Goal: Information Seeking & Learning: Check status

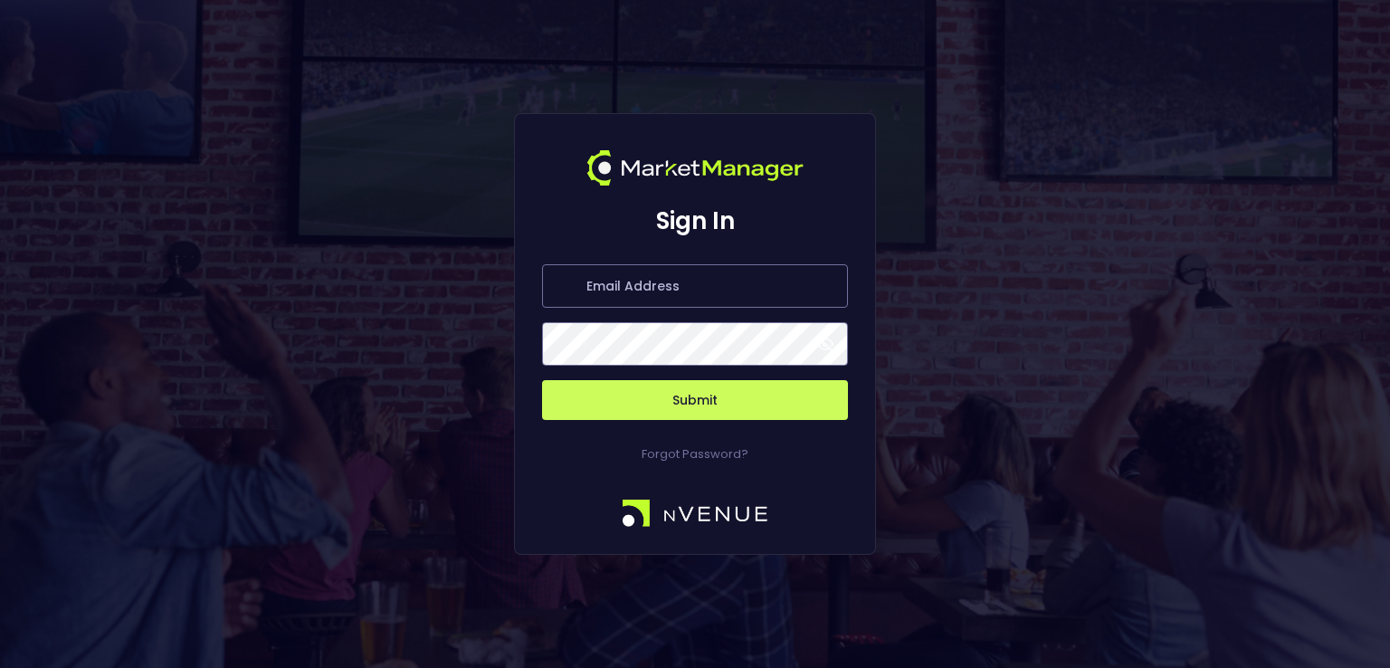
type input "marius.pieloiu@everymatrix.com"
click at [672, 394] on button "Submit" at bounding box center [695, 400] width 306 height 40
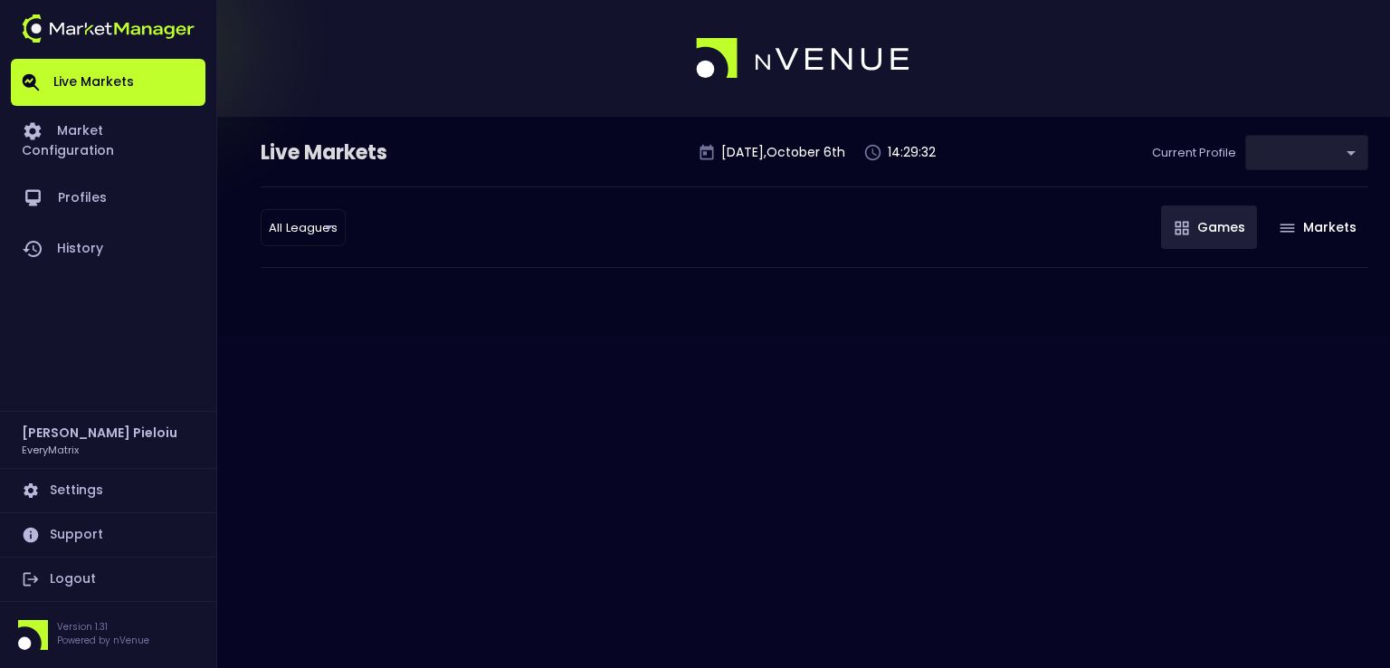
type input "41a1a02b-08cb-4a84-b265-6477bb6fe087"
click at [117, 229] on link "History" at bounding box center [108, 249] width 195 height 51
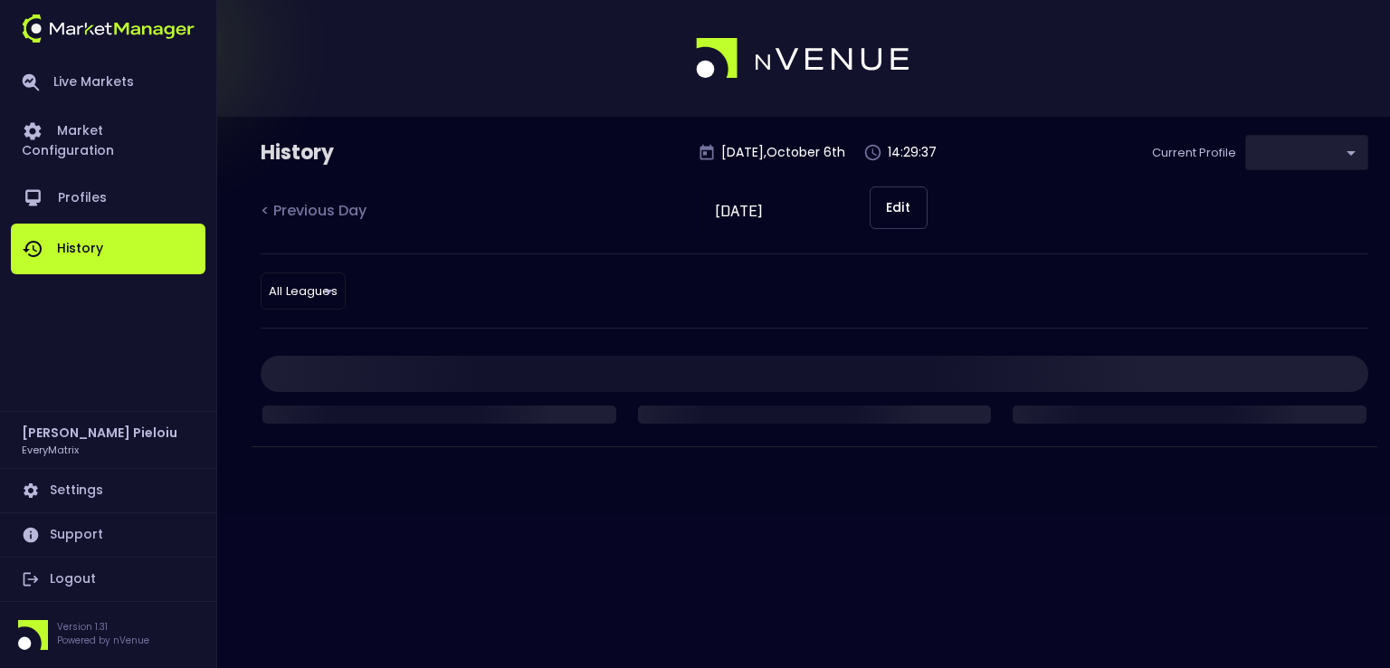
type input "41a1a02b-08cb-4a84-b265-6477bb6fe087"
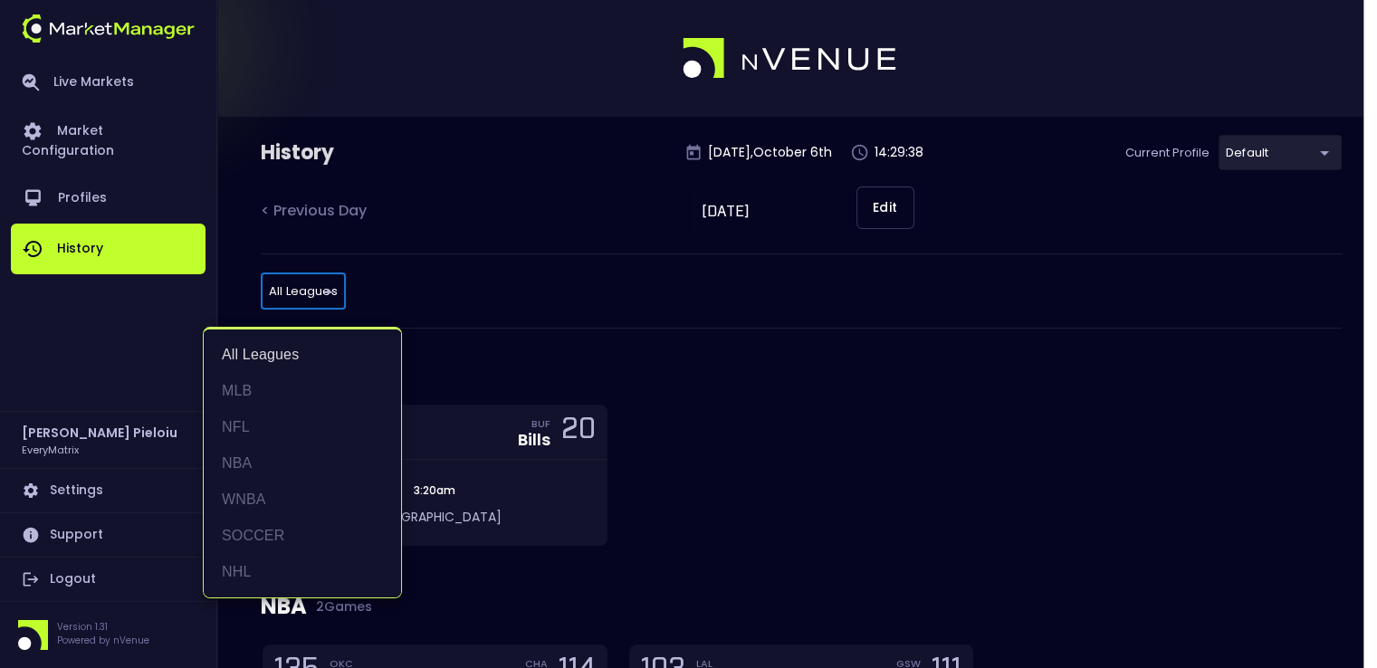
click at [311, 286] on body "Live Markets Market Configuration Profiles History Marius Pieloiu EveryMatrix S…" at bounding box center [688, 438] width 1377 height 877
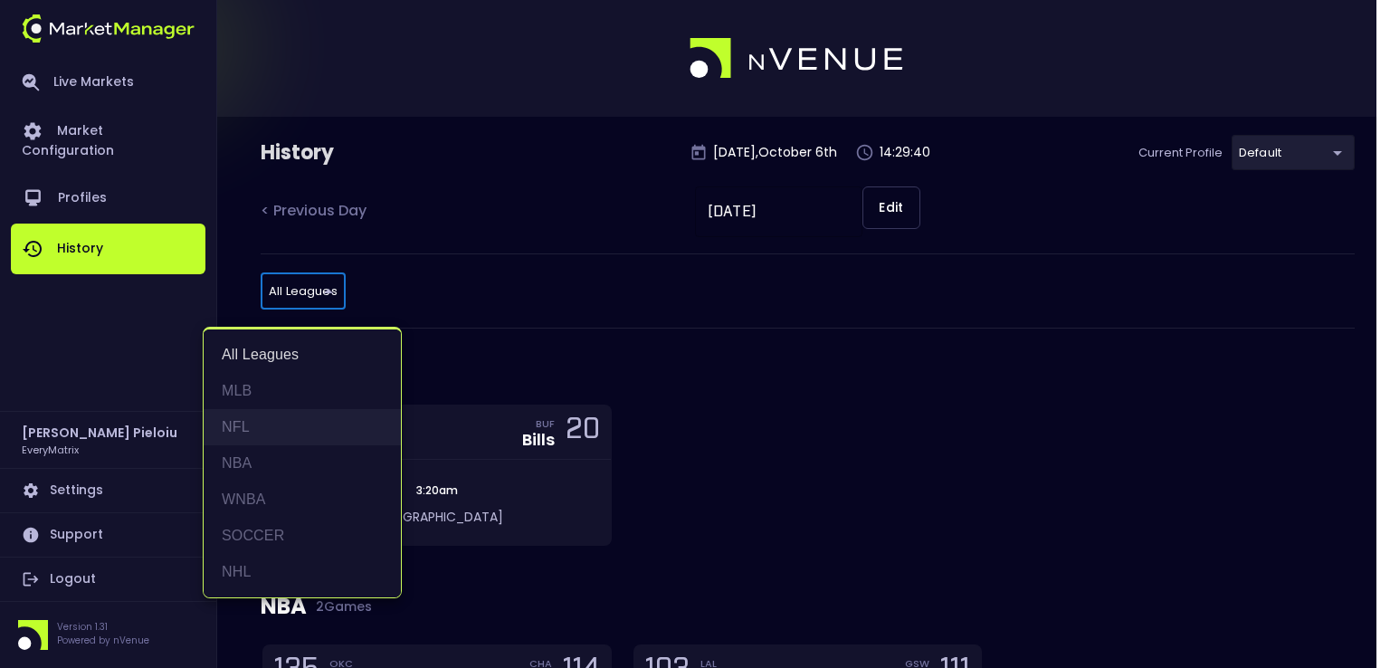
click at [243, 425] on li "NFL" at bounding box center [302, 427] width 197 height 36
type input "NFL"
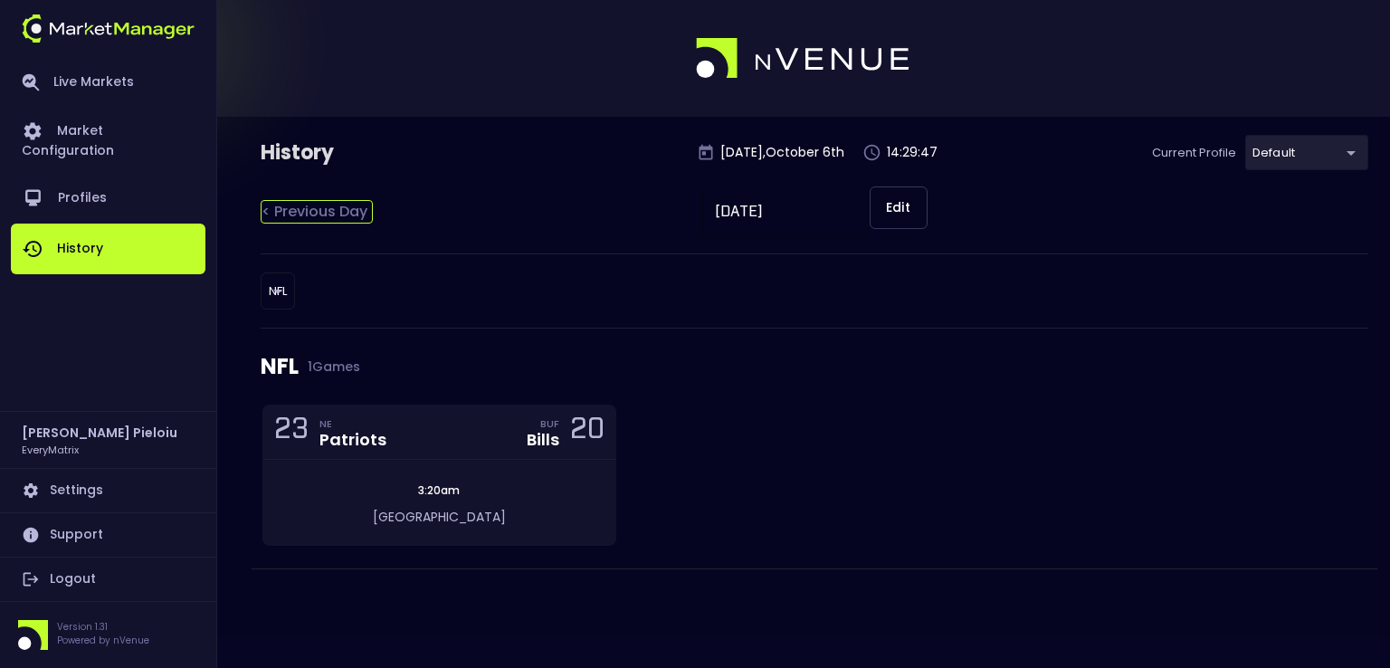
click at [310, 216] on div "< Previous Day" at bounding box center [317, 212] width 112 height 24
type input "[DATE]"
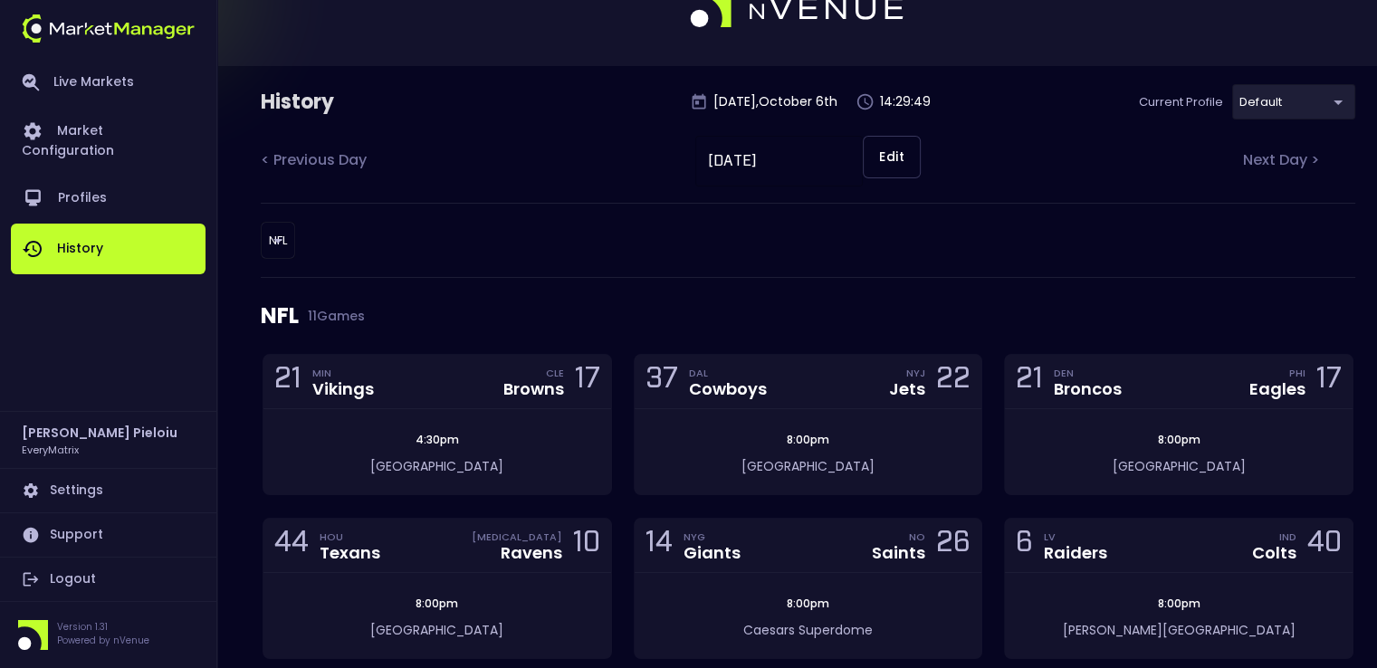
scroll to position [91, 0]
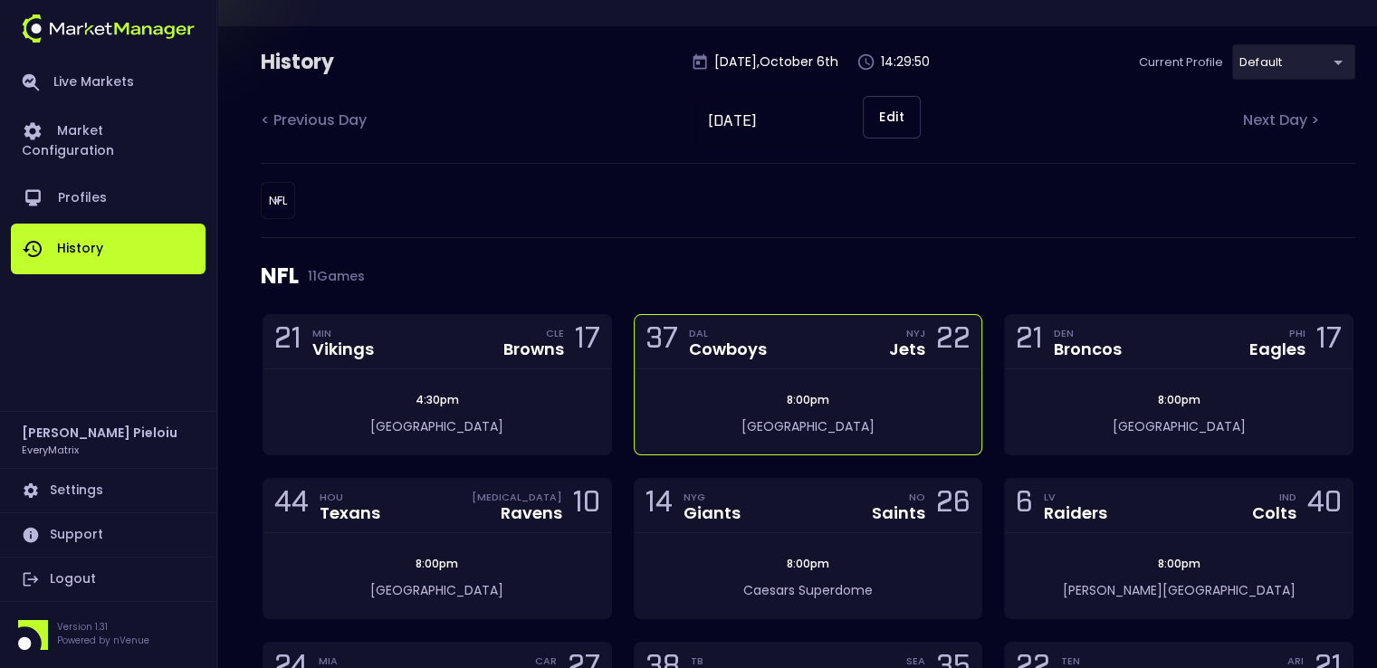
click at [782, 350] on div "37 DAL Cowboys NYJ Jets 22" at bounding box center [809, 342] width 348 height 54
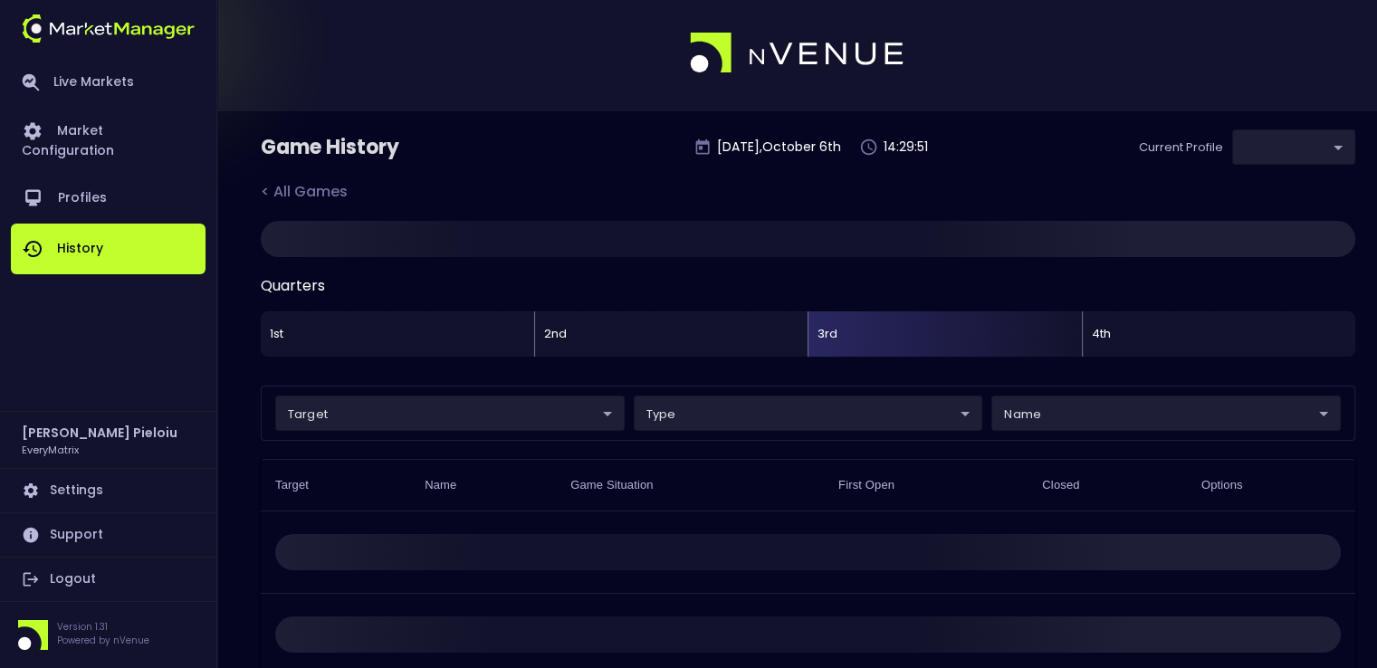
type input "41a1a02b-08cb-4a84-b265-6477bb6fe087"
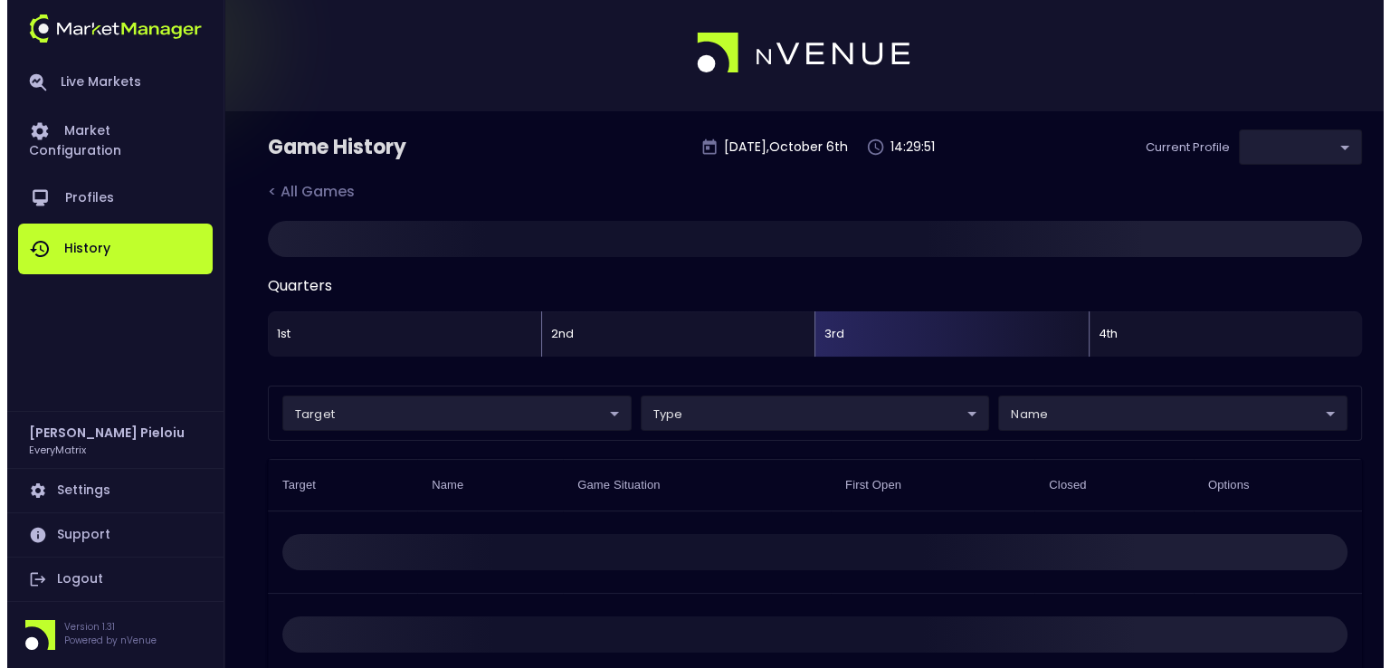
scroll to position [0, 0]
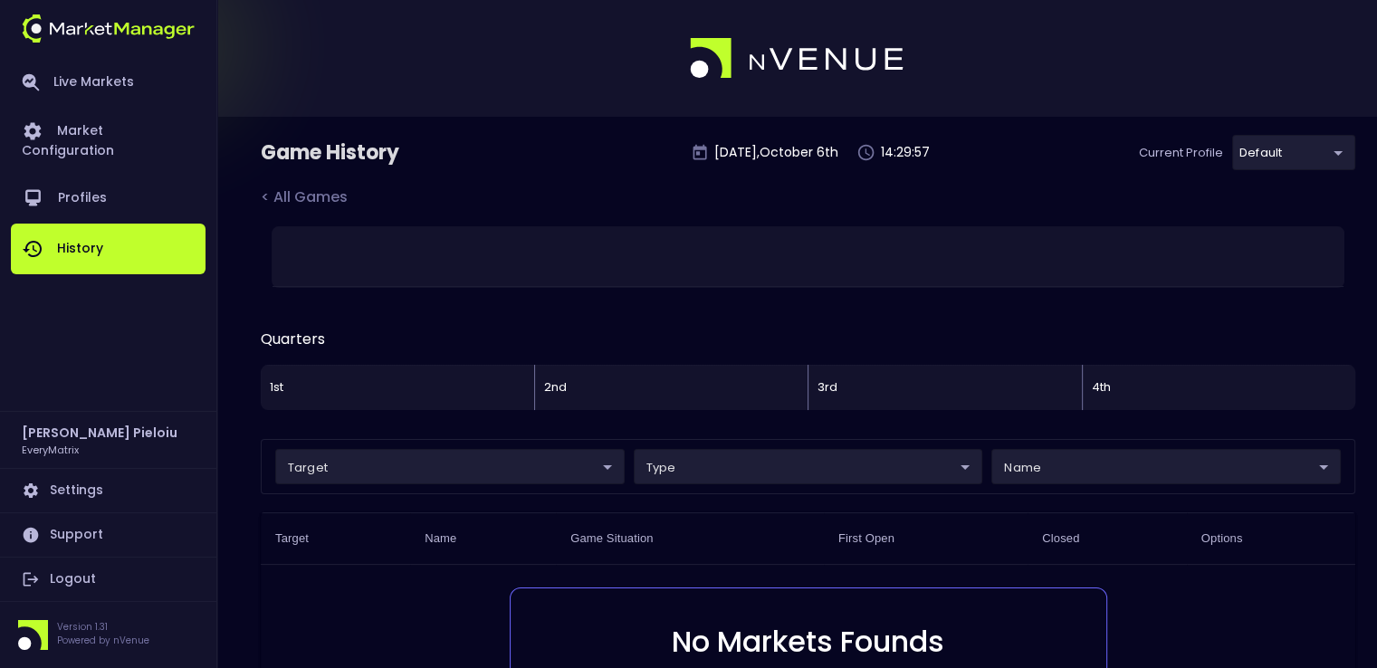
click at [1085, 471] on body "Live Markets Market Configuration Profiles History Marius Pieloiu EveryMatrix S…" at bounding box center [688, 464] width 1377 height 928
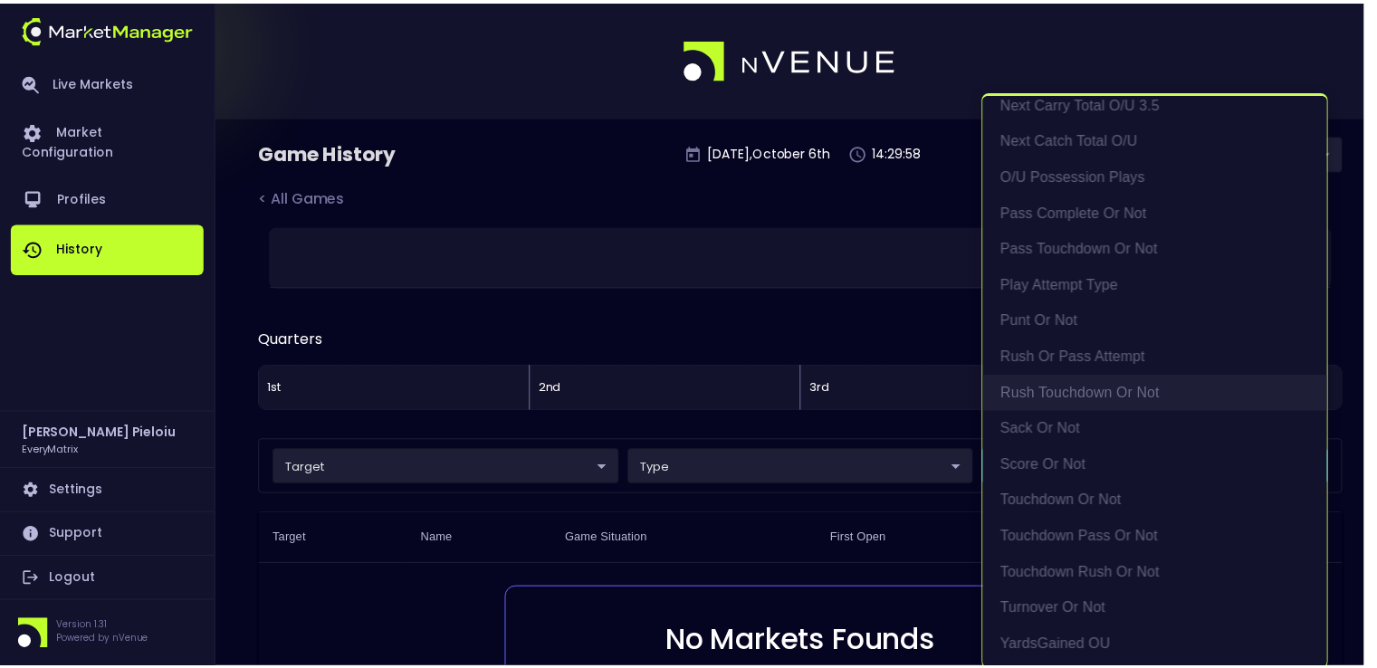
scroll to position [4, 0]
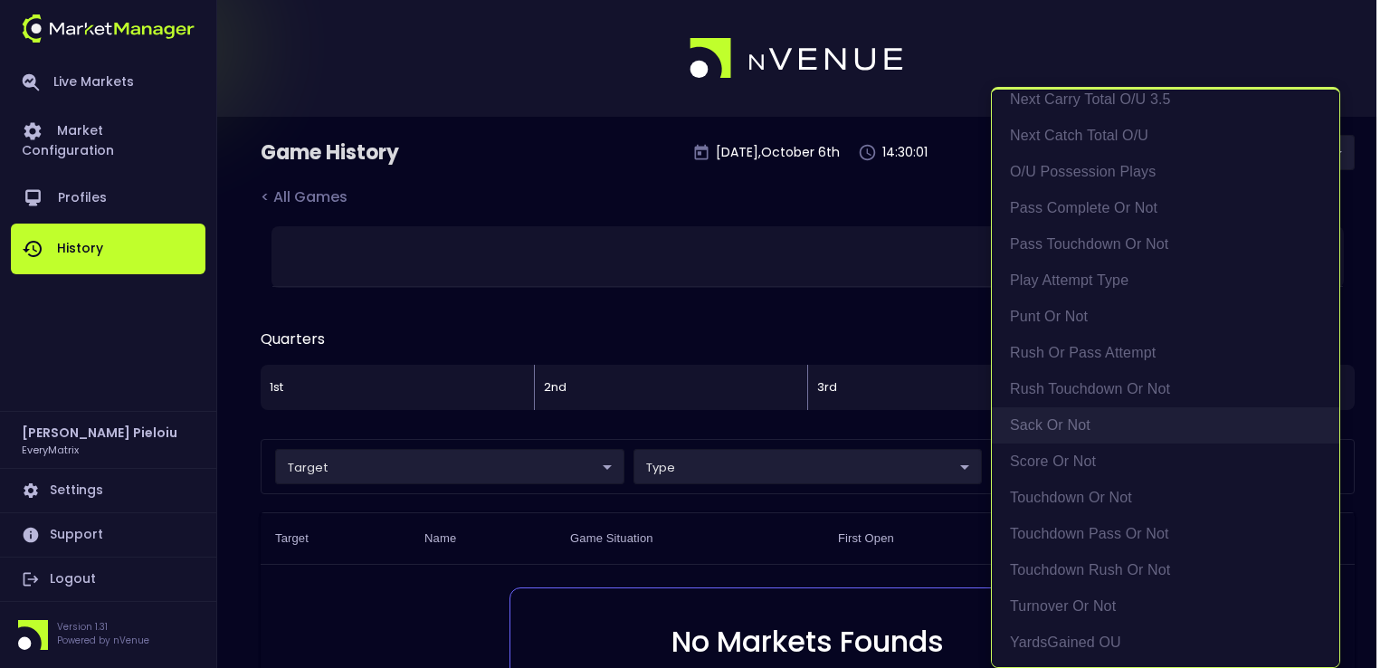
click at [1059, 428] on li "sack or not" at bounding box center [1166, 425] width 348 height 36
type input "sack or not"
click at [900, 204] on div at bounding box center [695, 334] width 1390 height 668
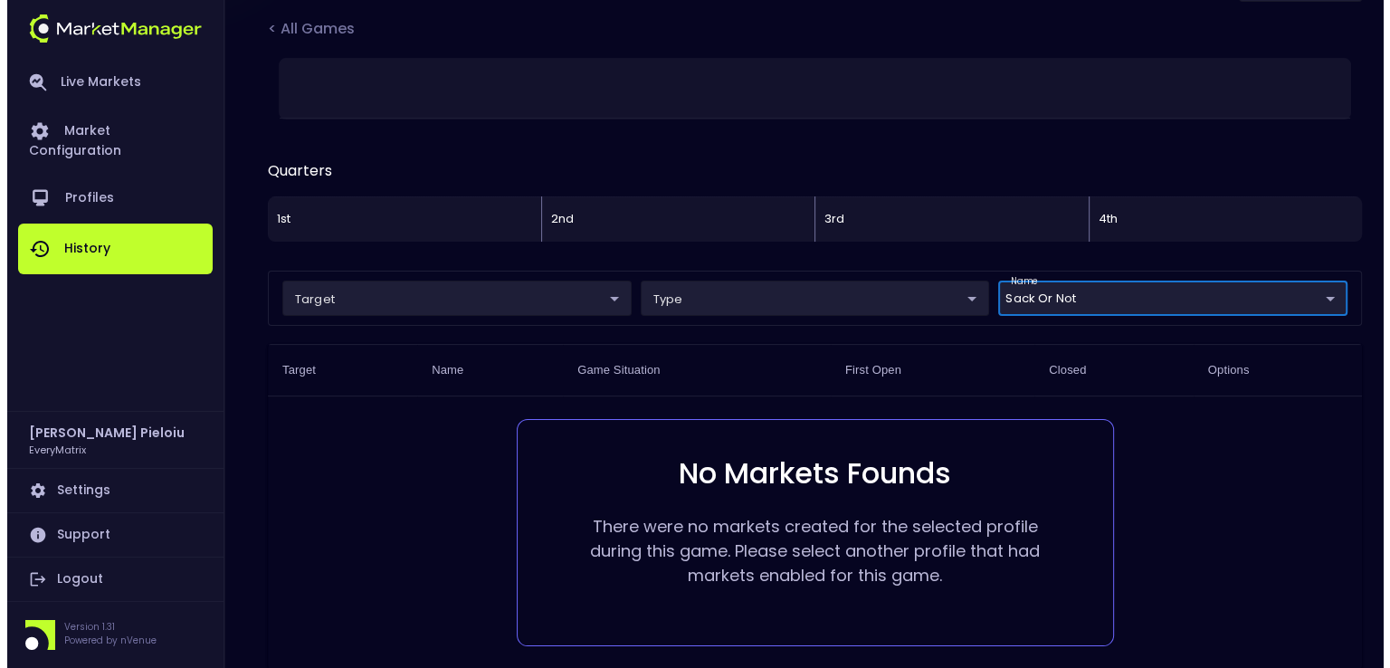
scroll to position [0, 0]
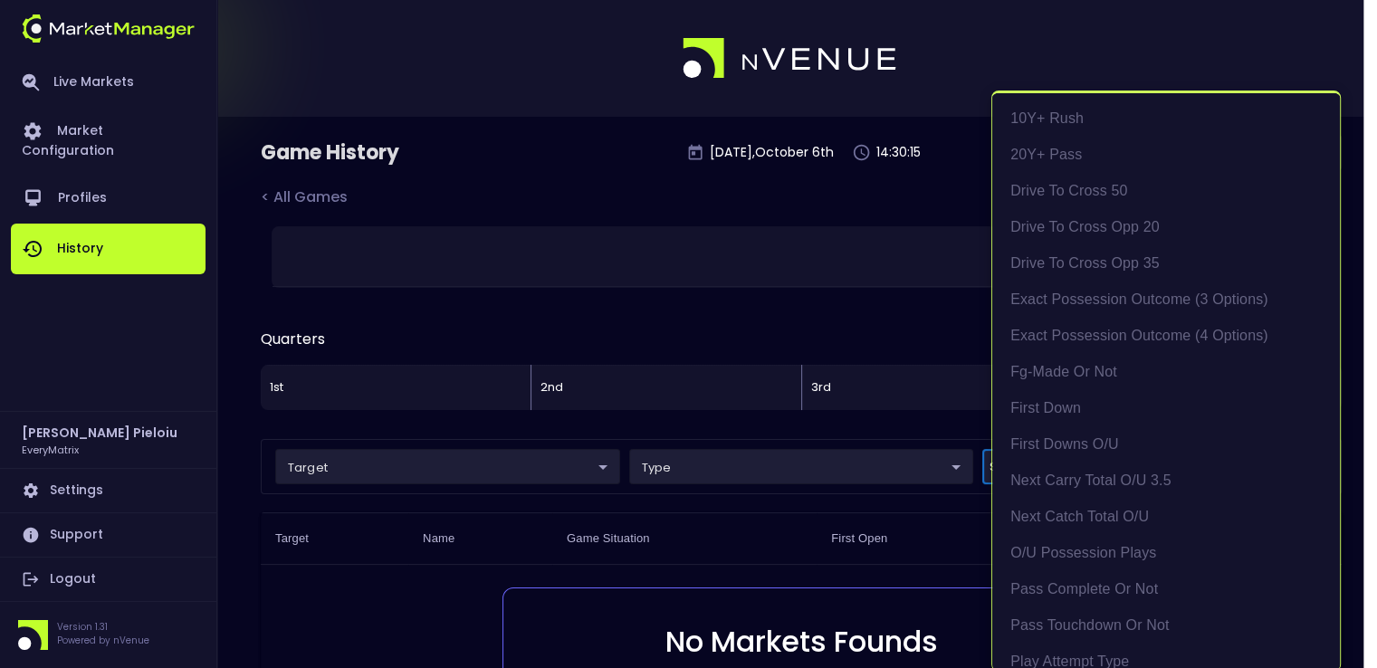
click at [1043, 454] on body "Live Markets Market Configuration Profiles History Marius Pieloiu EveryMatrix S…" at bounding box center [688, 464] width 1377 height 928
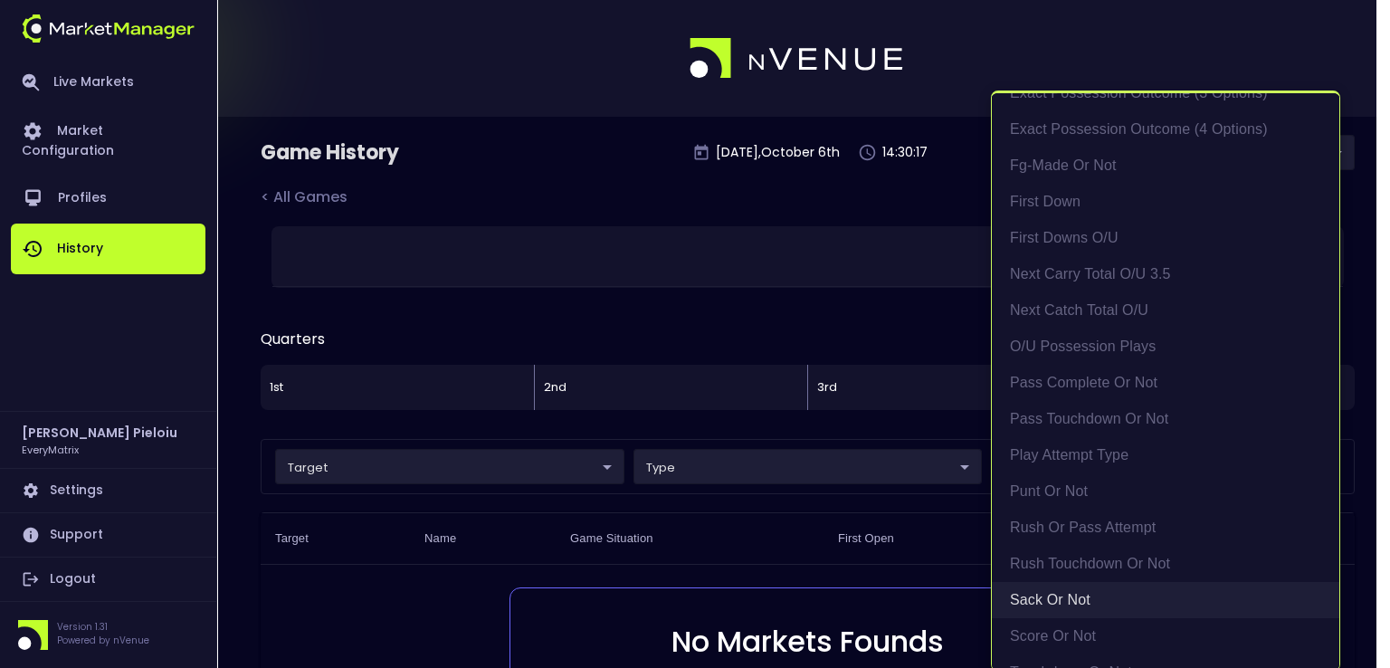
scroll to position [377, 0]
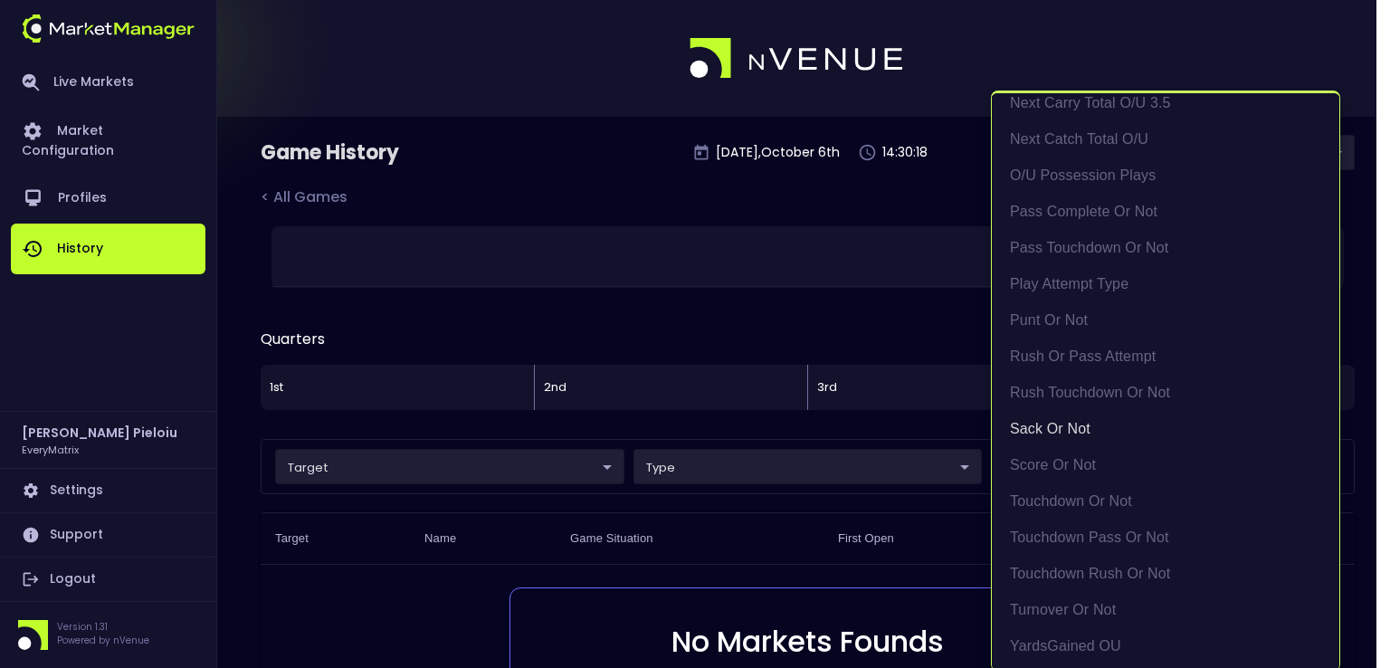
click at [1032, 426] on li "sack or not" at bounding box center [1166, 429] width 348 height 36
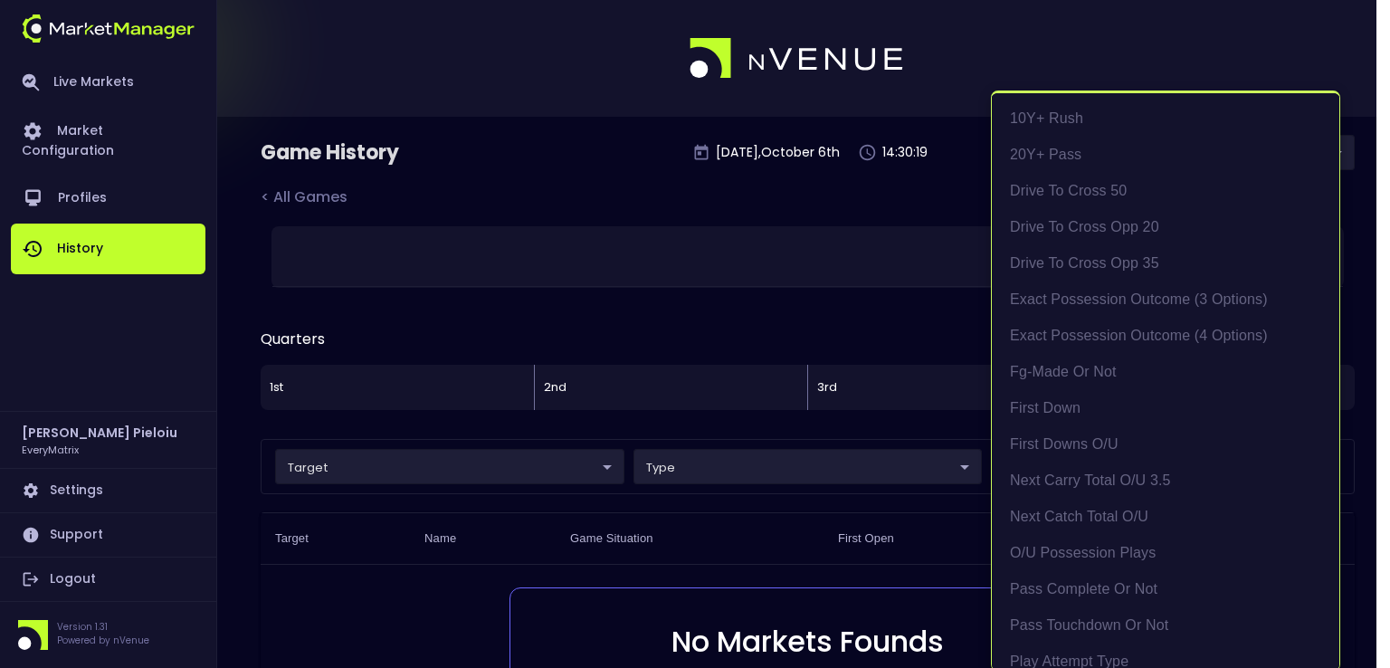
click at [760, 530] on div at bounding box center [695, 334] width 1390 height 668
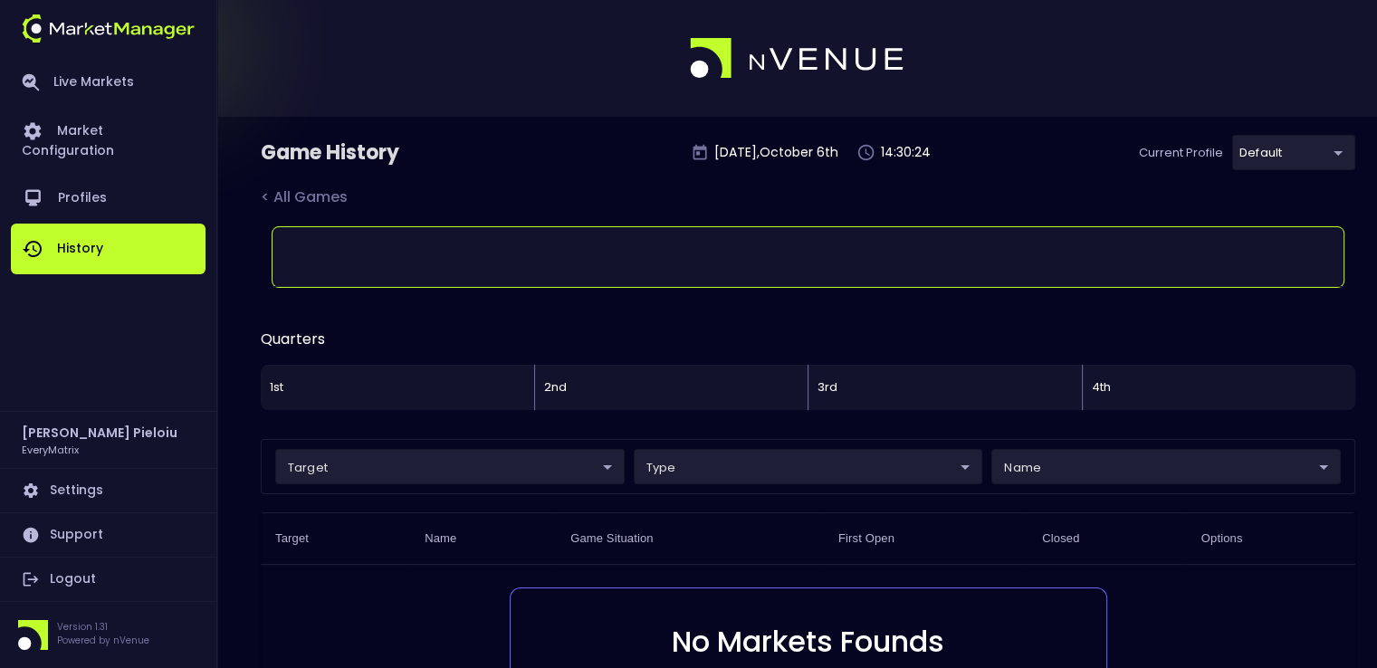
click at [406, 253] on div at bounding box center [807, 257] width 1071 height 60
click at [473, 253] on div at bounding box center [807, 257] width 1071 height 60
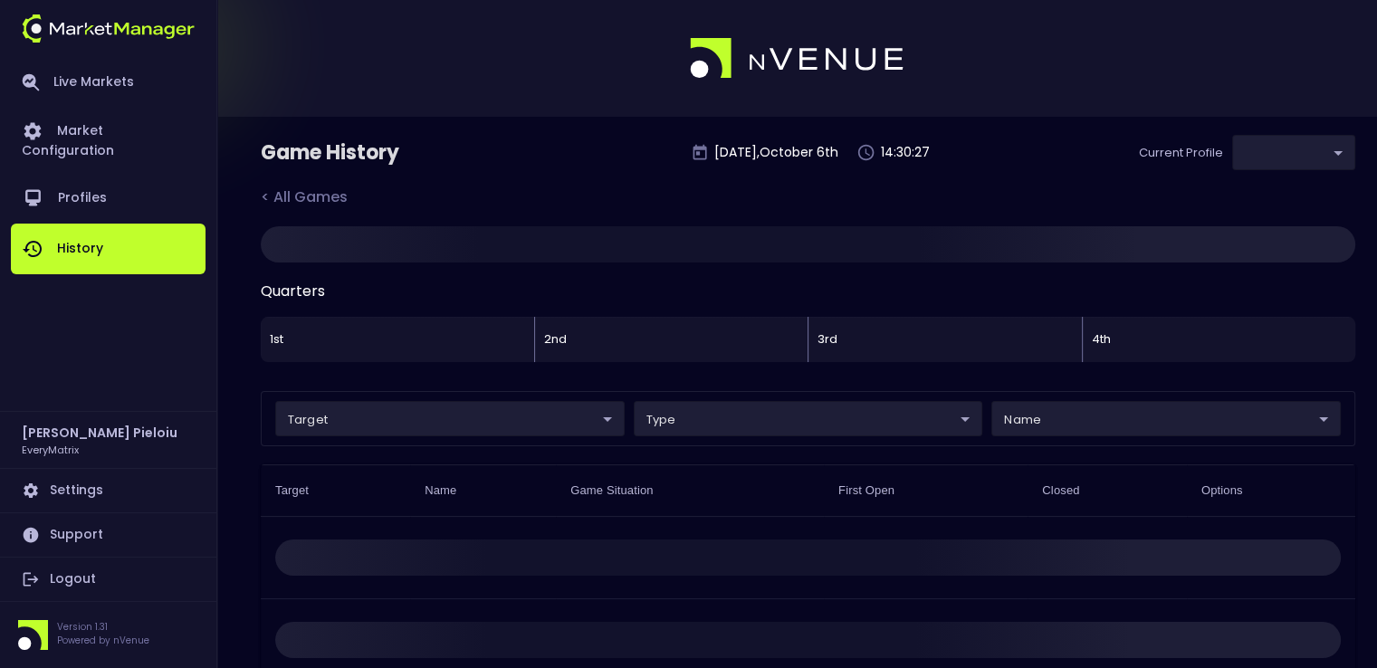
type input "41a1a02b-08cb-4a84-b265-6477bb6fe087"
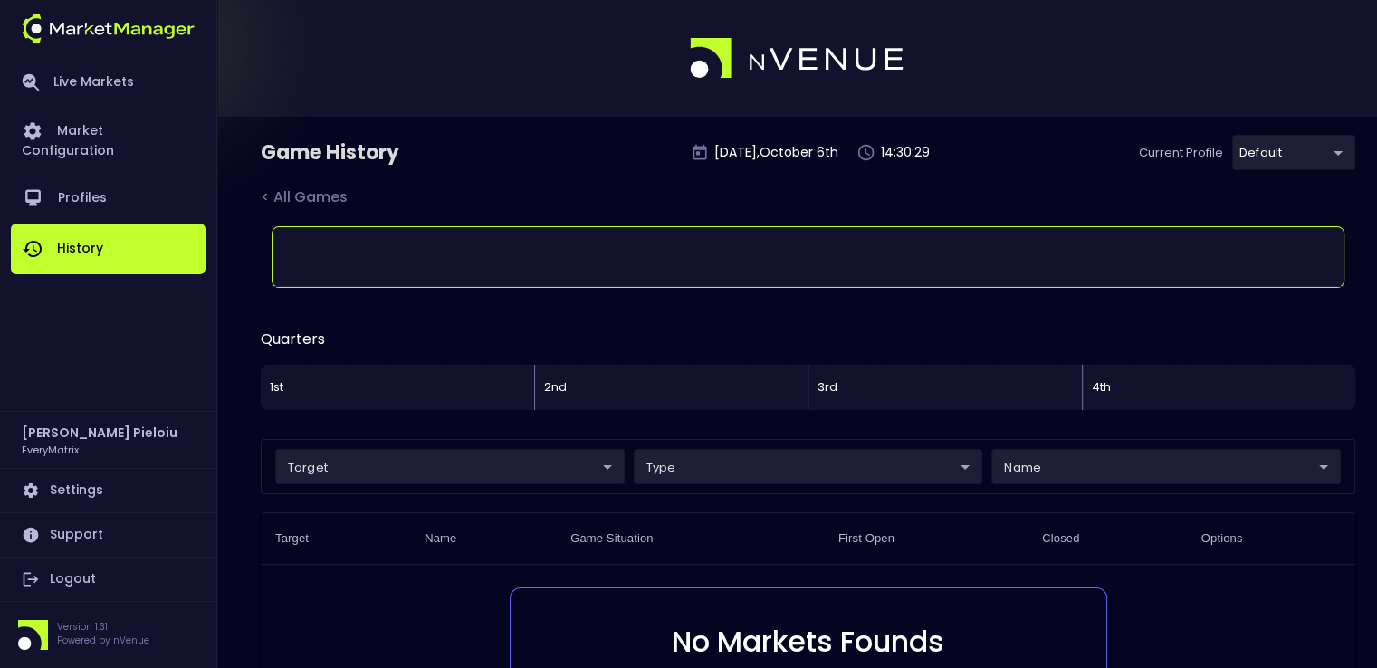
click at [514, 283] on div at bounding box center [808, 268] width 1094 height 84
click at [510, 262] on div at bounding box center [807, 257] width 1071 height 60
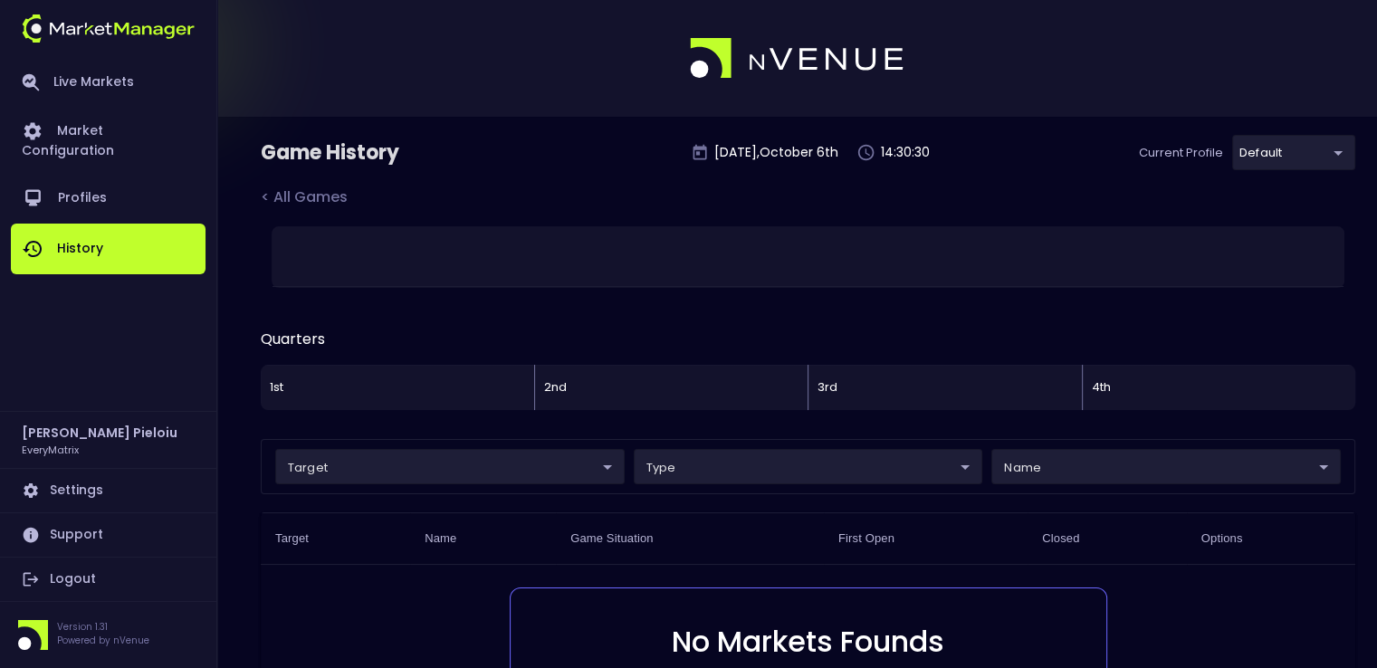
click at [97, 234] on link "History" at bounding box center [108, 249] width 195 height 51
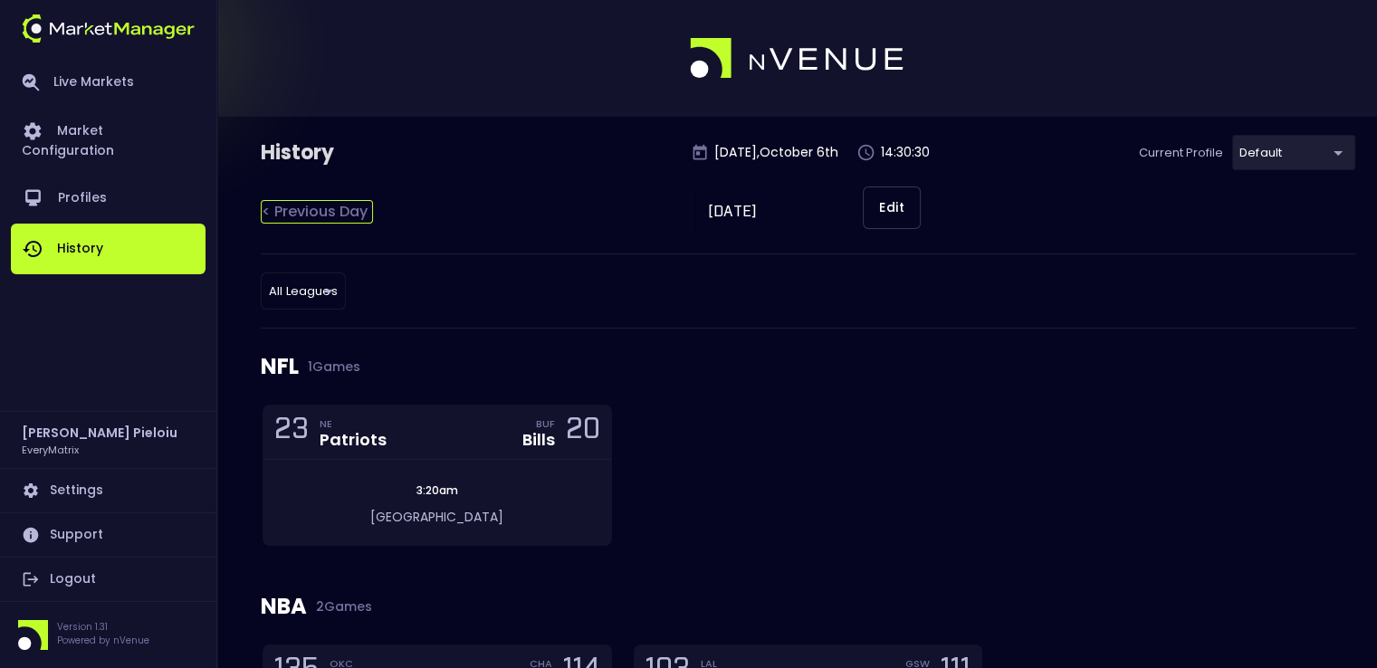
click at [326, 215] on div "< Previous Day" at bounding box center [317, 212] width 112 height 24
type input "[DATE]"
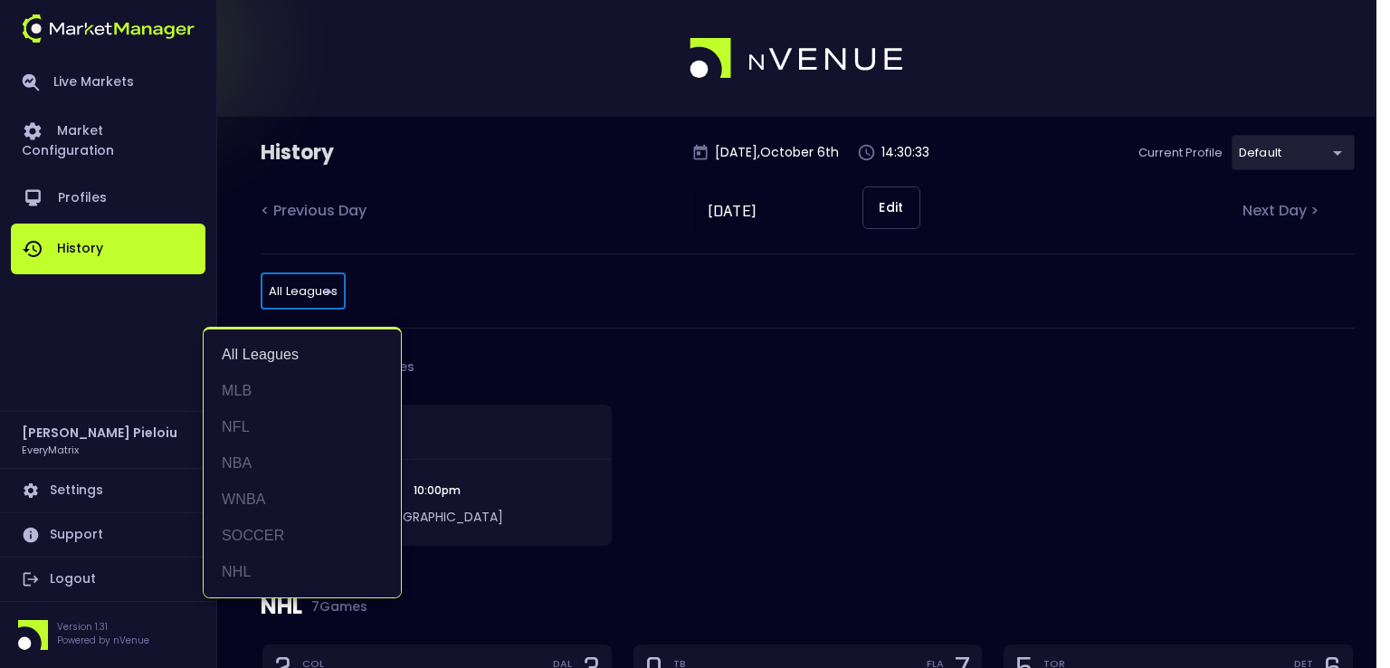
click at [256, 423] on li "NFL" at bounding box center [302, 427] width 197 height 36
type input "NFL"
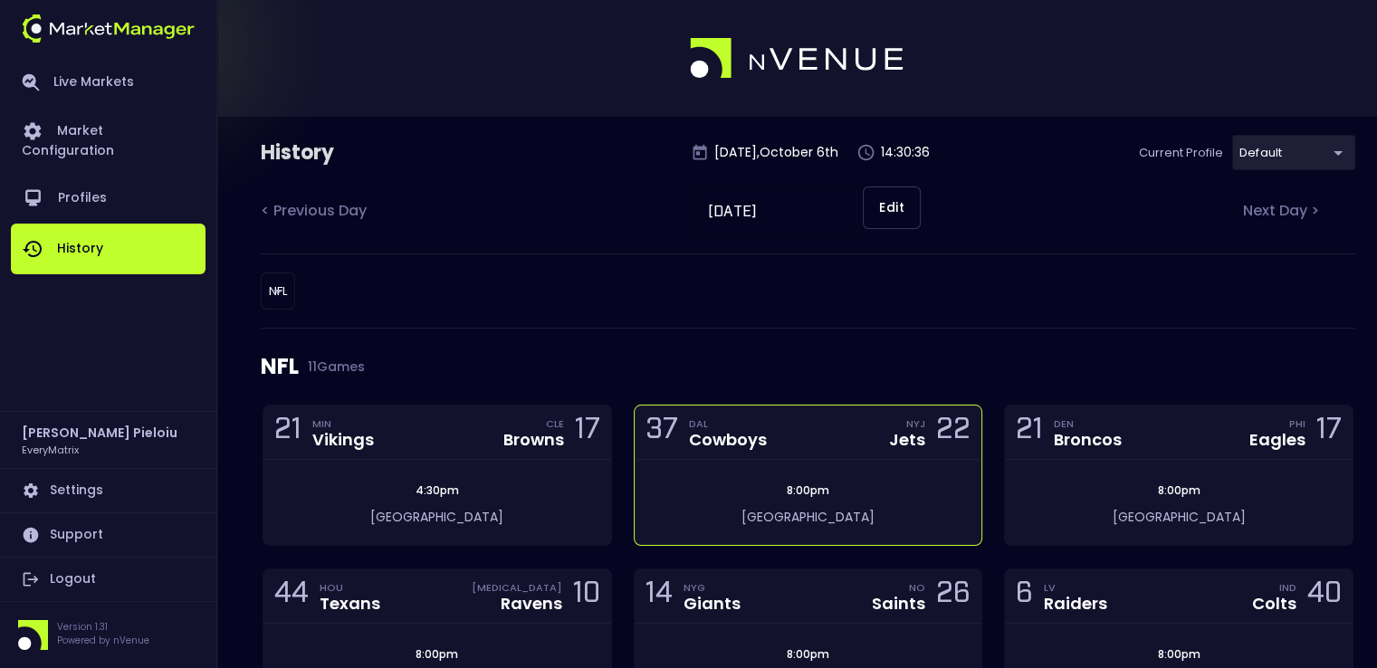
click at [782, 442] on div "37 DAL Cowboys NYJ Jets 22" at bounding box center [809, 433] width 348 height 54
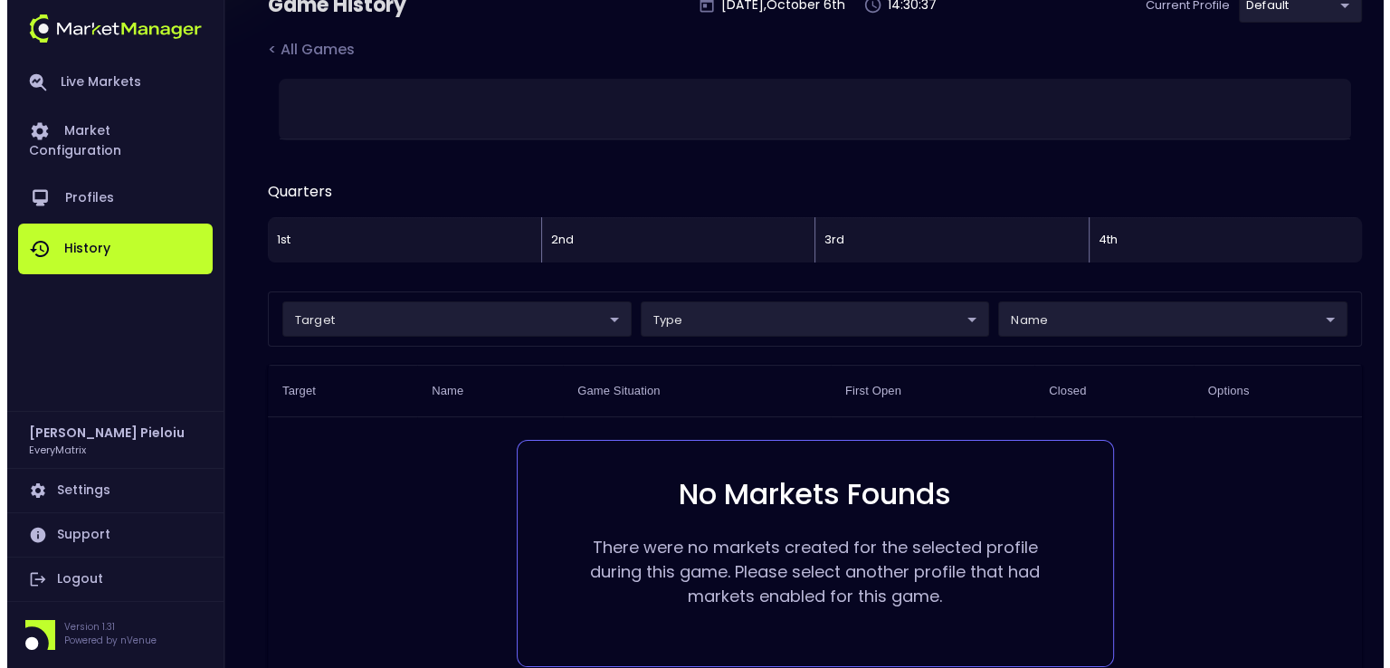
scroll to position [259, 0]
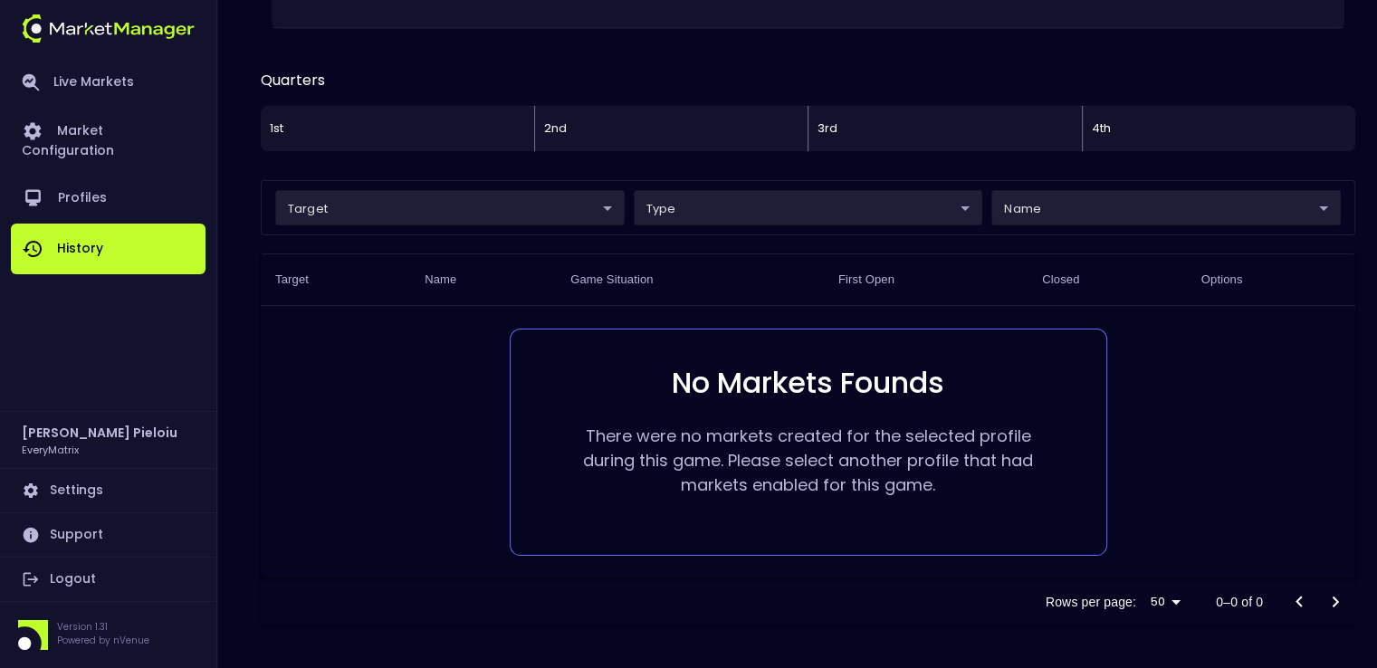
click at [726, 436] on p "There were no markets created for the selected profile during this game. Please…" at bounding box center [808, 460] width 451 height 73
click at [705, 448] on p "There were no markets created for the selected profile during this game. Please…" at bounding box center [808, 460] width 451 height 73
click at [705, 449] on p "There were no markets created for the selected profile during this game. Please…" at bounding box center [808, 460] width 451 height 73
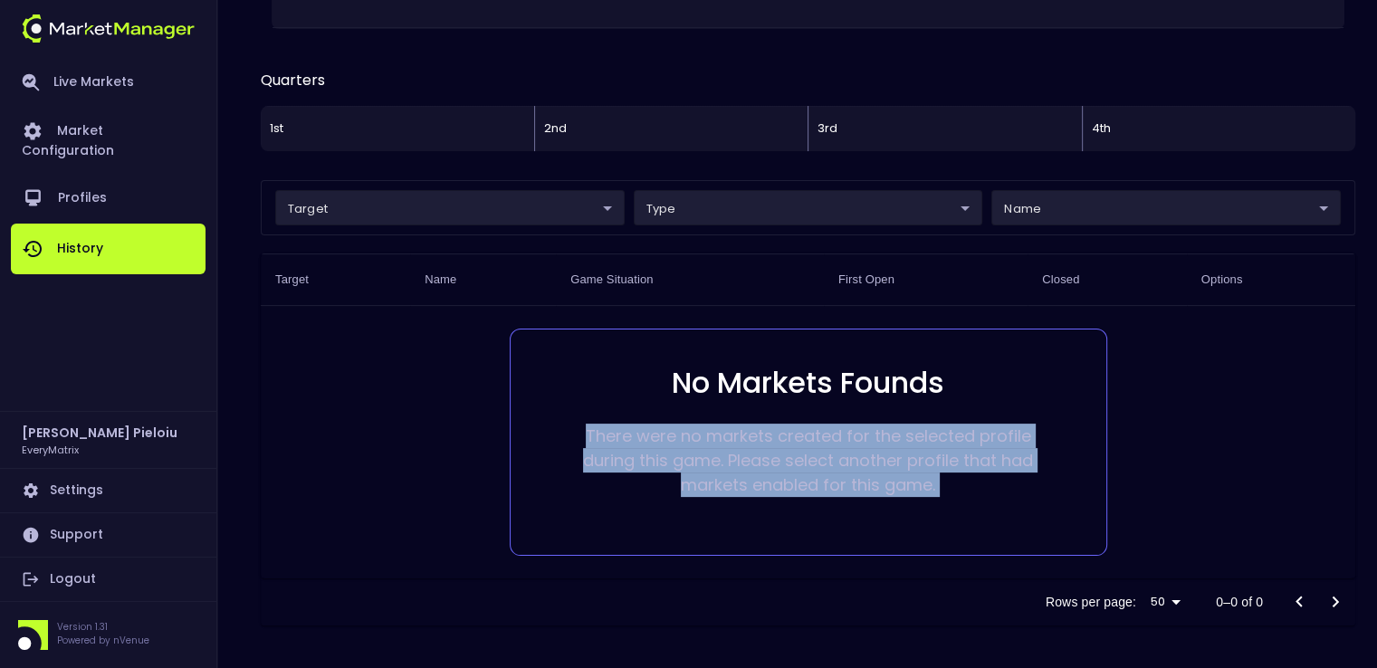
click at [705, 449] on p "There were no markets created for the selected profile during this game. Please…" at bounding box center [808, 460] width 451 height 73
drag, startPoint x: 705, startPoint y: 449, endPoint x: 750, endPoint y: 491, distance: 60.8
click at [704, 450] on p "There were no markets created for the selected profile during this game. Please…" at bounding box center [808, 460] width 451 height 73
click at [750, 491] on p "There were no markets created for the selected profile during this game. Please…" at bounding box center [808, 460] width 451 height 73
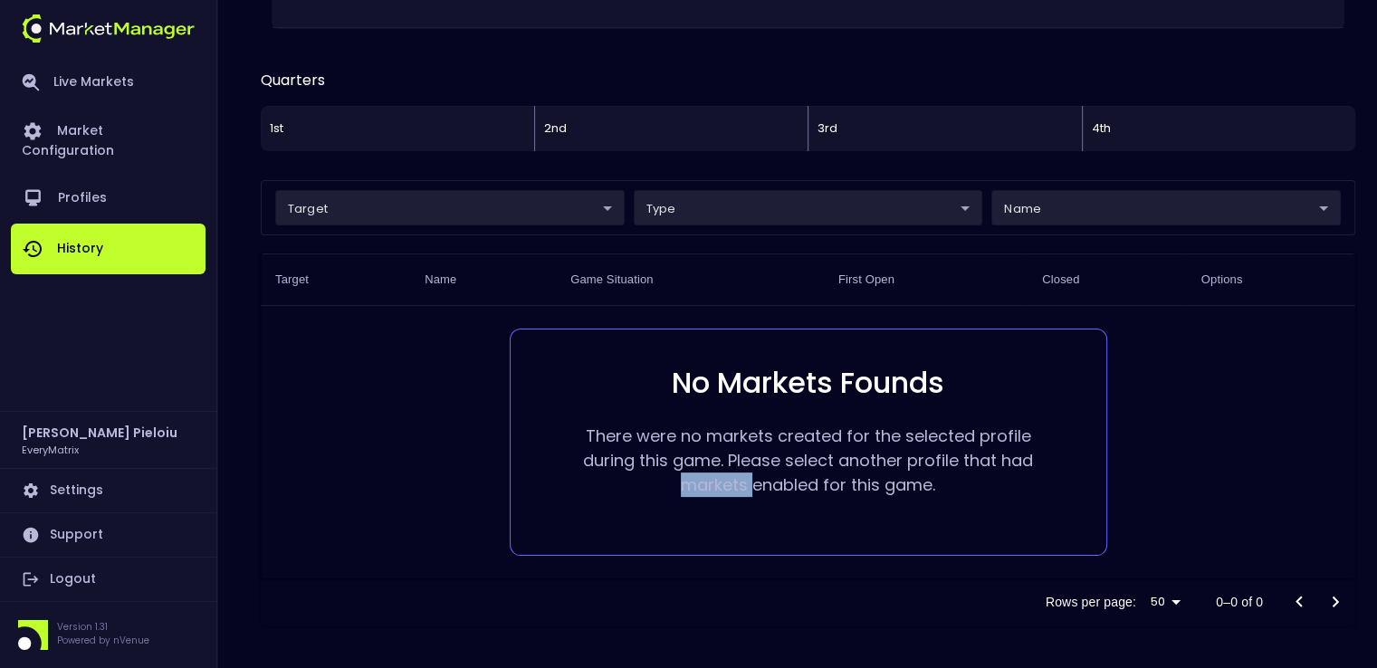
click at [750, 491] on p "There were no markets created for the selected profile during this game. Please…" at bounding box center [808, 460] width 451 height 73
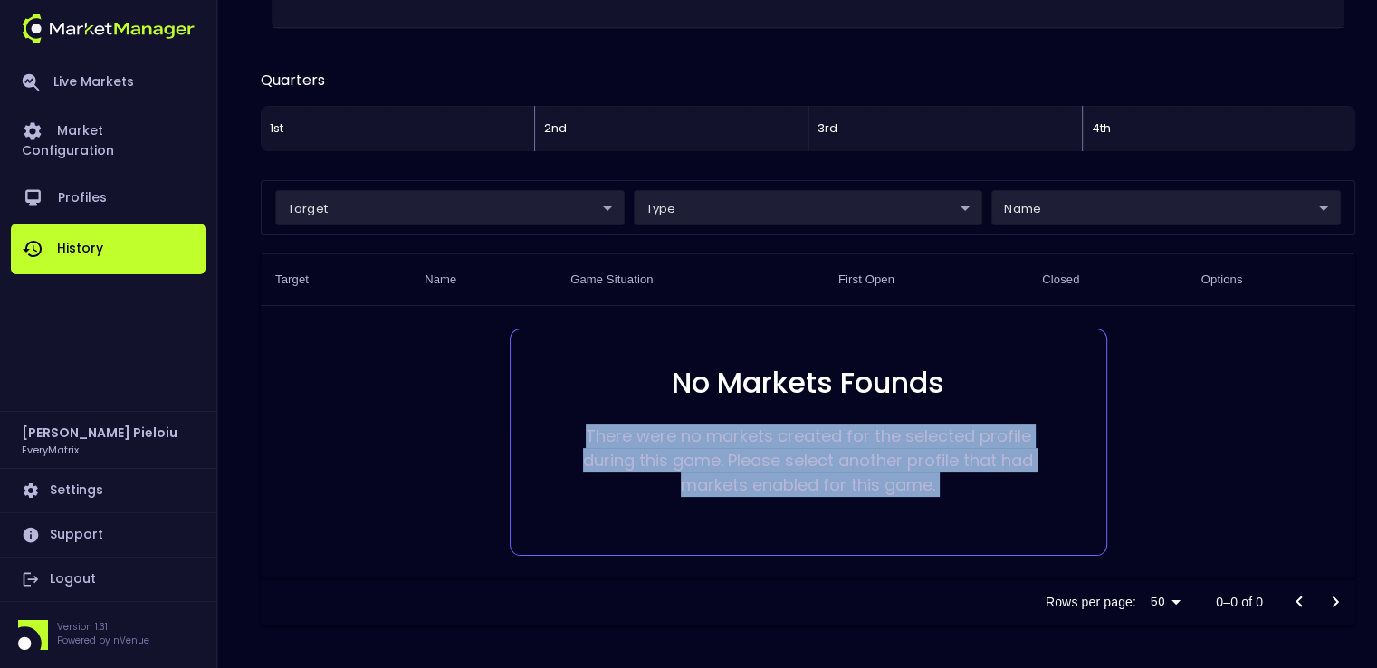
click at [750, 491] on p "There were no markets created for the selected profile during this game. Please…" at bounding box center [808, 460] width 451 height 73
click at [673, 459] on p "There were no markets created for the selected profile during this game. Please…" at bounding box center [808, 460] width 451 height 73
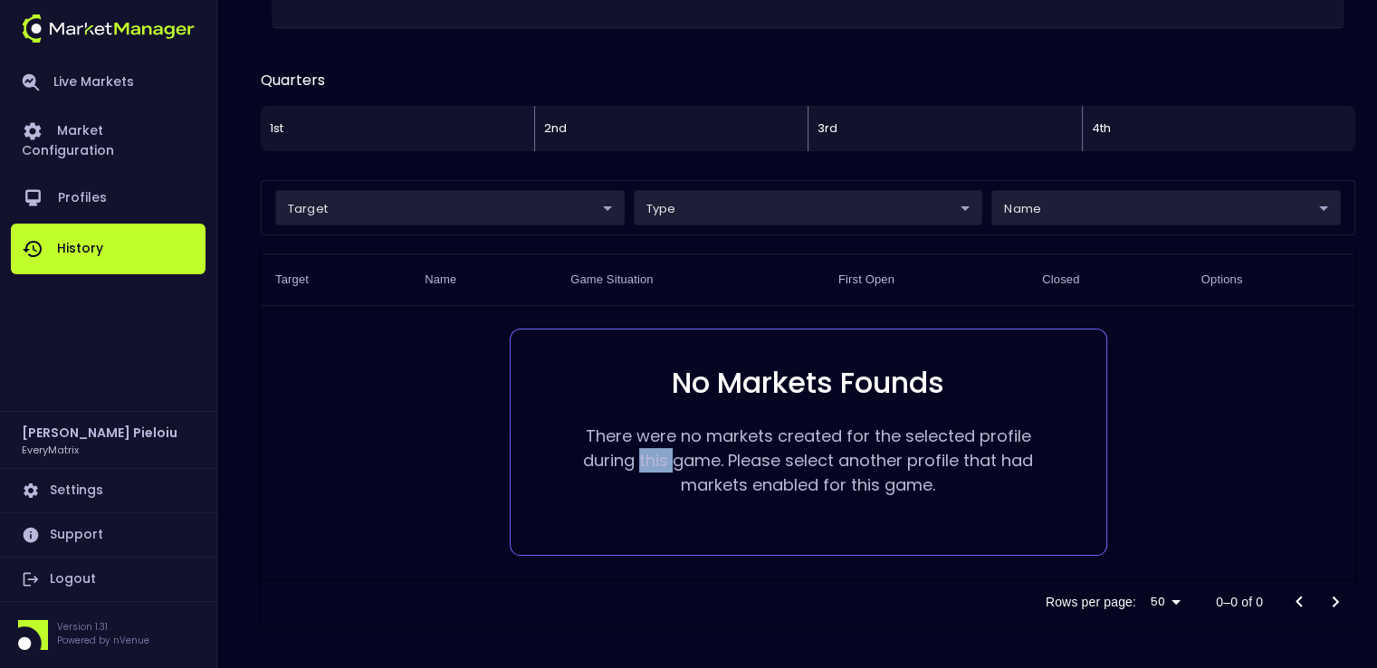
click at [673, 459] on p "There were no markets created for the selected profile during this game. Please…" at bounding box center [808, 460] width 451 height 73
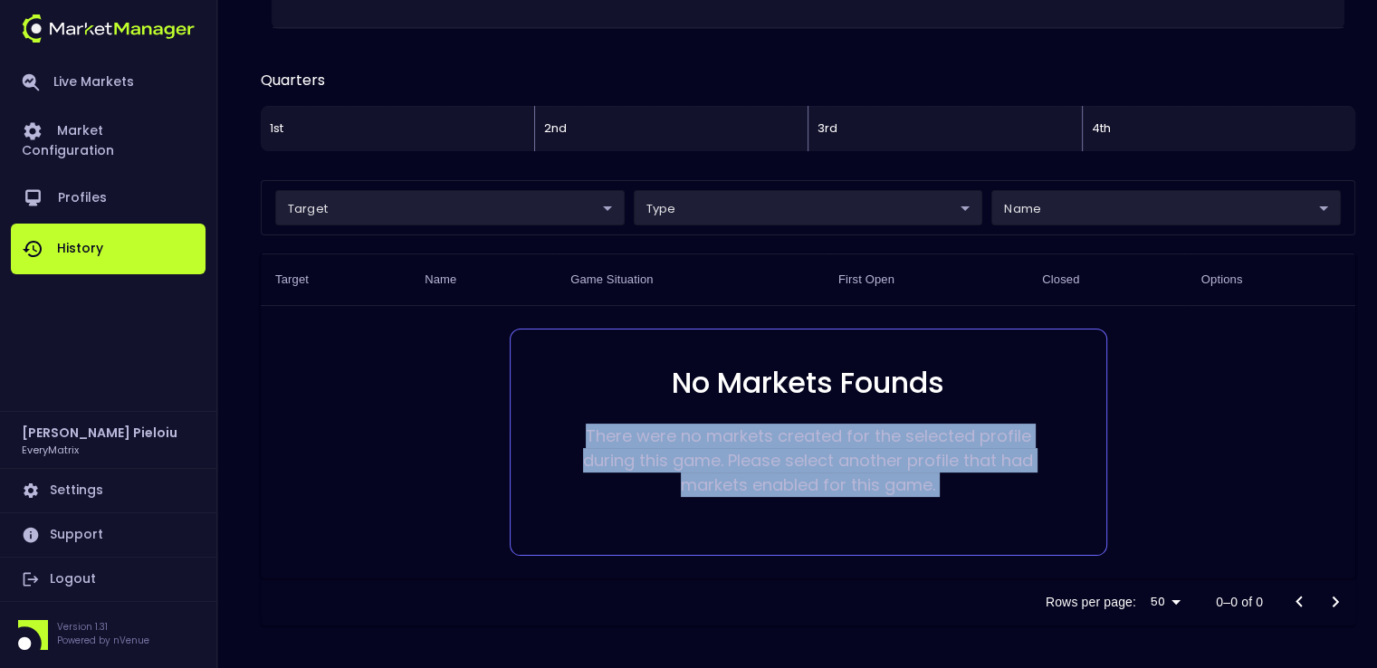
click at [673, 459] on p "There were no markets created for the selected profile during this game. Please…" at bounding box center [808, 460] width 451 height 73
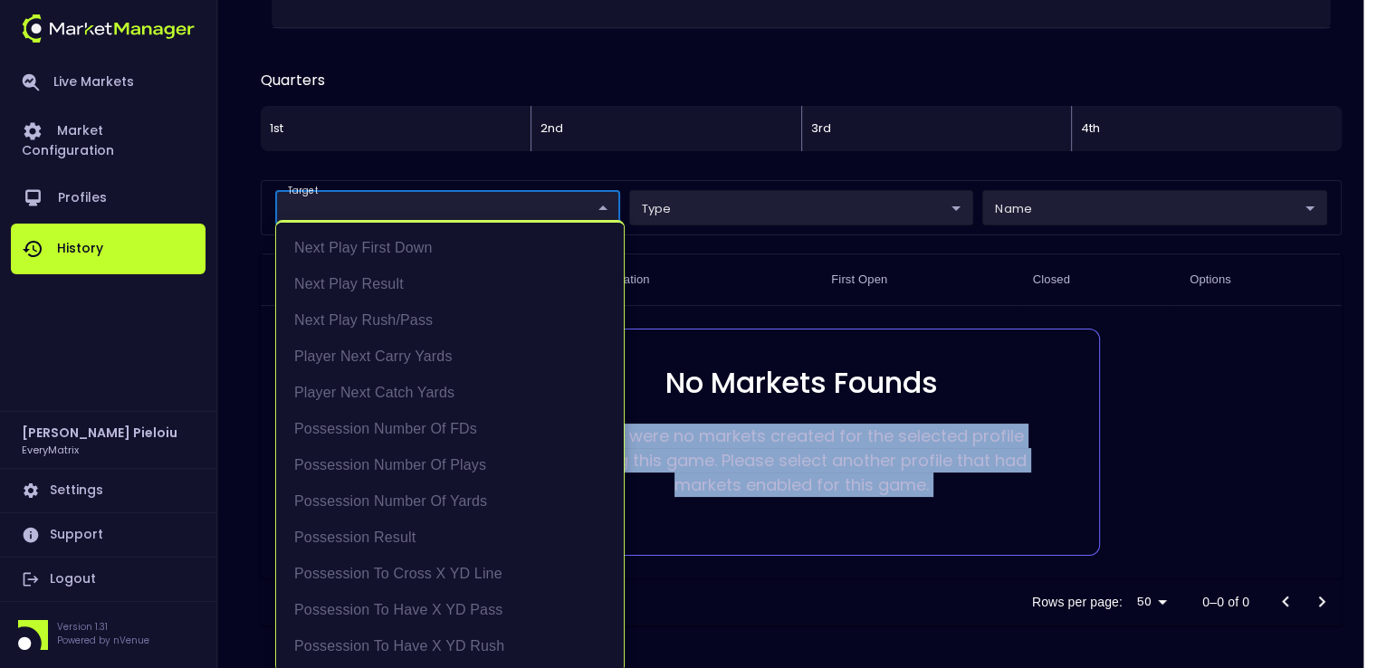
click at [587, 206] on body "Live Markets Market Configuration Profiles History Marius Pieloiu EveryMatrix S…" at bounding box center [688, 205] width 1377 height 928
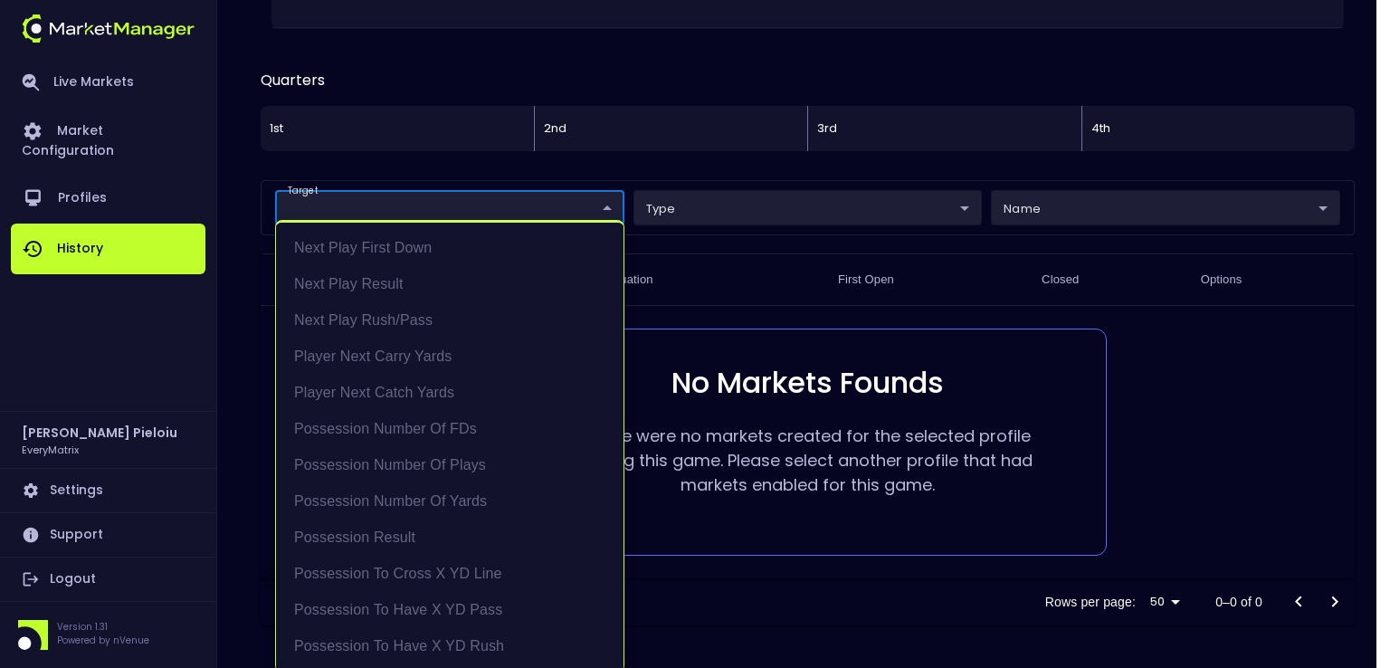
click at [750, 200] on div at bounding box center [695, 334] width 1390 height 668
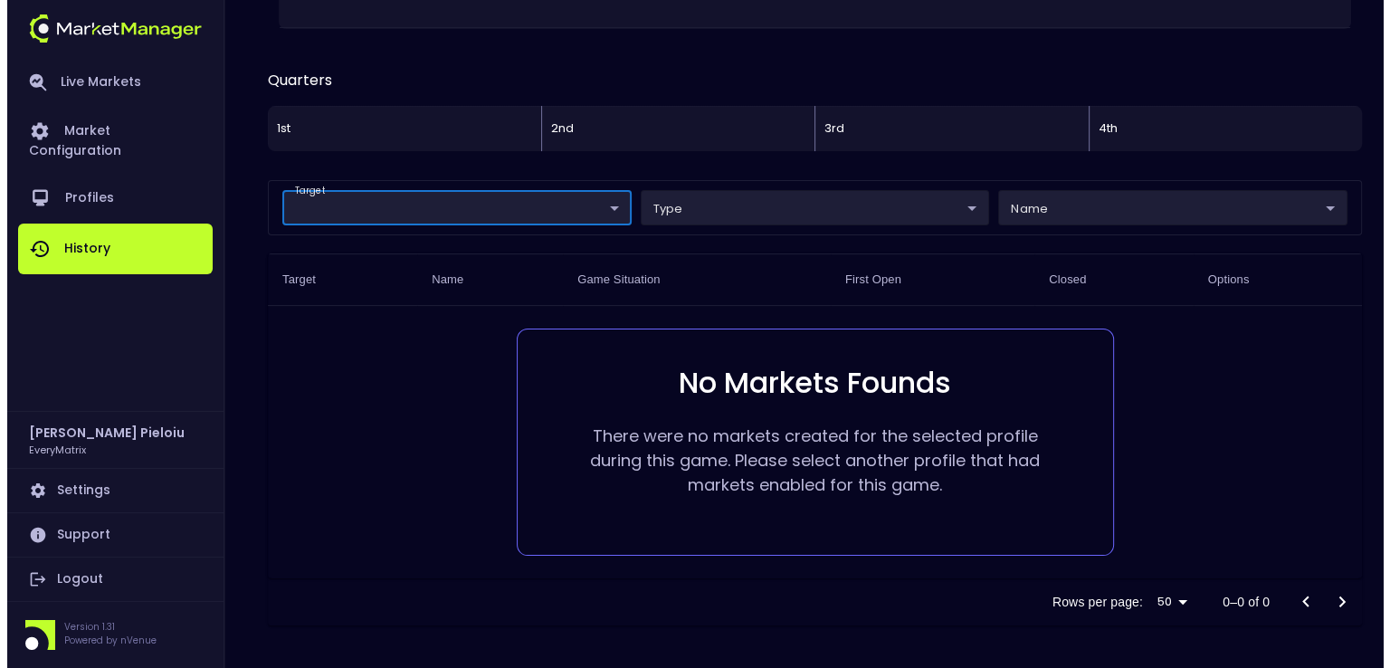
scroll to position [0, 0]
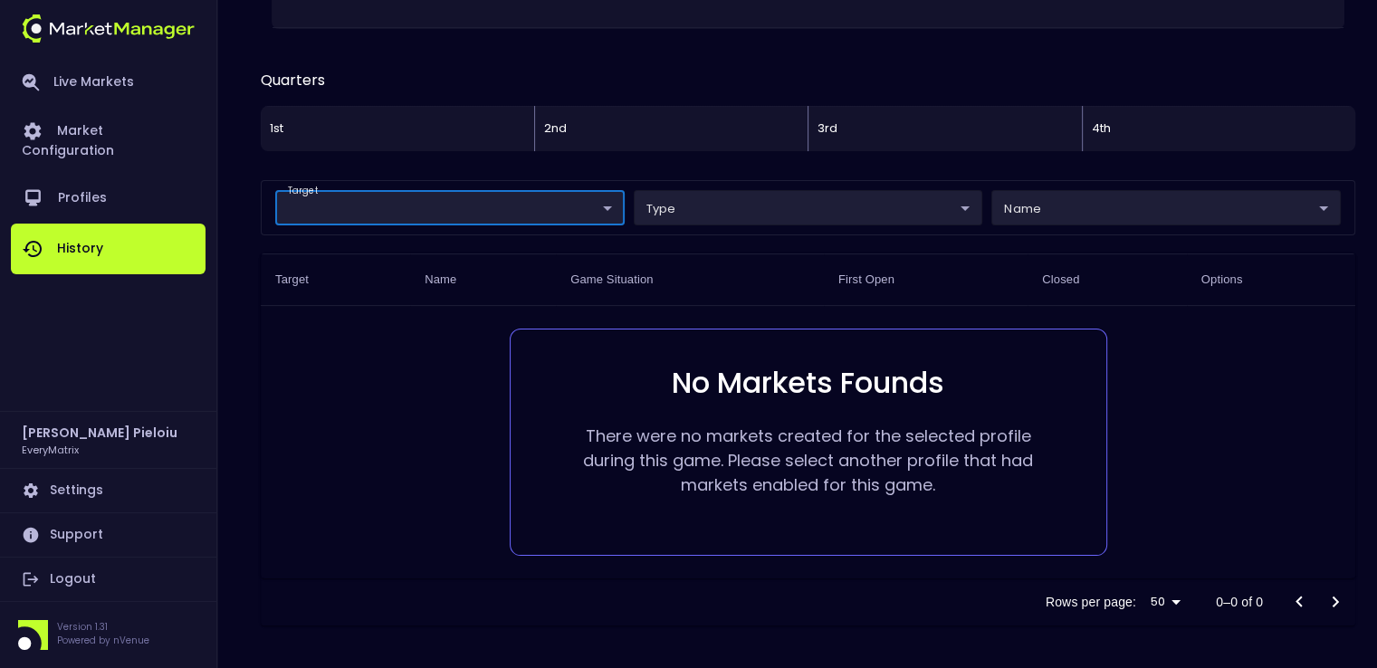
click at [1074, 209] on body "Live Markets Market Configuration Profiles History Marius Pieloiu EveryMatrix S…" at bounding box center [688, 205] width 1377 height 928
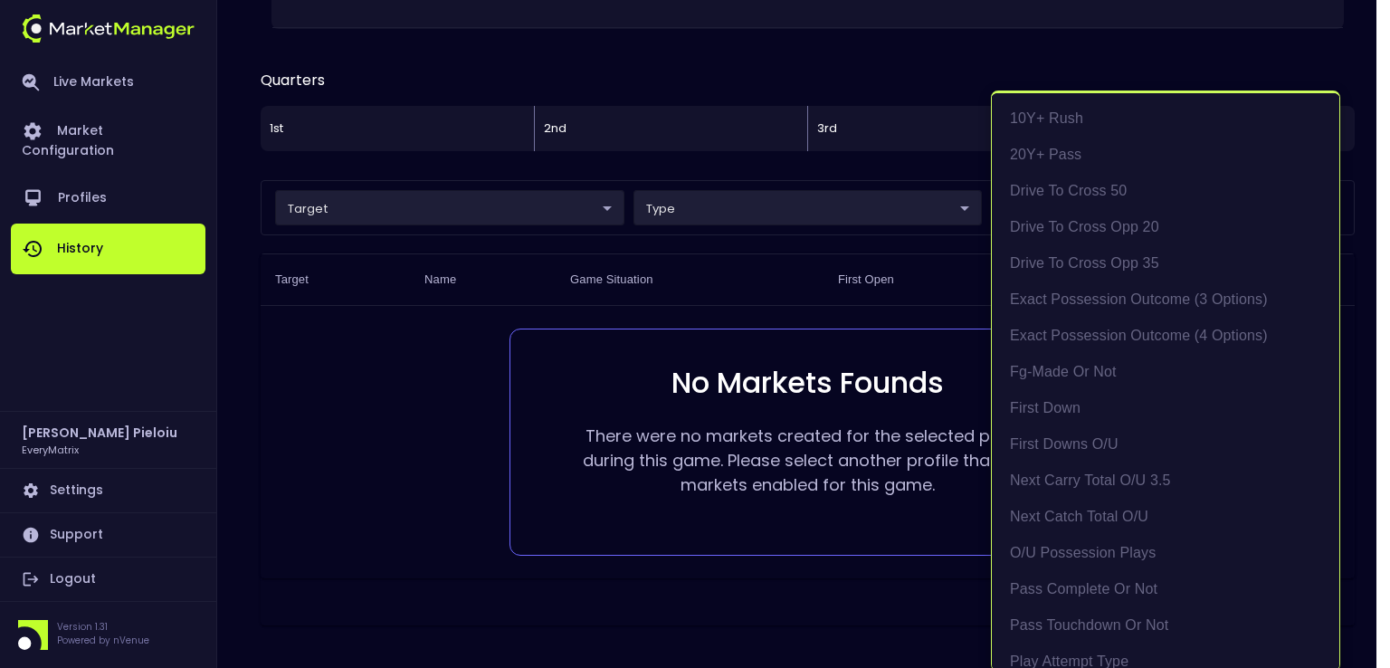
click at [963, 210] on div at bounding box center [695, 334] width 1390 height 668
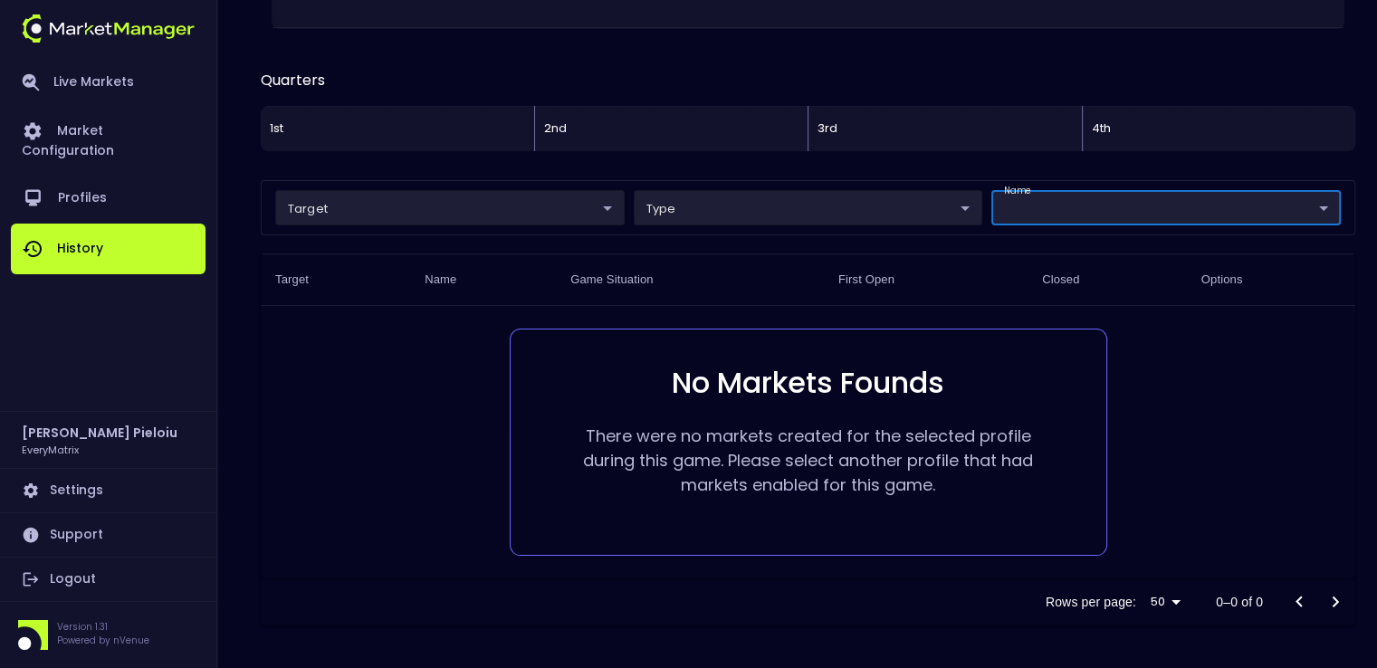
click at [943, 218] on div "10Y+ Rush 20Y+ Pass Drive to Cross 50 Drive to Cross Opp 20 Drive to Cross Opp …" at bounding box center [688, 334] width 1377 height 668
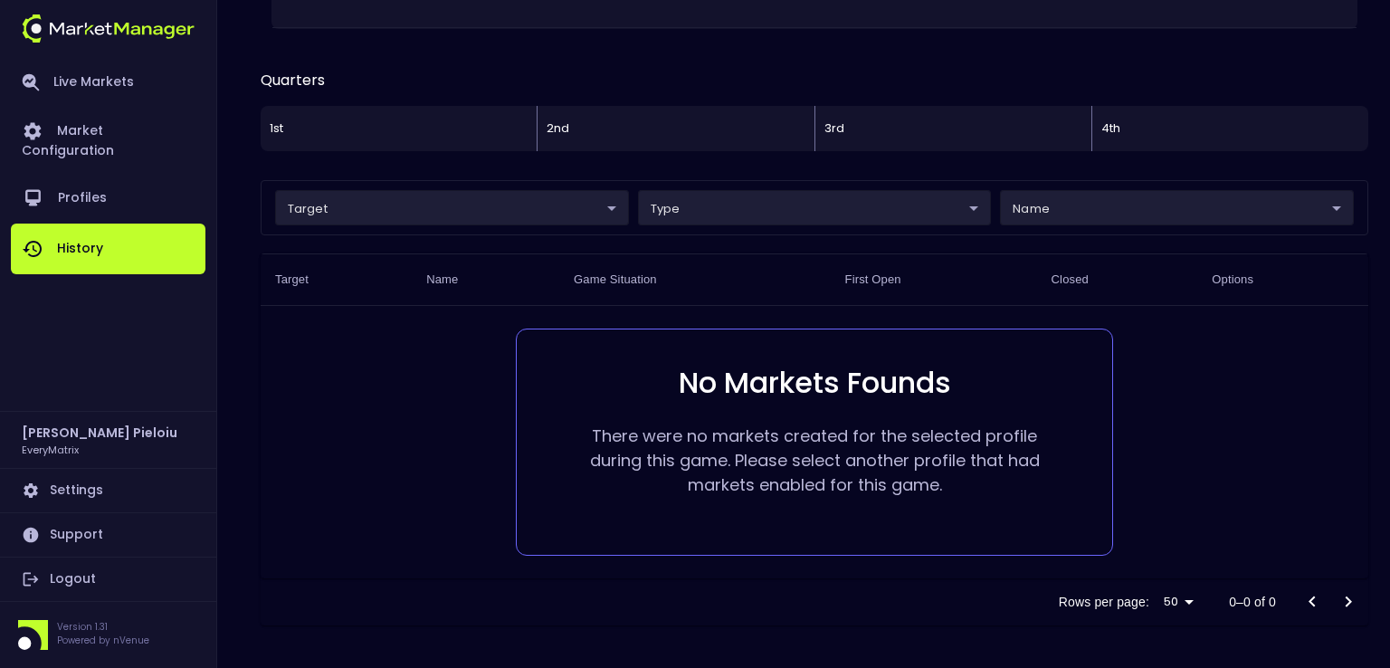
click at [943, 218] on body "Live Markets Market Configuration Profiles History Marius Pieloiu EveryMatrix S…" at bounding box center [695, 205] width 1390 height 928
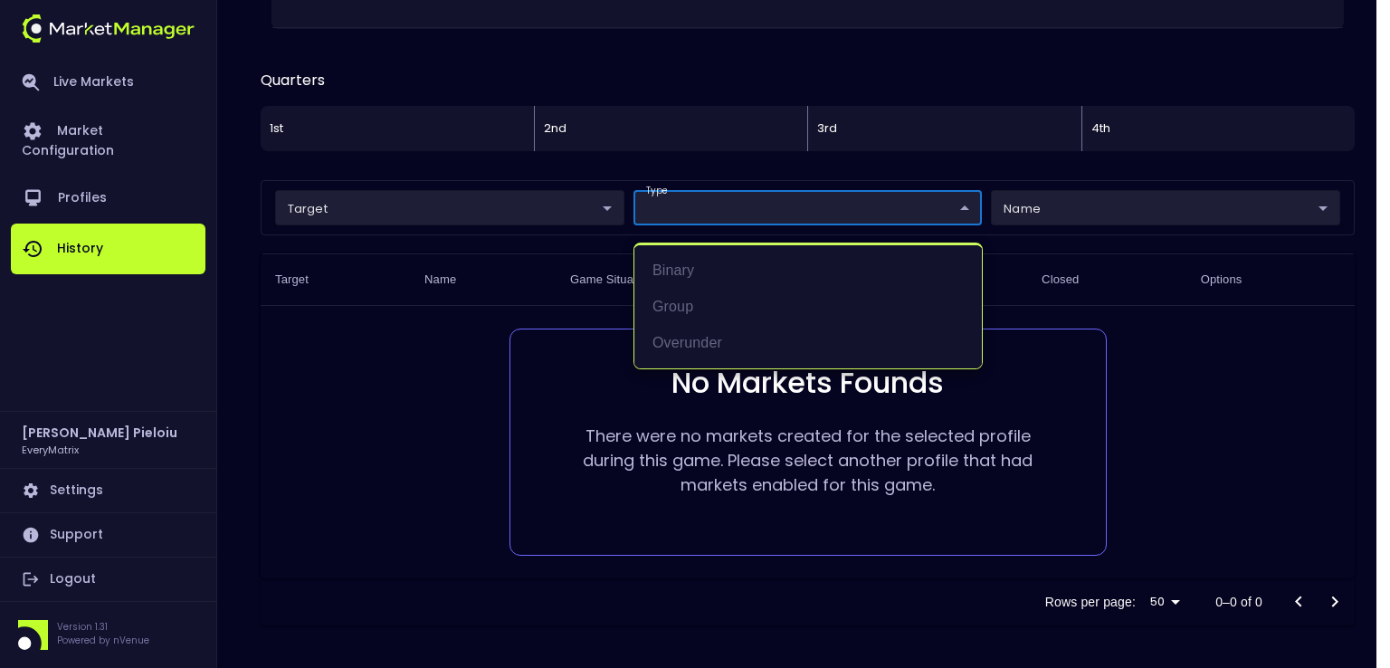
click at [507, 300] on div at bounding box center [695, 334] width 1390 height 668
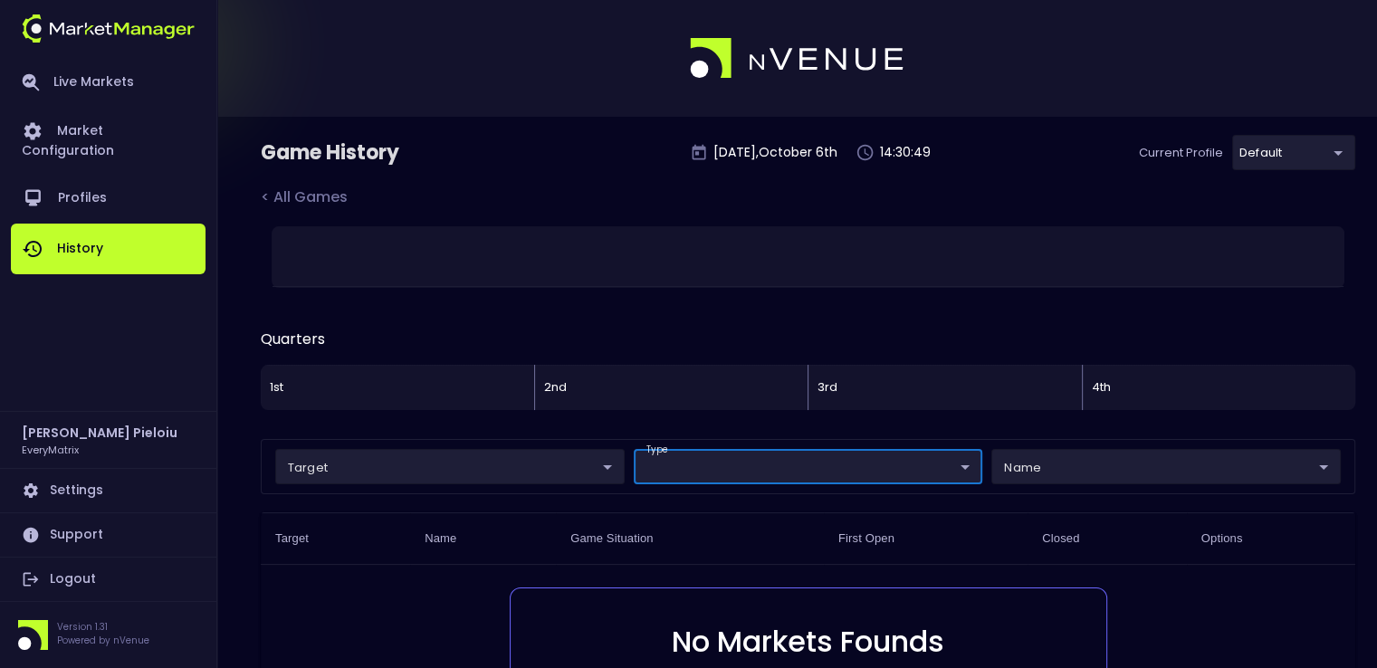
click at [111, 242] on link "History" at bounding box center [108, 249] width 195 height 51
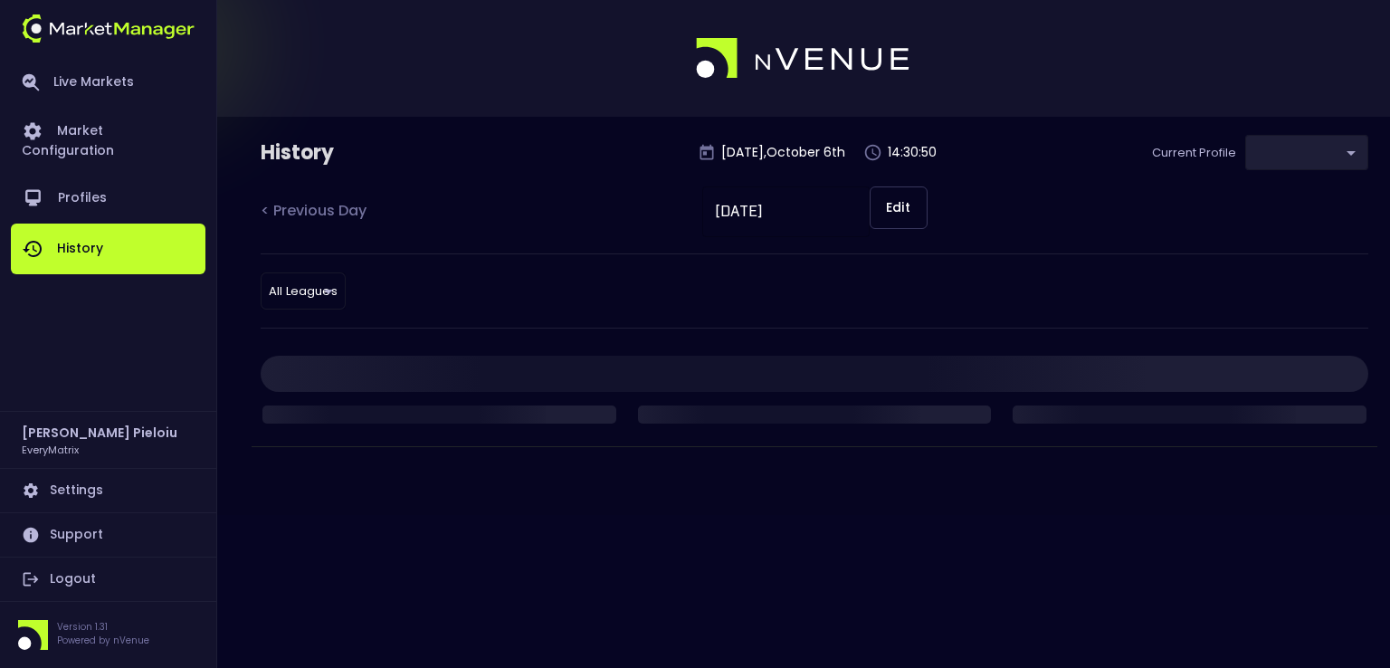
type input "41a1a02b-08cb-4a84-b265-6477bb6fe087"
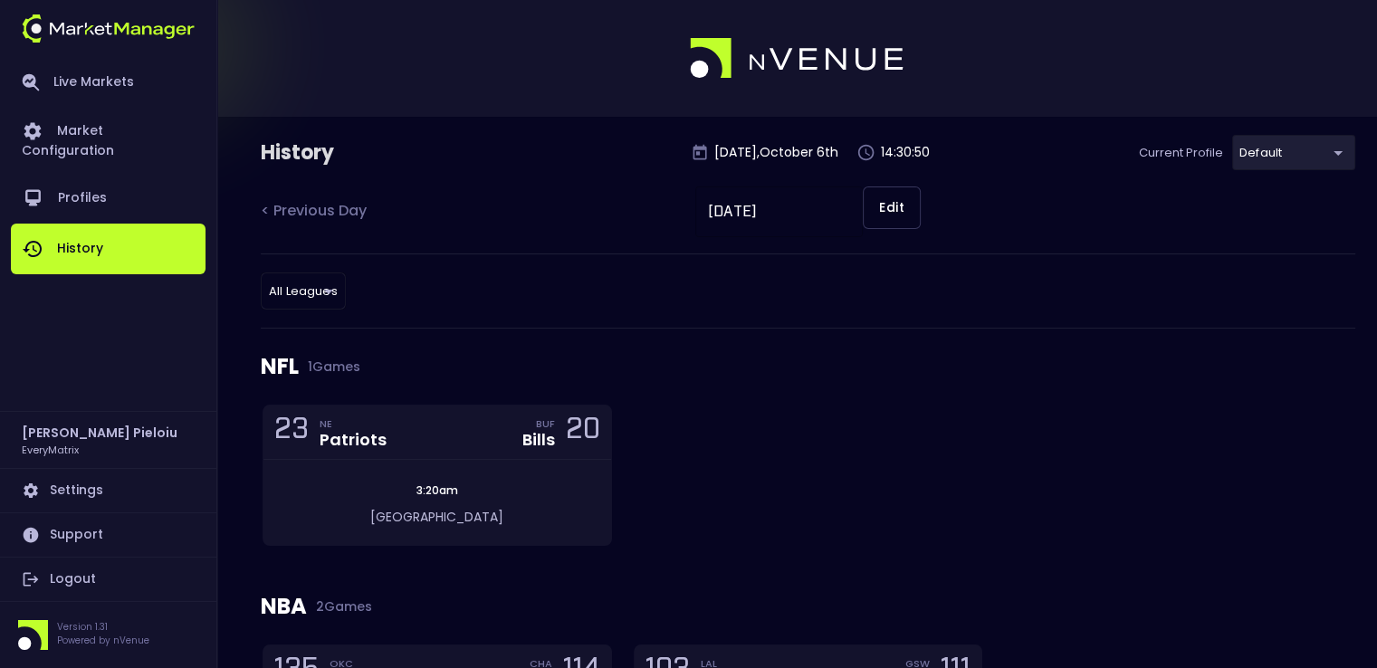
click at [99, 26] on img at bounding box center [108, 28] width 173 height 28
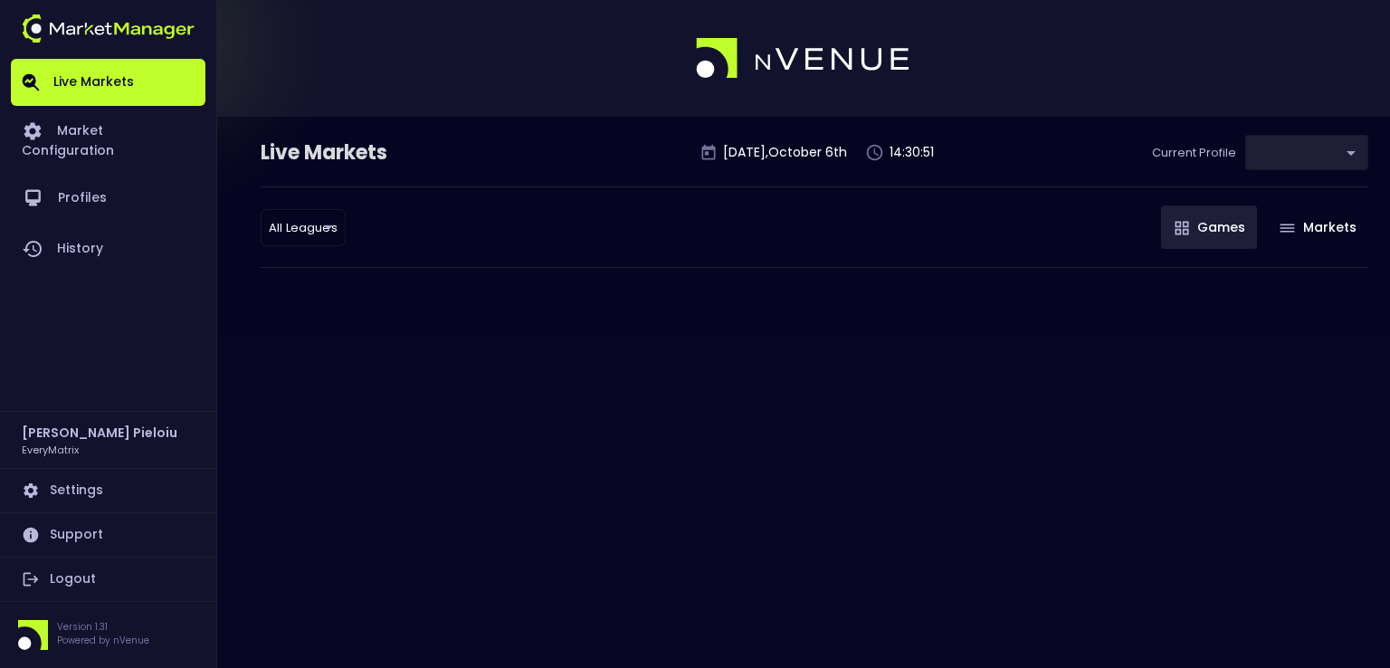
type input "41a1a02b-08cb-4a84-b265-6477bb6fe087"
click at [80, 224] on link "History" at bounding box center [108, 249] width 195 height 51
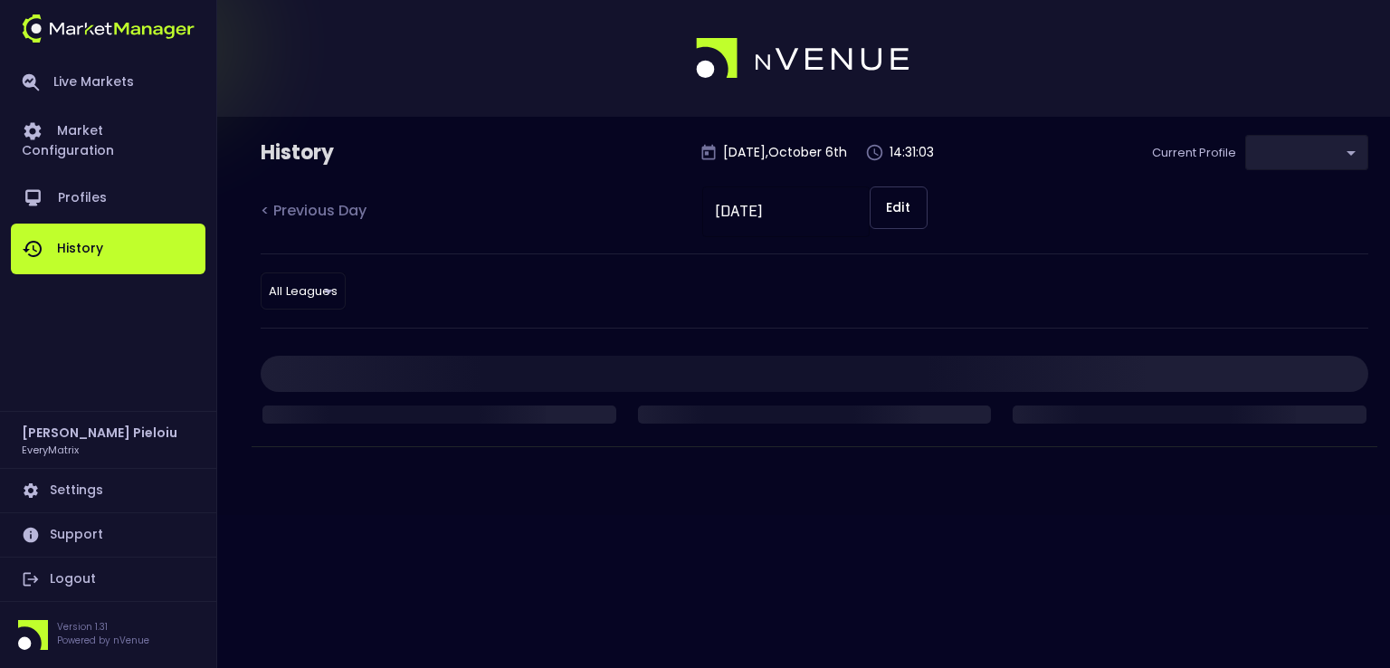
type input "41a1a02b-08cb-4a84-b265-6477bb6fe087"
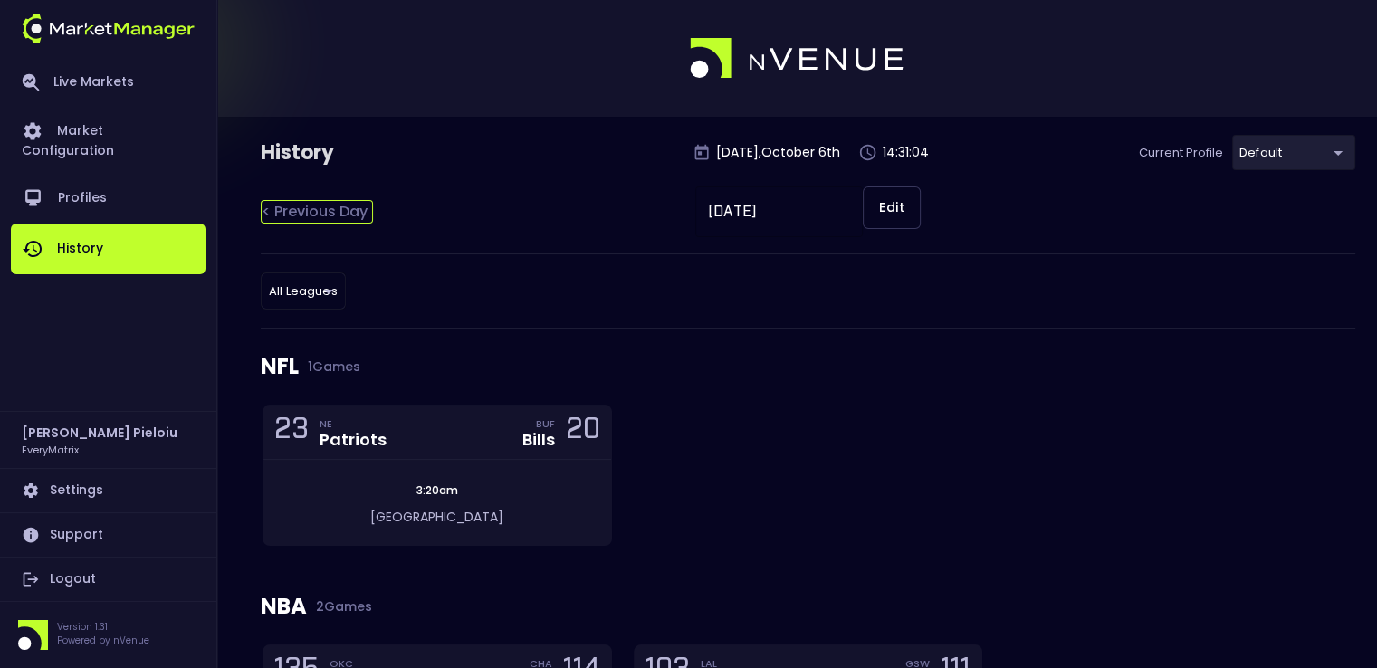
click at [276, 211] on div "< Previous Day" at bounding box center [317, 212] width 112 height 24
type input "[DATE]"
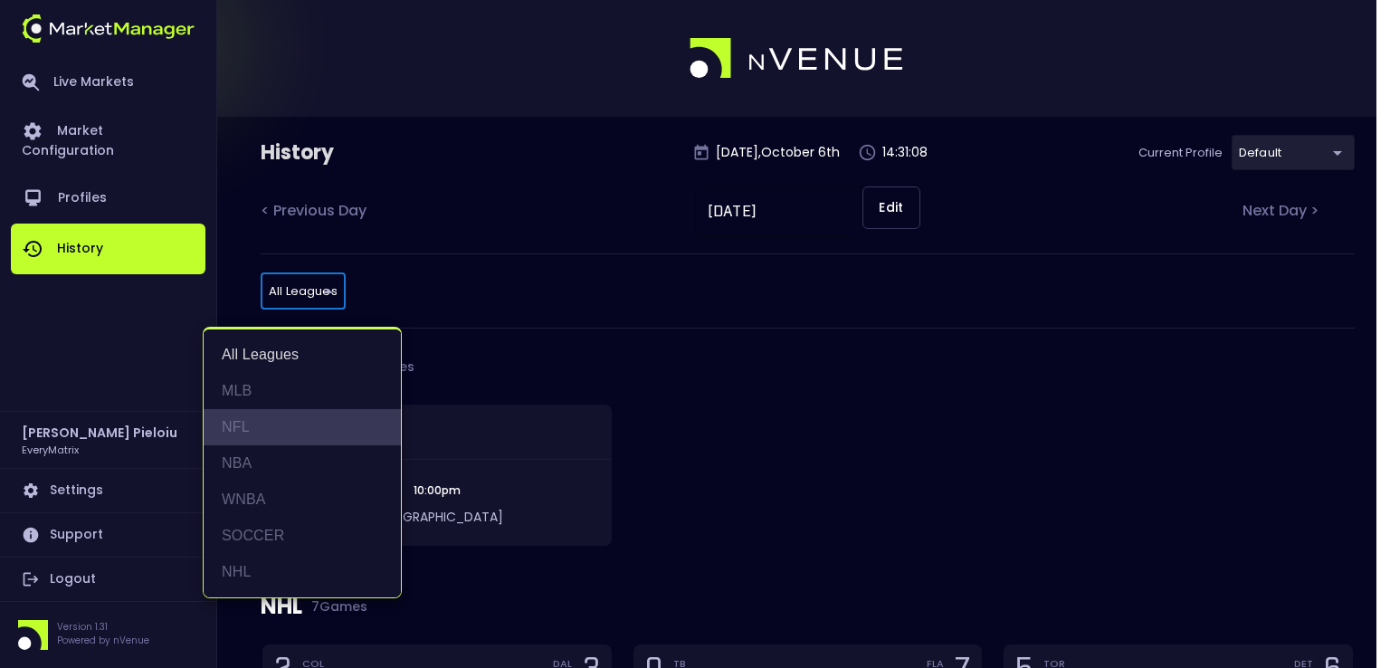
click at [256, 428] on li "NFL" at bounding box center [302, 427] width 197 height 36
type input "NFL"
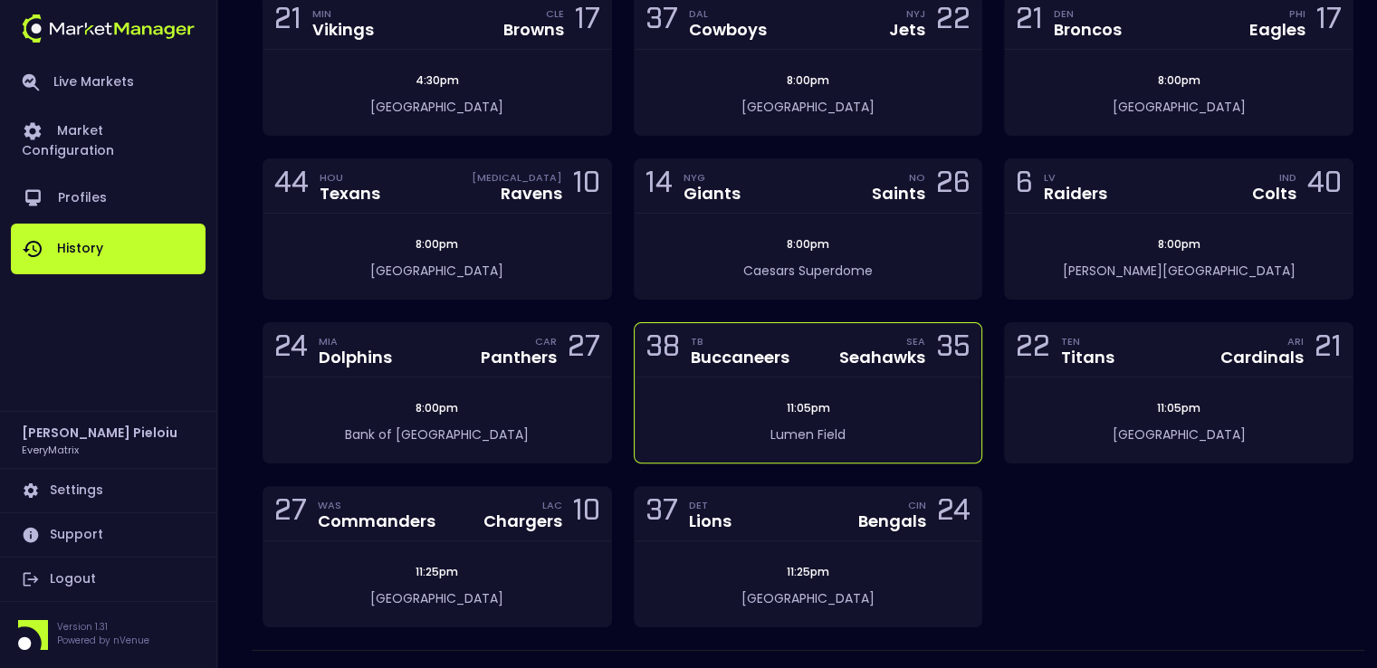
scroll to position [459, 0]
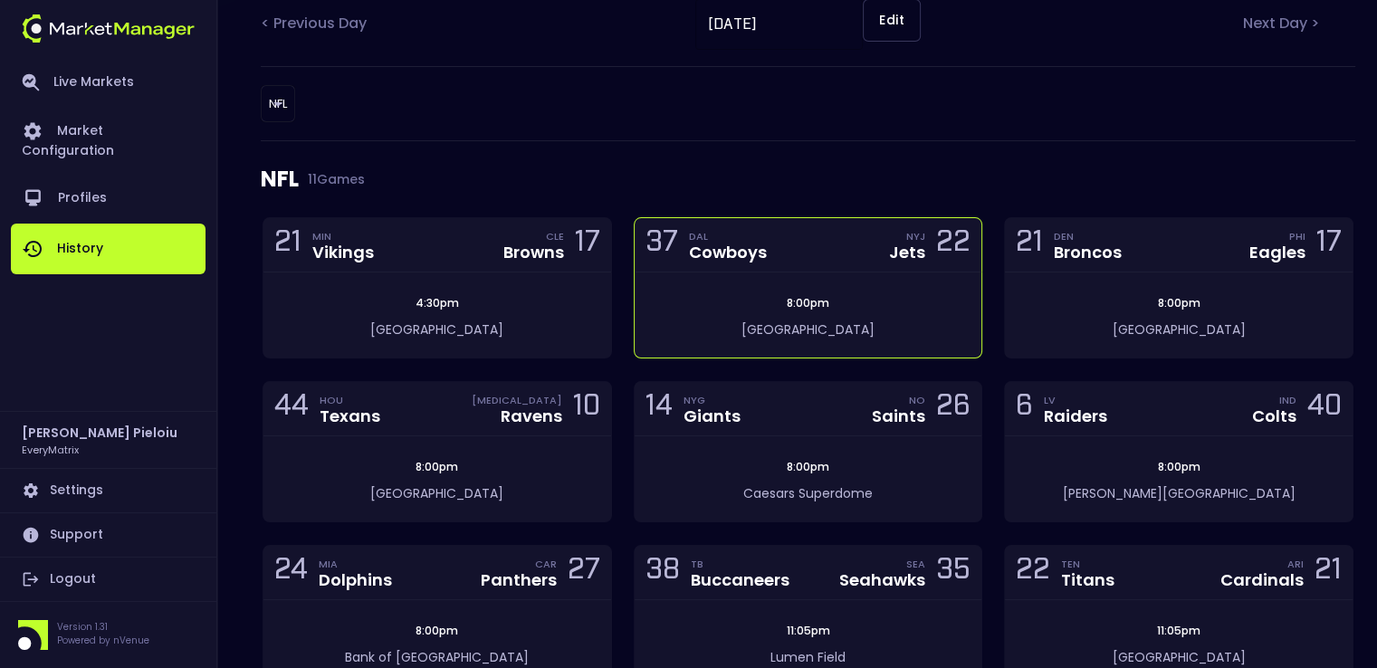
click at [834, 299] on div "8:00pm" at bounding box center [807, 303] width 53 height 16
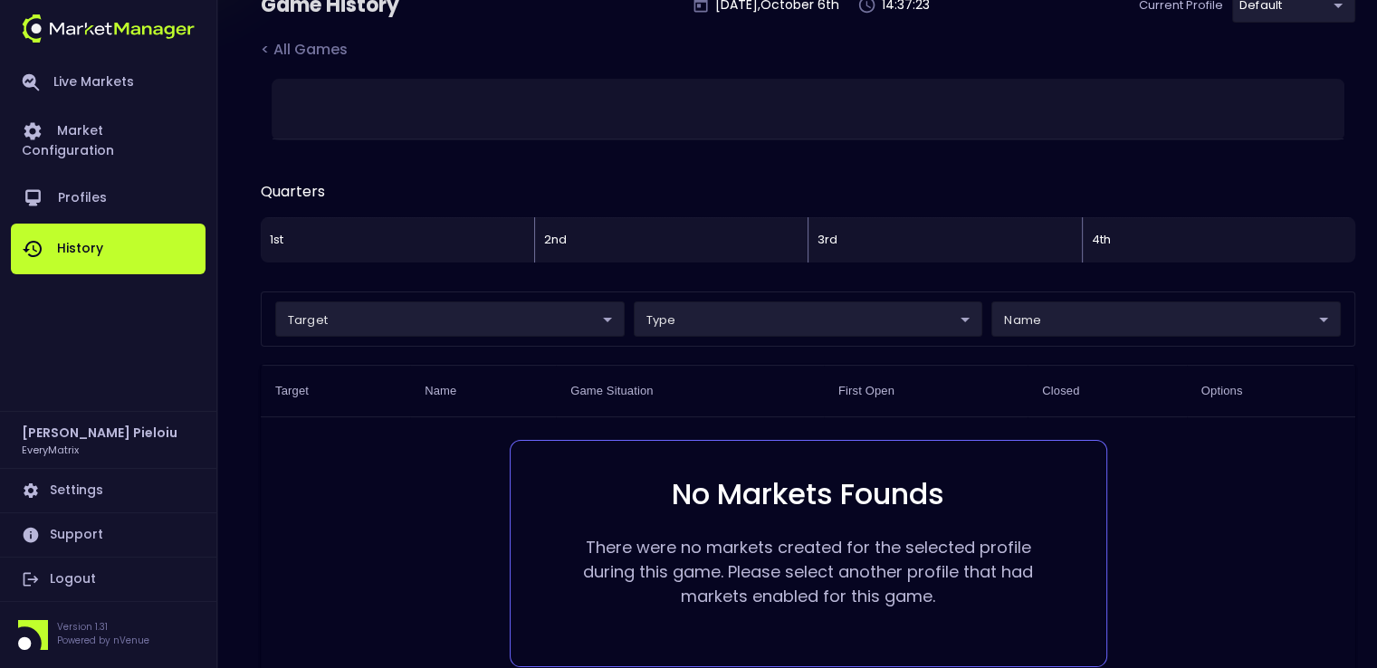
scroll to position [78, 0]
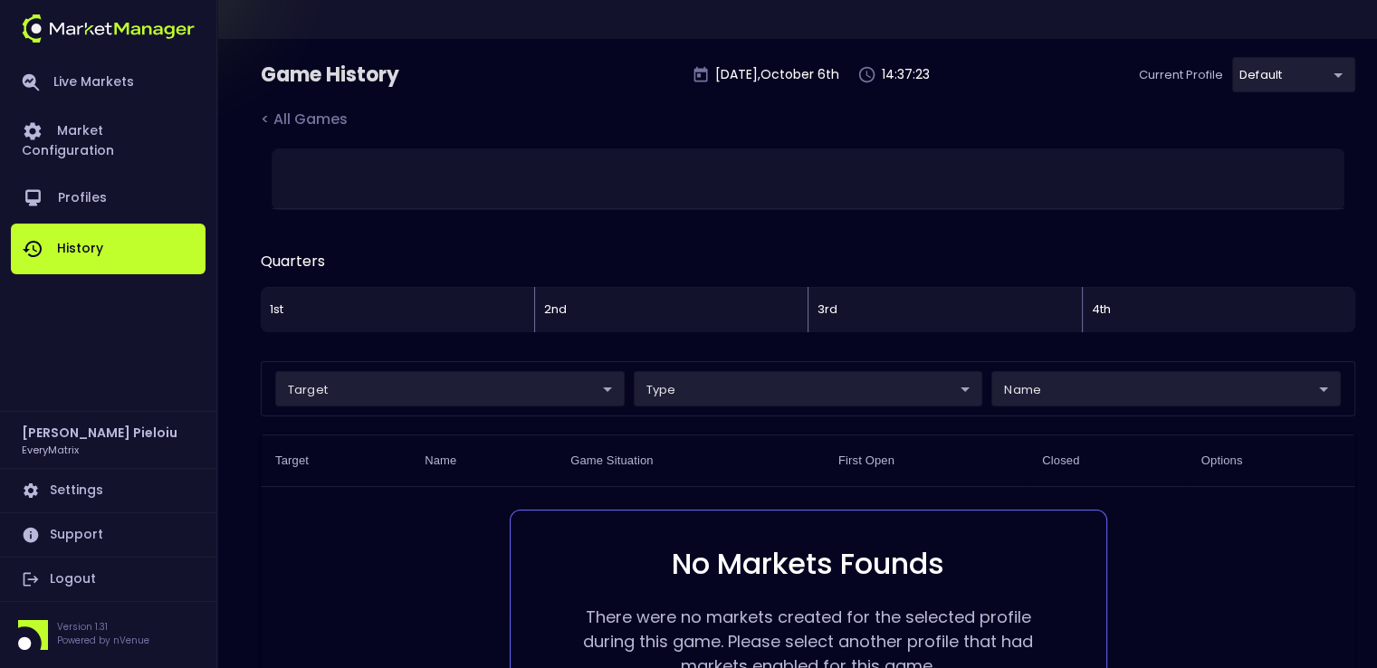
click at [1142, 388] on body "Live Markets Market Configuration Profiles History Marius Pieloiu EveryMatrix S…" at bounding box center [688, 386] width 1377 height 928
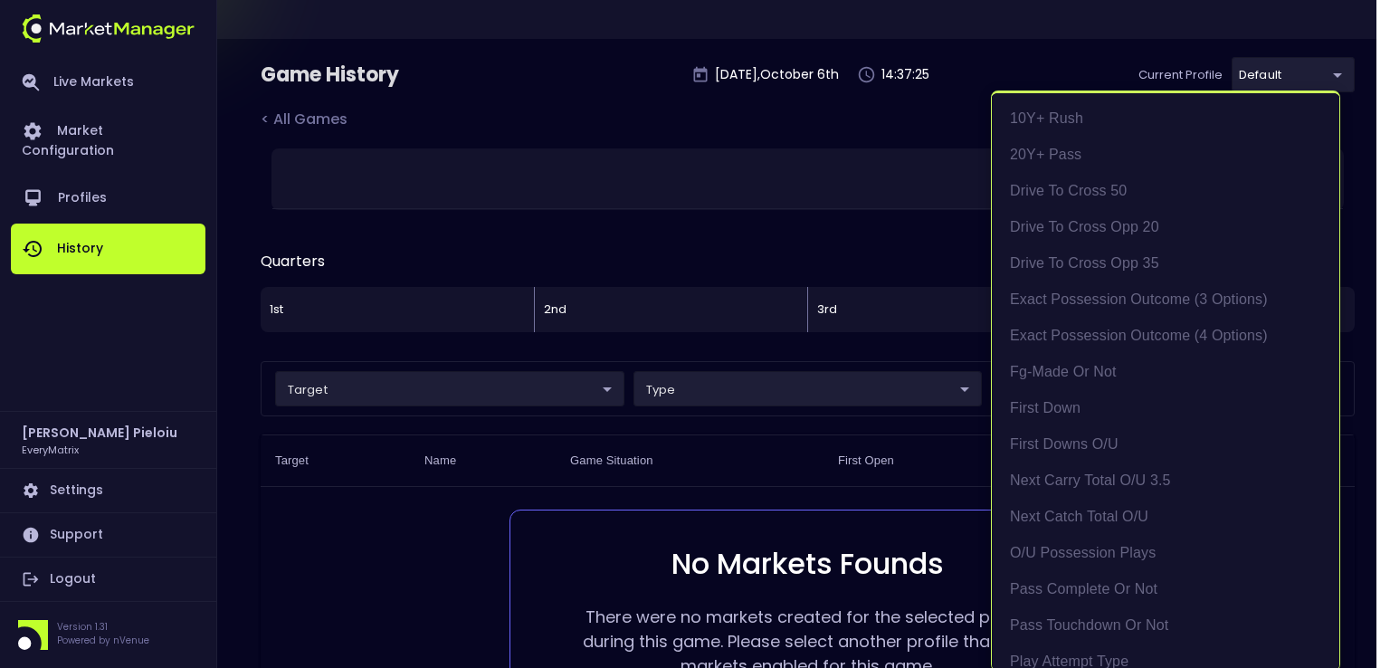
click at [373, 502] on div at bounding box center [695, 334] width 1390 height 668
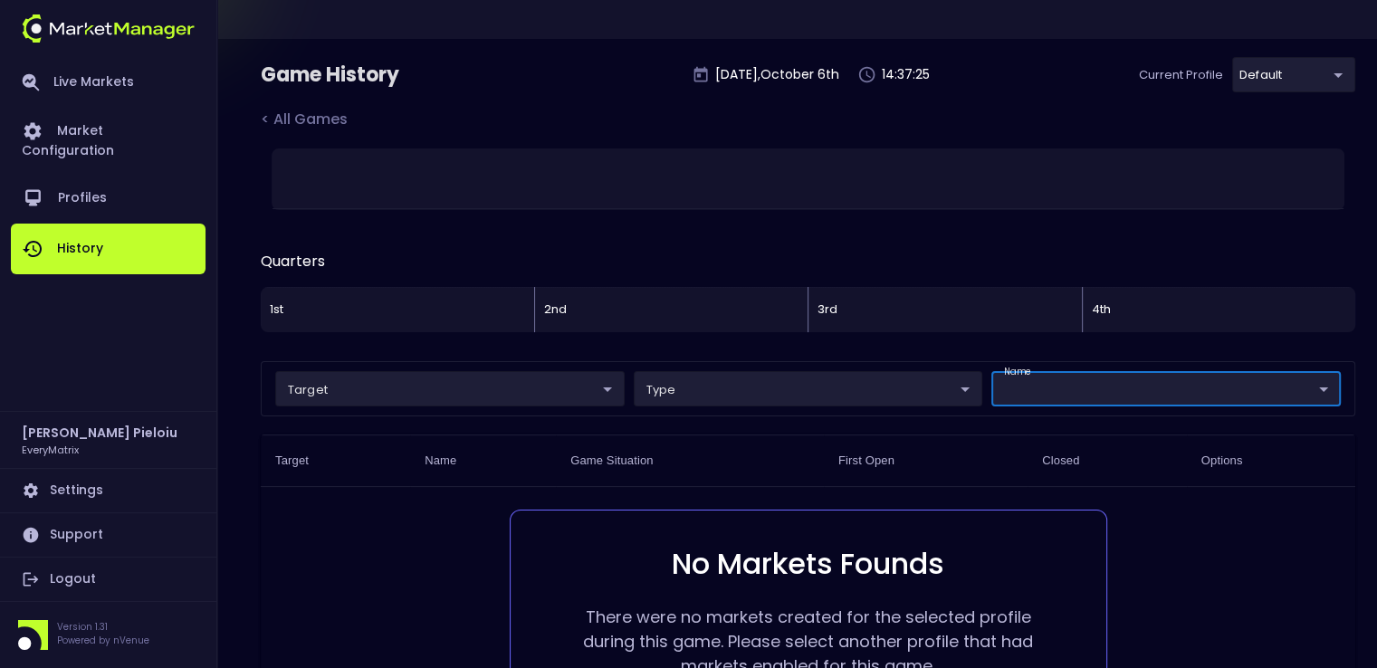
scroll to position [0, 0]
click at [110, 236] on link "History" at bounding box center [108, 249] width 195 height 51
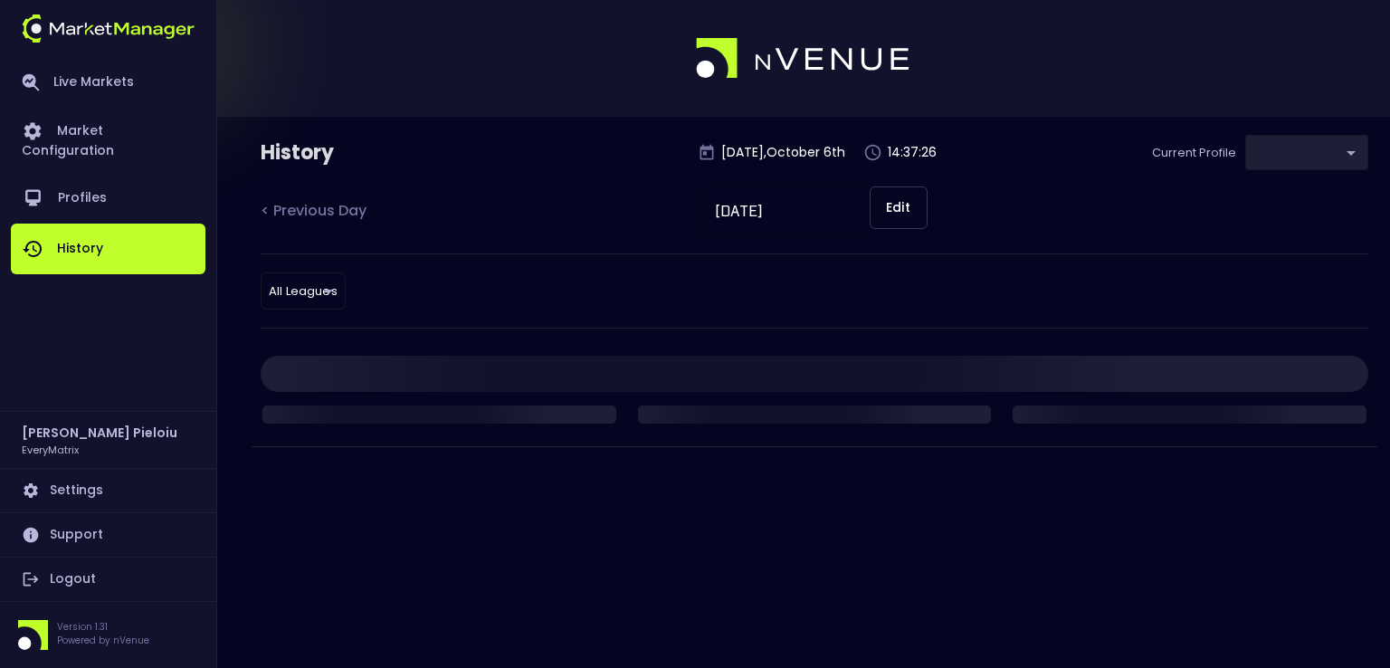
type input "41a1a02b-08cb-4a84-b265-6477bb6fe087"
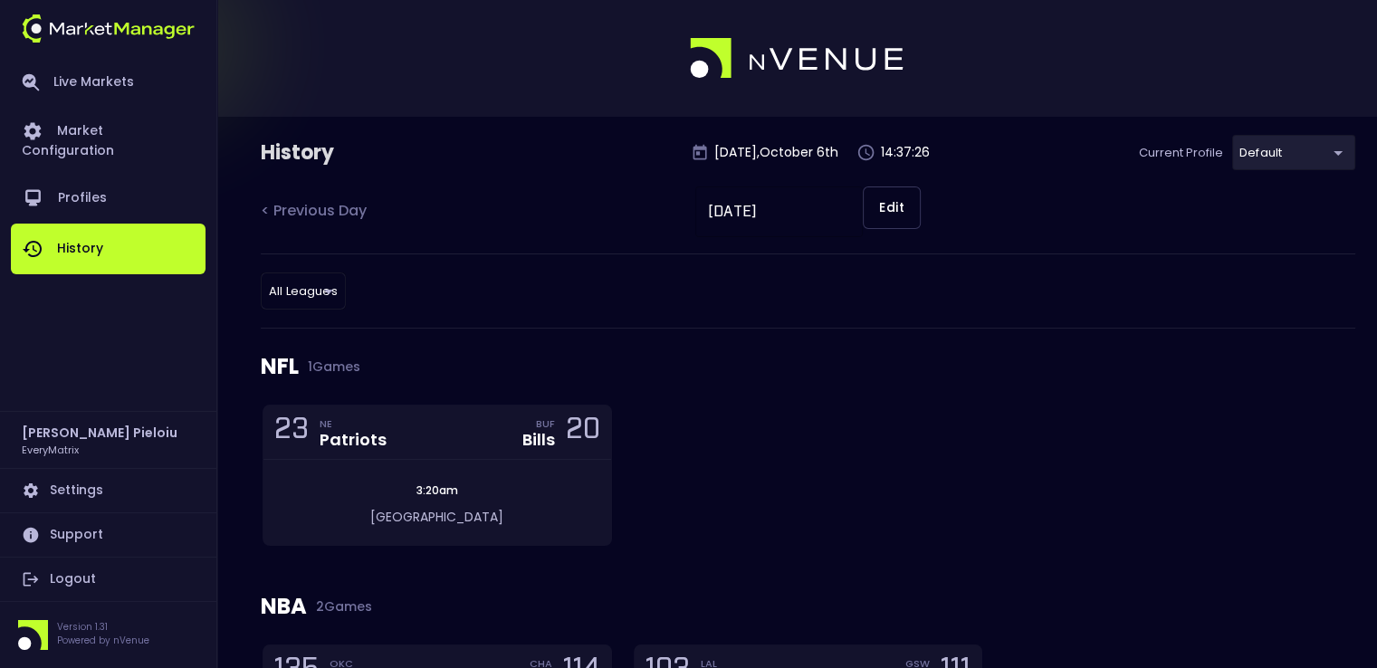
click at [80, 234] on link "History" at bounding box center [108, 249] width 195 height 51
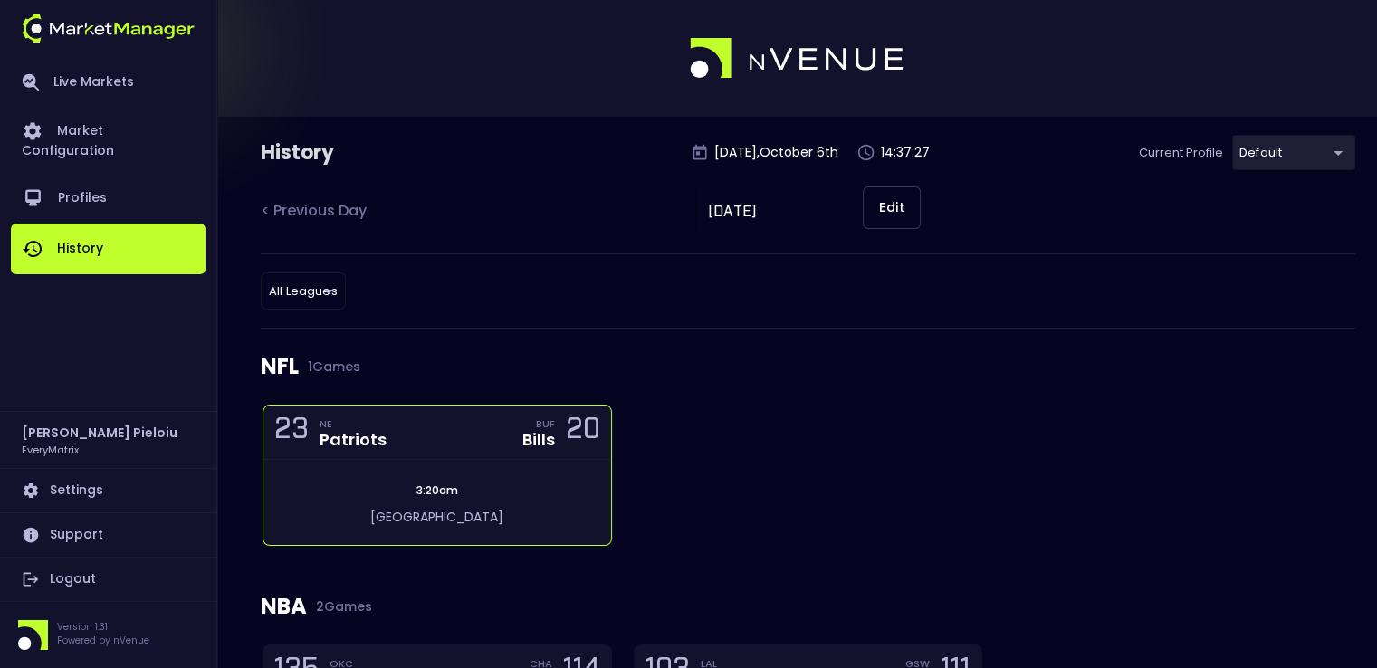
click at [400, 479] on div "3:20am Highmark Stadium" at bounding box center [437, 502] width 348 height 85
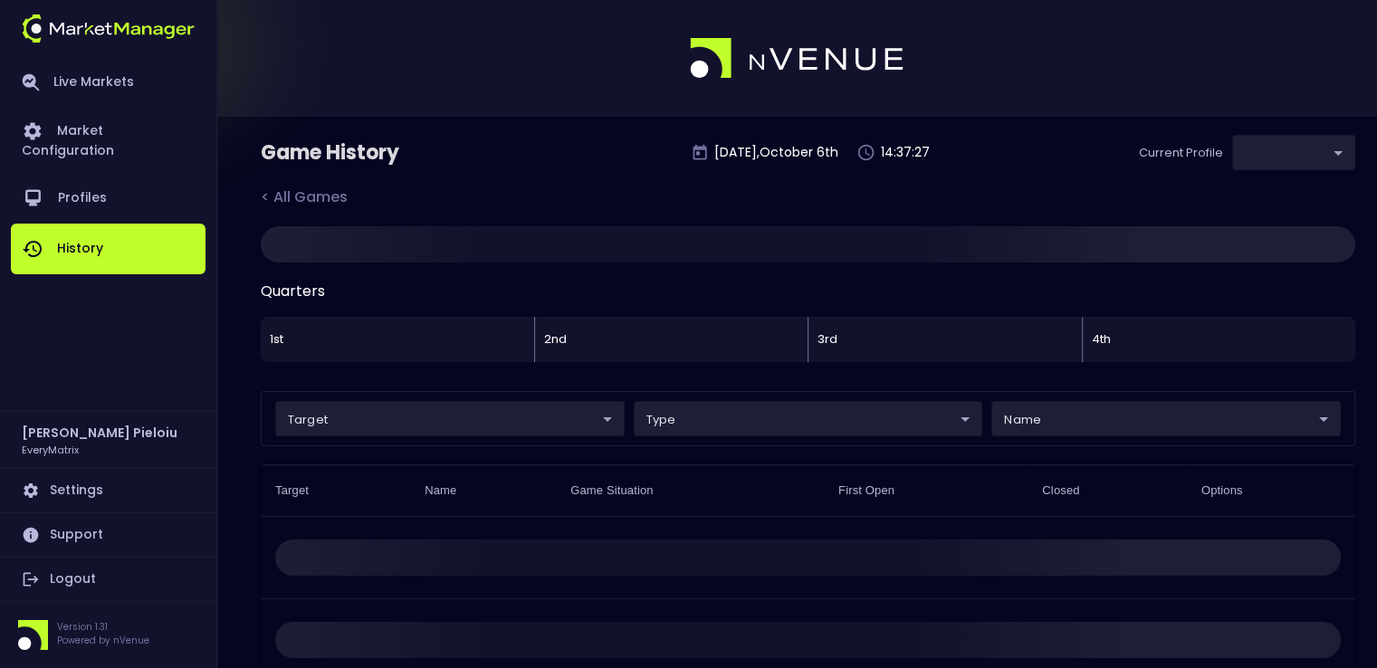
type input "41a1a02b-08cb-4a84-b265-6477bb6fe087"
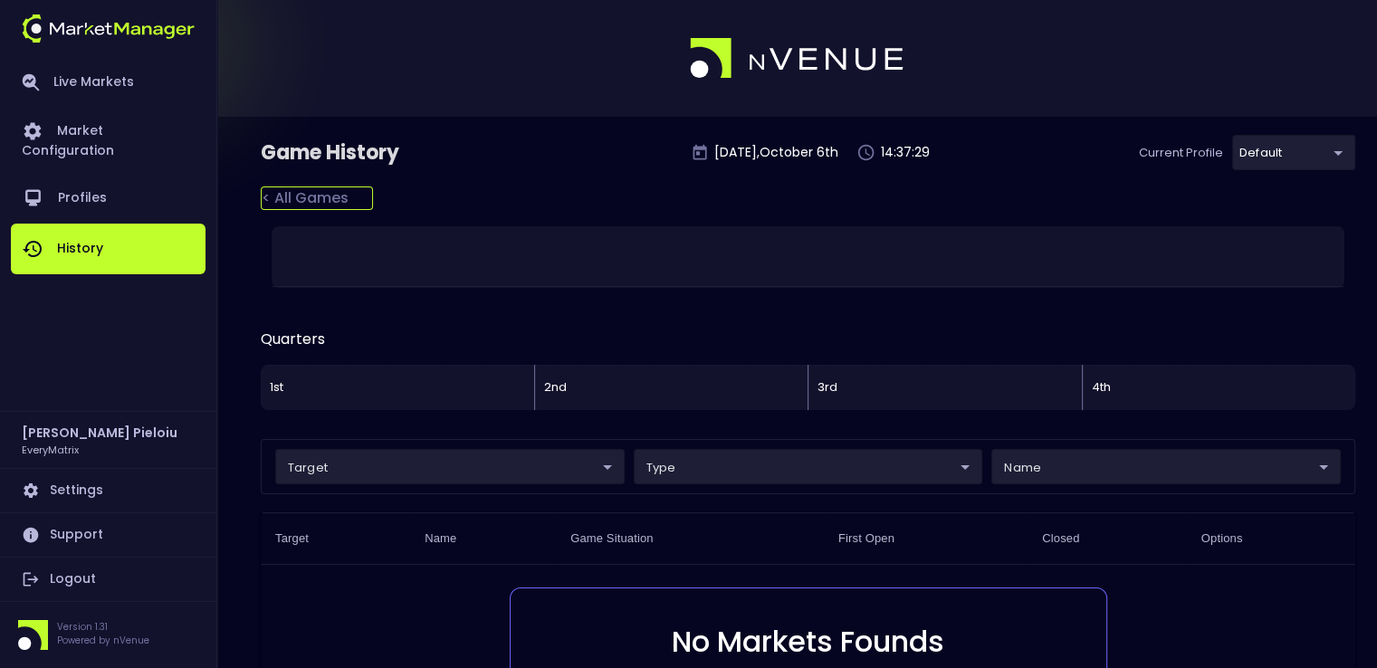
click at [286, 198] on div "< All Games" at bounding box center [317, 198] width 112 height 24
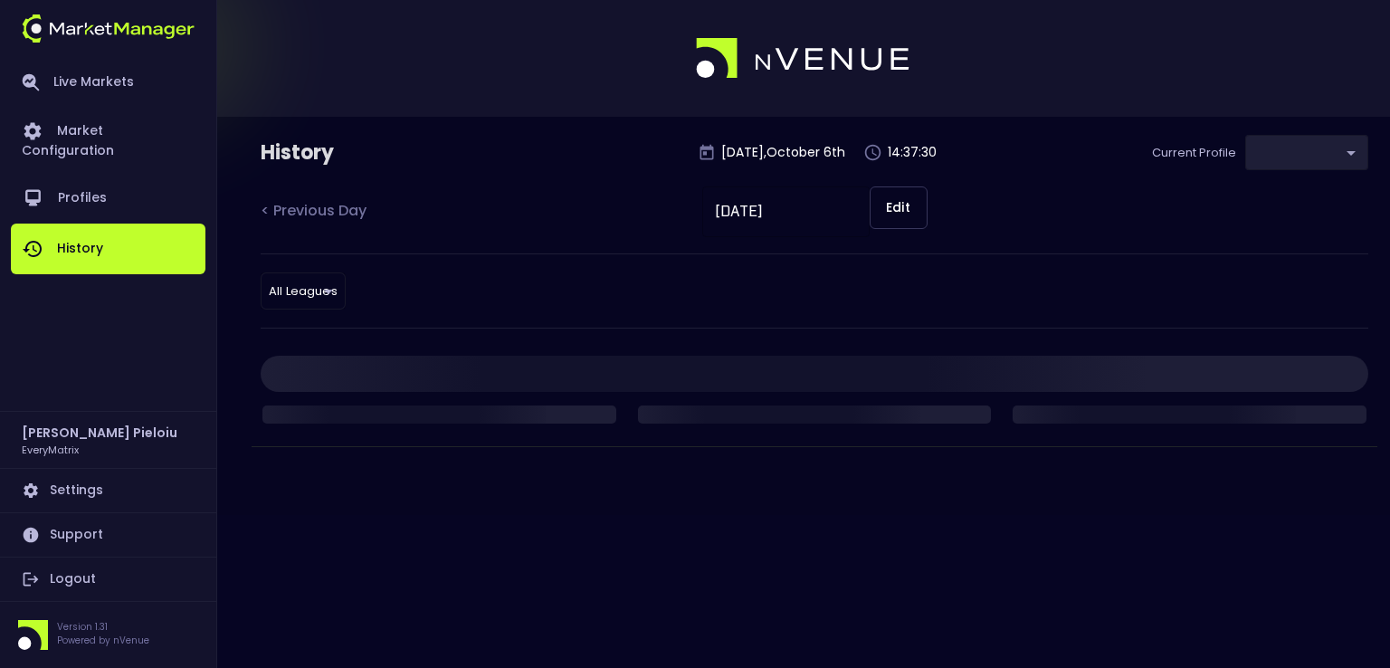
type input "41a1a02b-08cb-4a84-b265-6477bb6fe087"
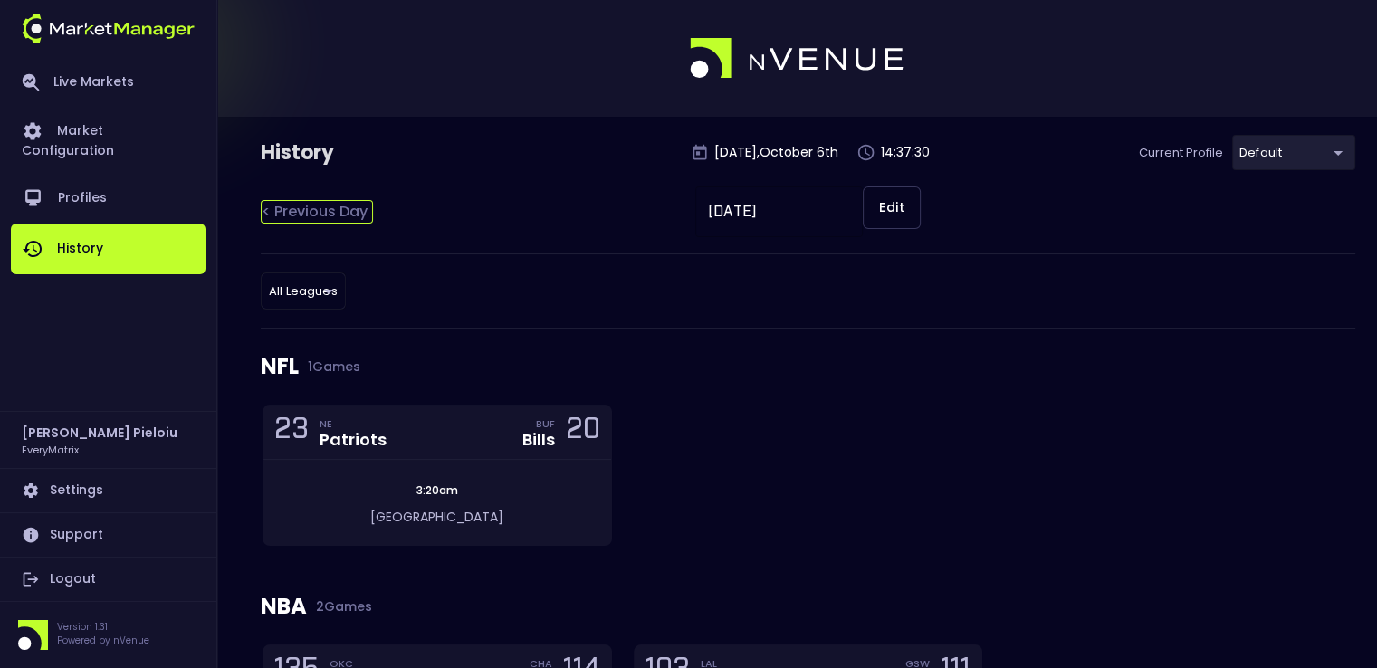
click at [308, 218] on div "< Previous Day" at bounding box center [317, 212] width 112 height 24
type input "[DATE]"
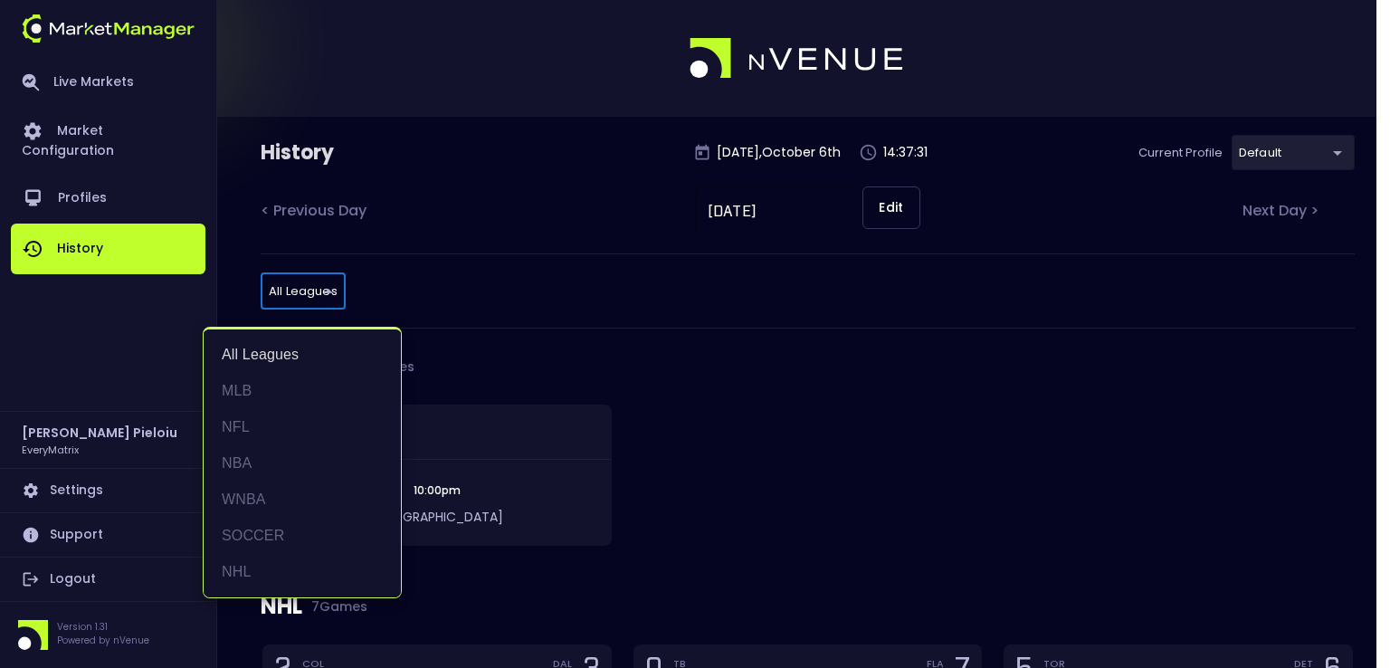
click at [253, 430] on li "NFL" at bounding box center [302, 427] width 197 height 36
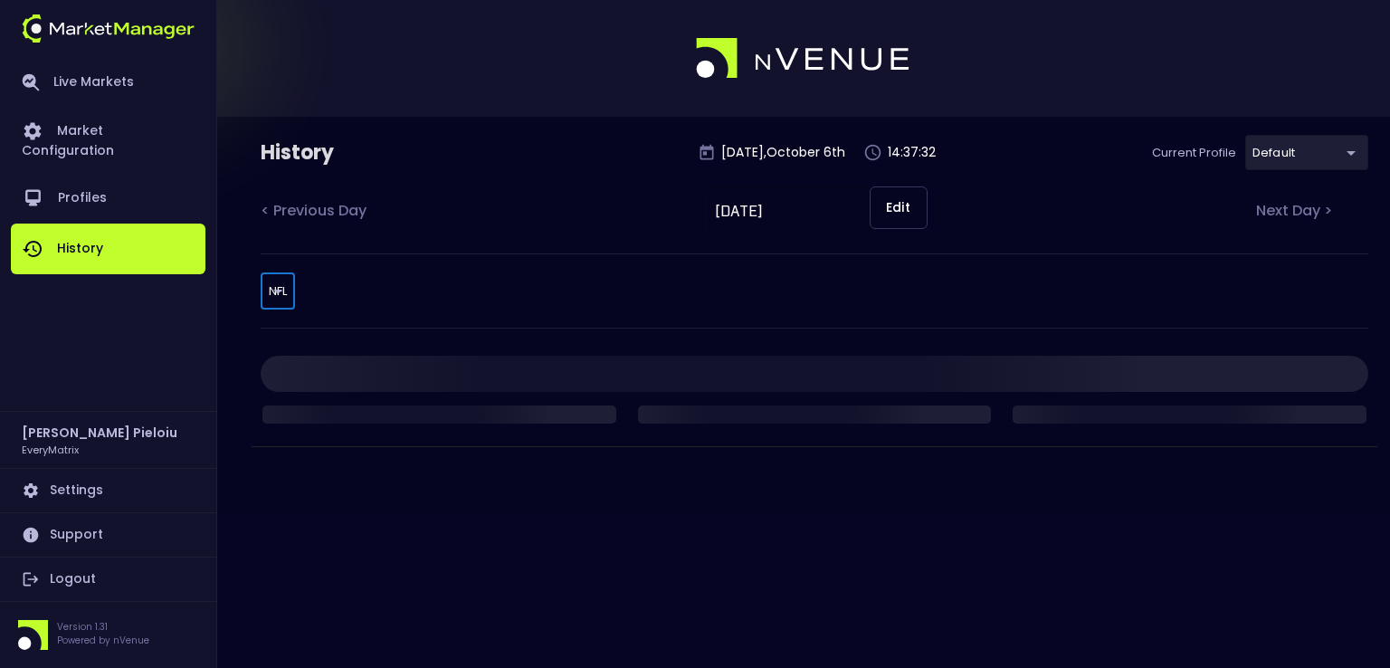
type input "NFL"
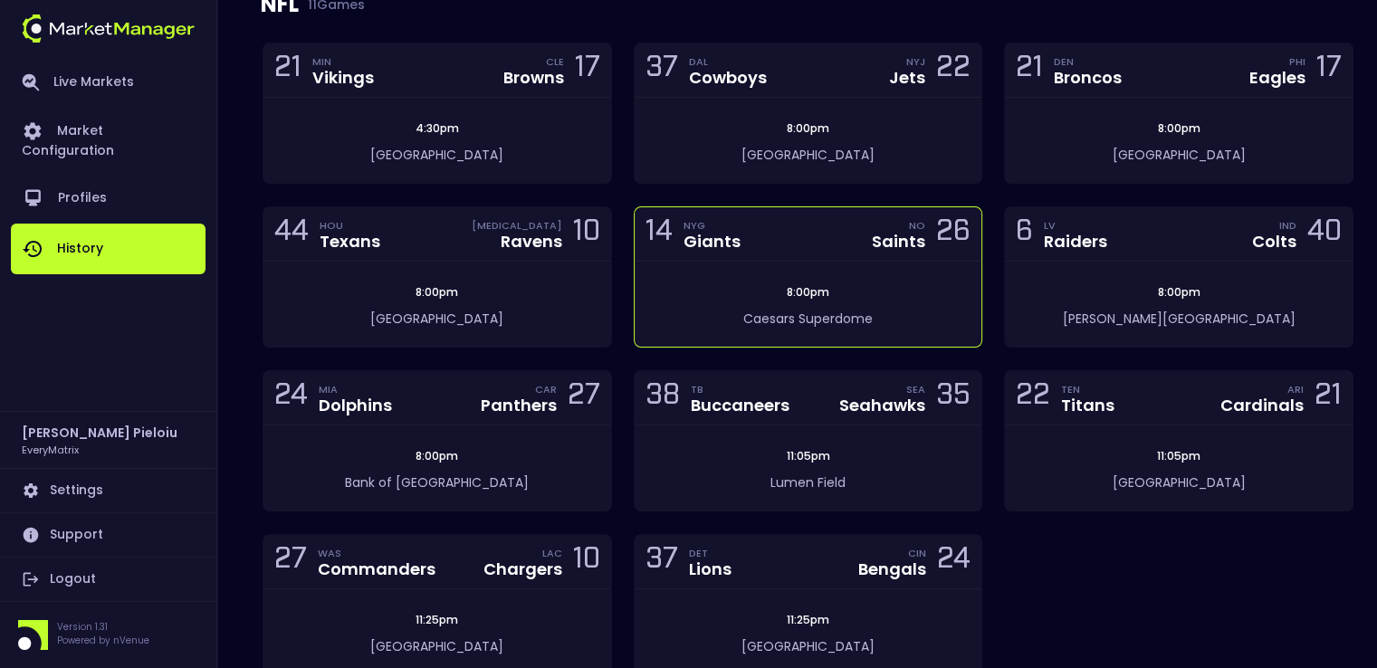
click at [743, 247] on div "14 NYG Giants NO Saints 26" at bounding box center [809, 234] width 348 height 54
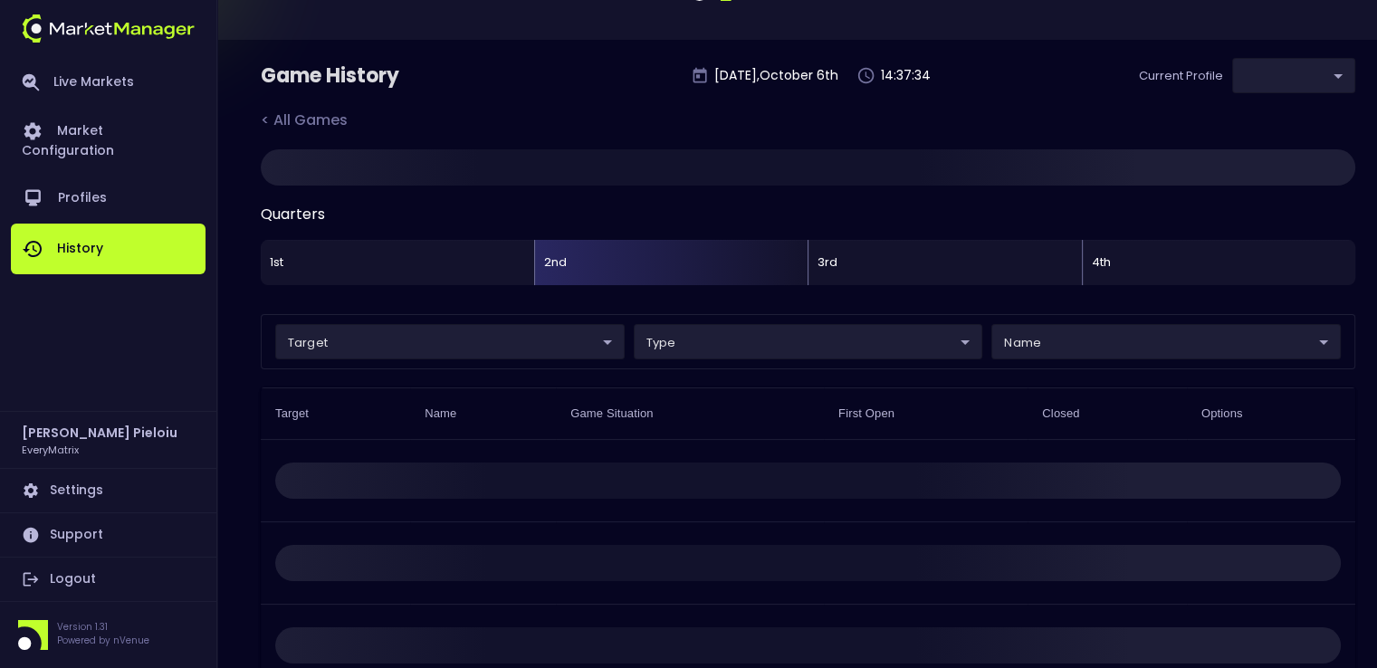
type input "41a1a02b-08cb-4a84-b265-6477bb6fe087"
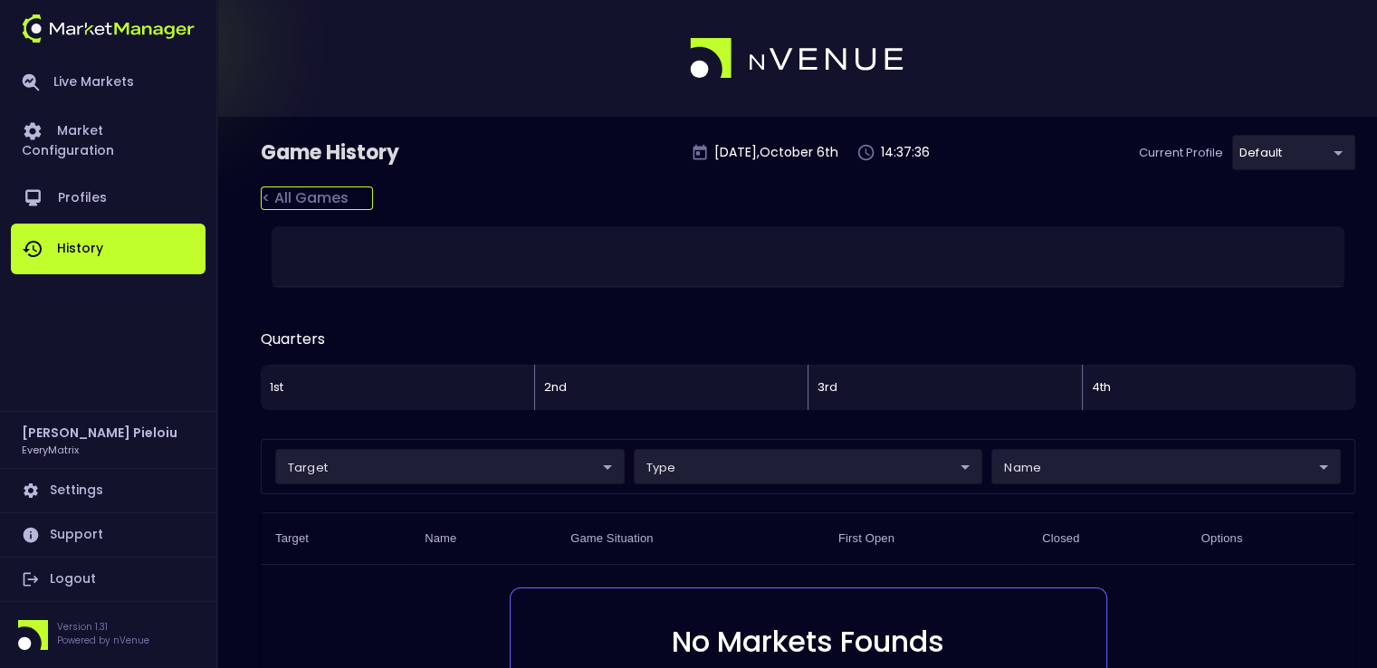
click at [319, 205] on div "< All Games" at bounding box center [317, 198] width 112 height 24
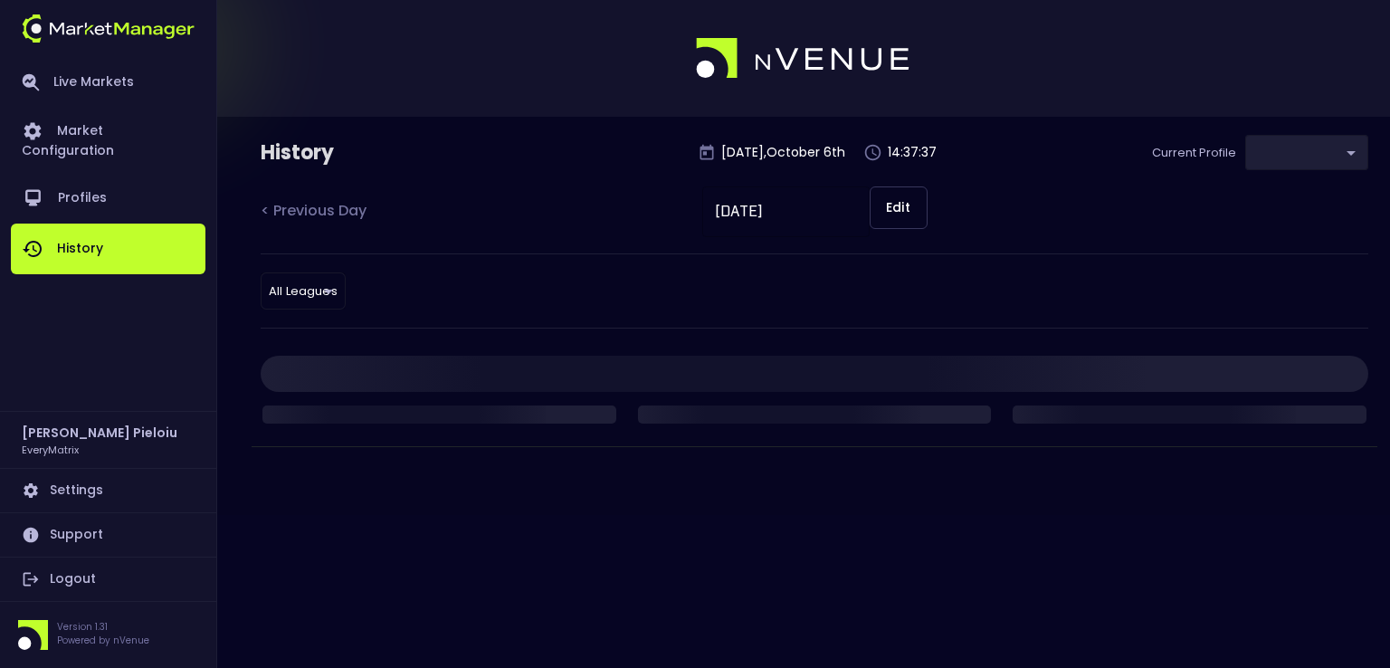
type input "41a1a02b-08cb-4a84-b265-6477bb6fe087"
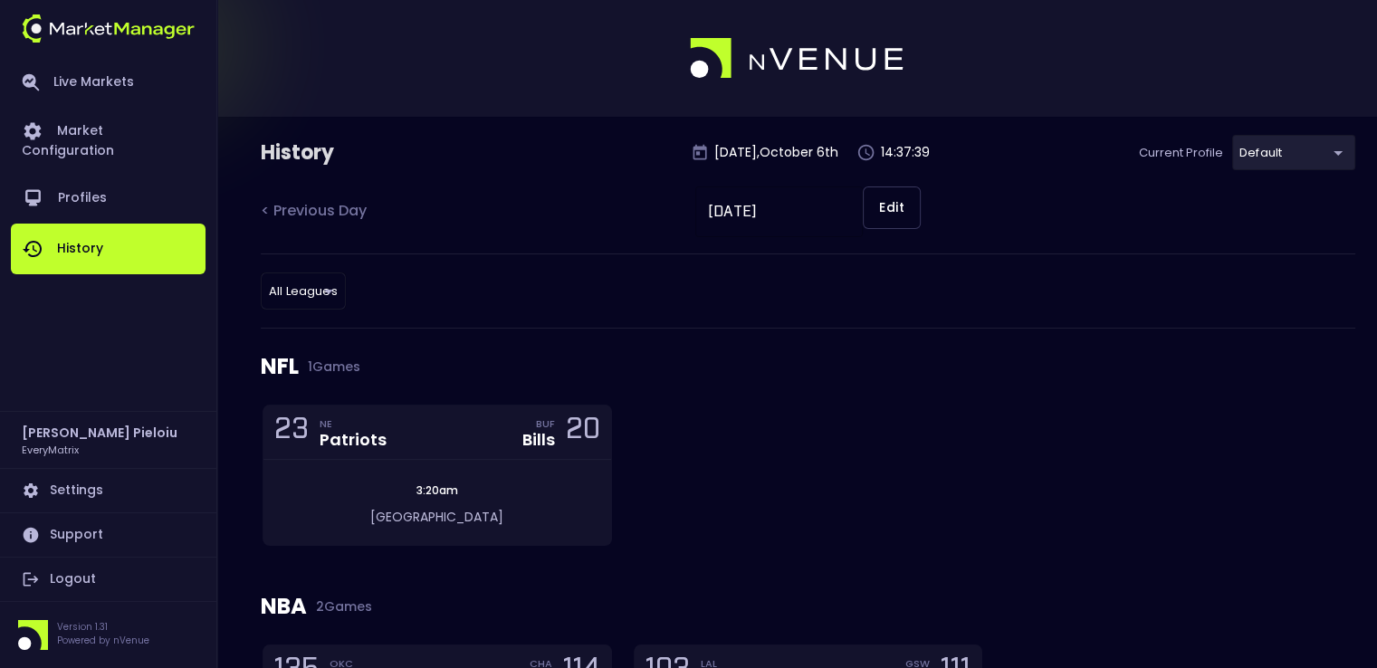
click at [114, 230] on link "History" at bounding box center [108, 249] width 195 height 51
click at [314, 207] on div "< Previous Day" at bounding box center [317, 212] width 112 height 24
type input "[DATE]"
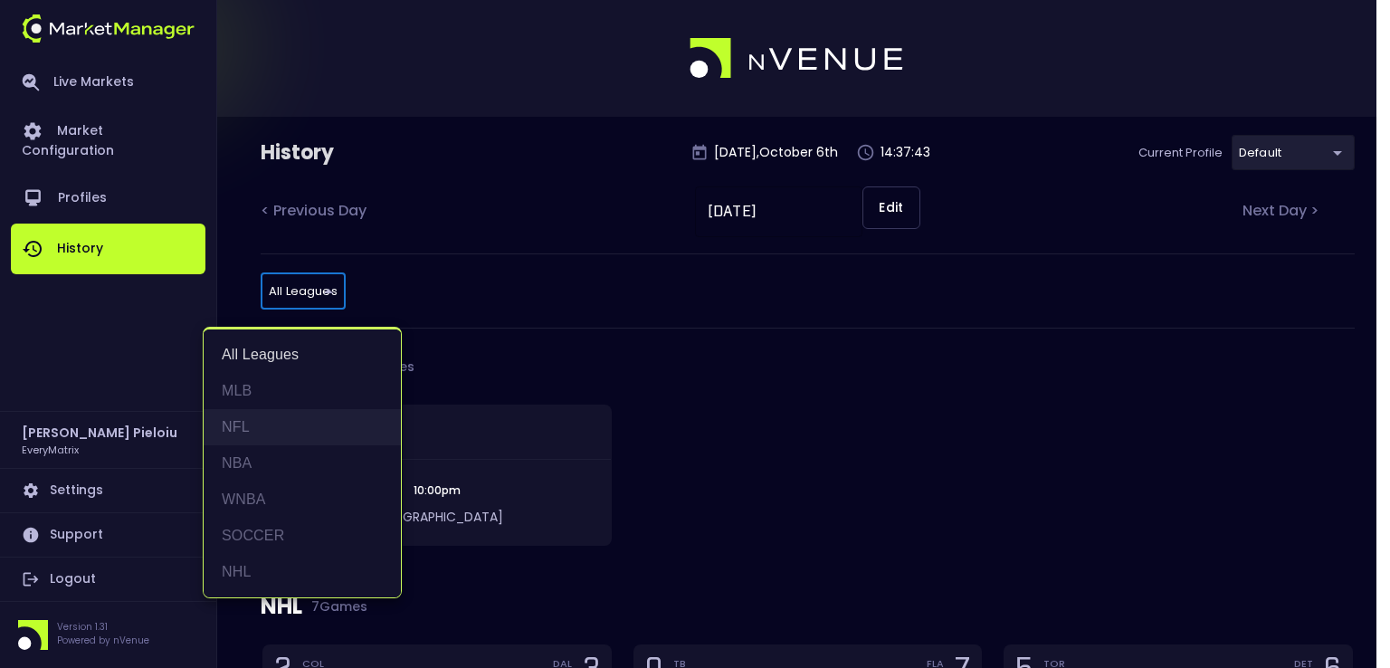
click at [251, 417] on li "NFL" at bounding box center [302, 427] width 197 height 36
type input "NFL"
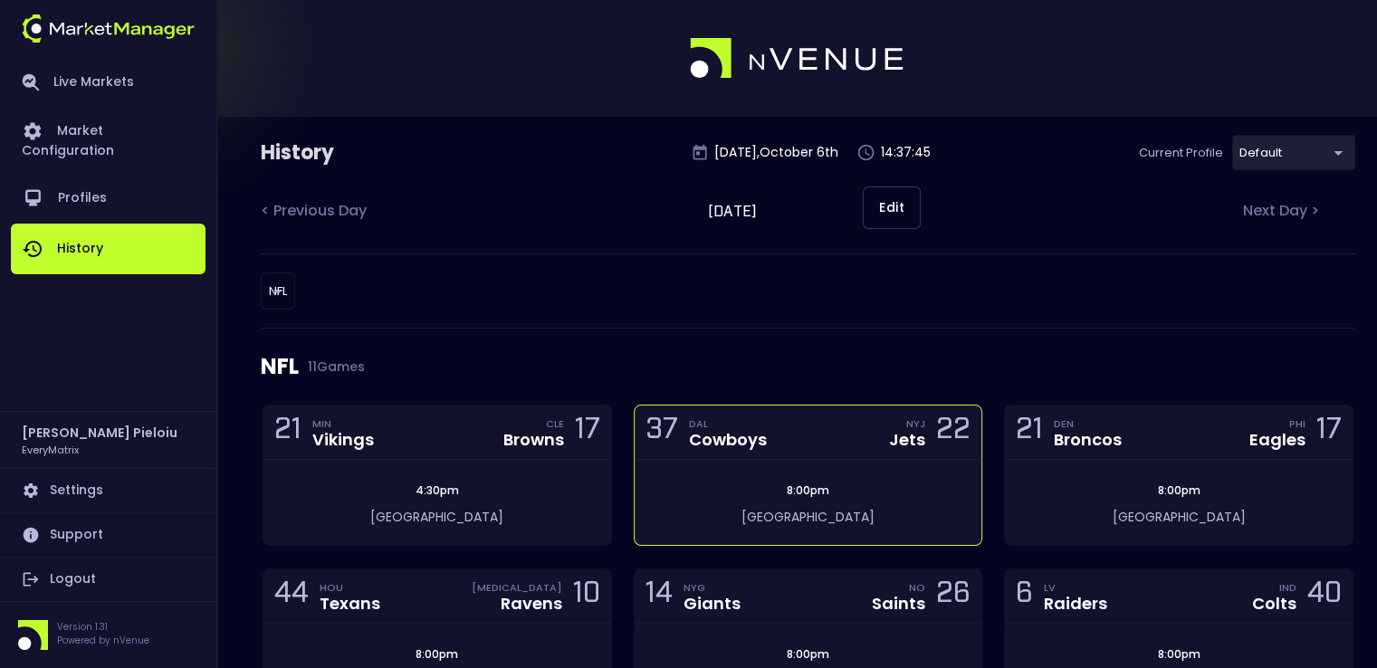
click at [815, 445] on div "37 DAL Cowboys NYJ Jets 22" at bounding box center [809, 433] width 348 height 54
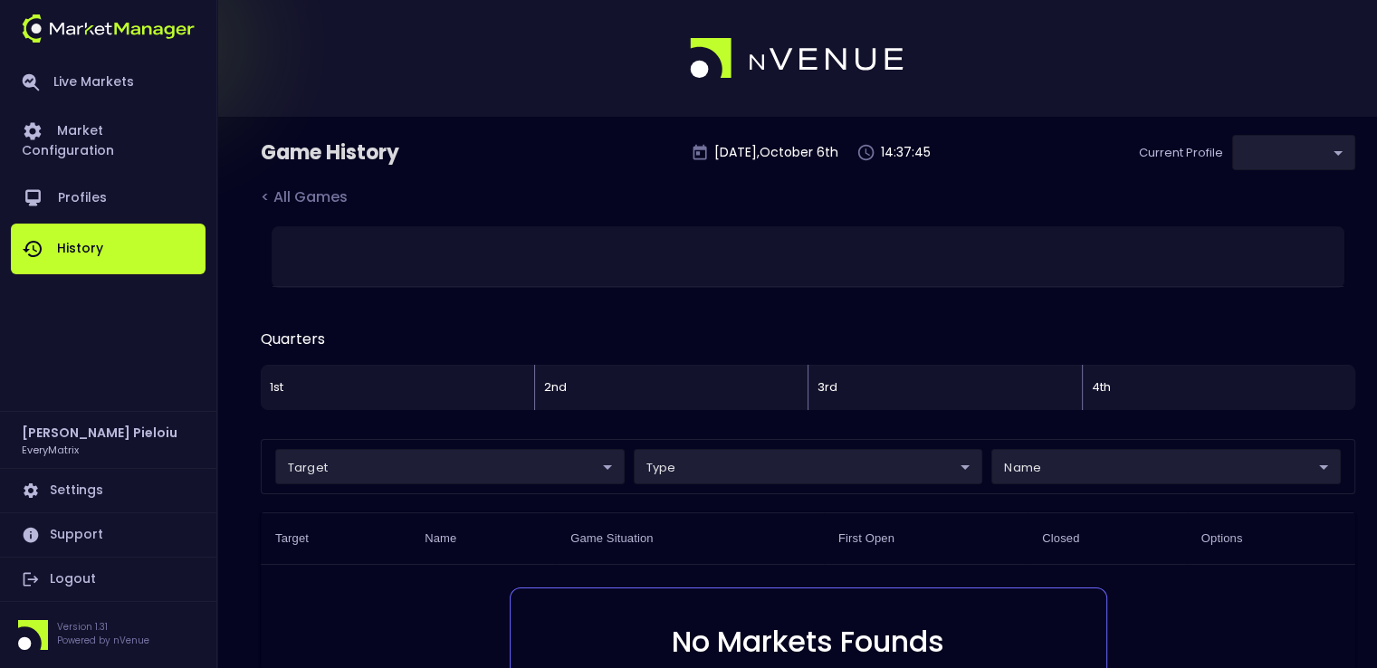
type input "41a1a02b-08cb-4a84-b265-6477bb6fe087"
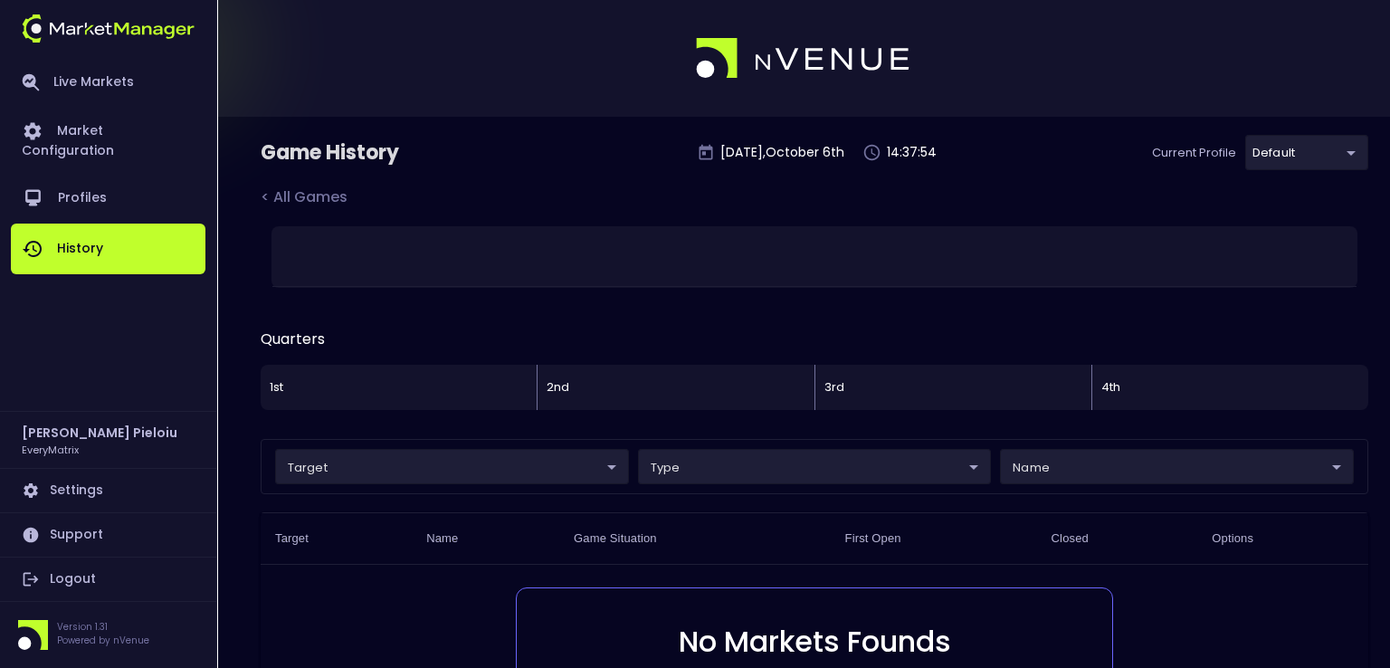
click at [1266, 155] on body "Live Markets Market Configuration Profiles History Marius Pieloiu EveryMatrix S…" at bounding box center [695, 464] width 1390 height 928
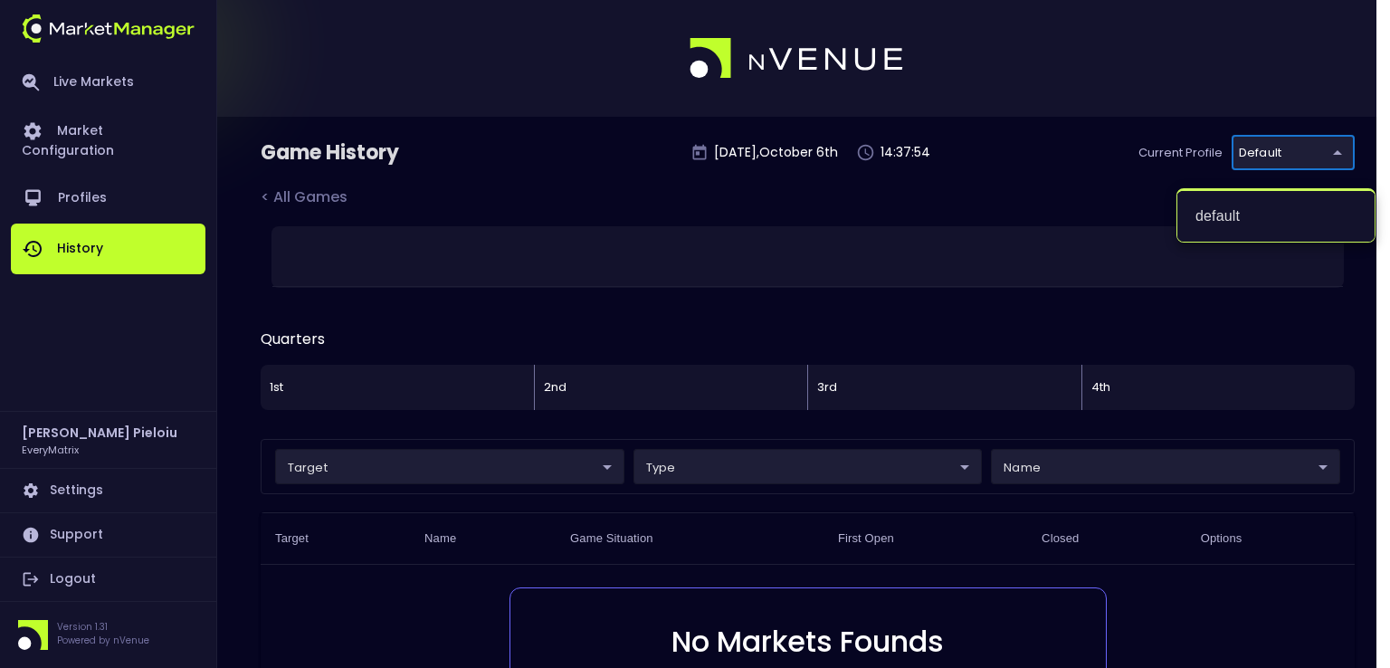
click at [1267, 155] on div at bounding box center [695, 334] width 1390 height 668
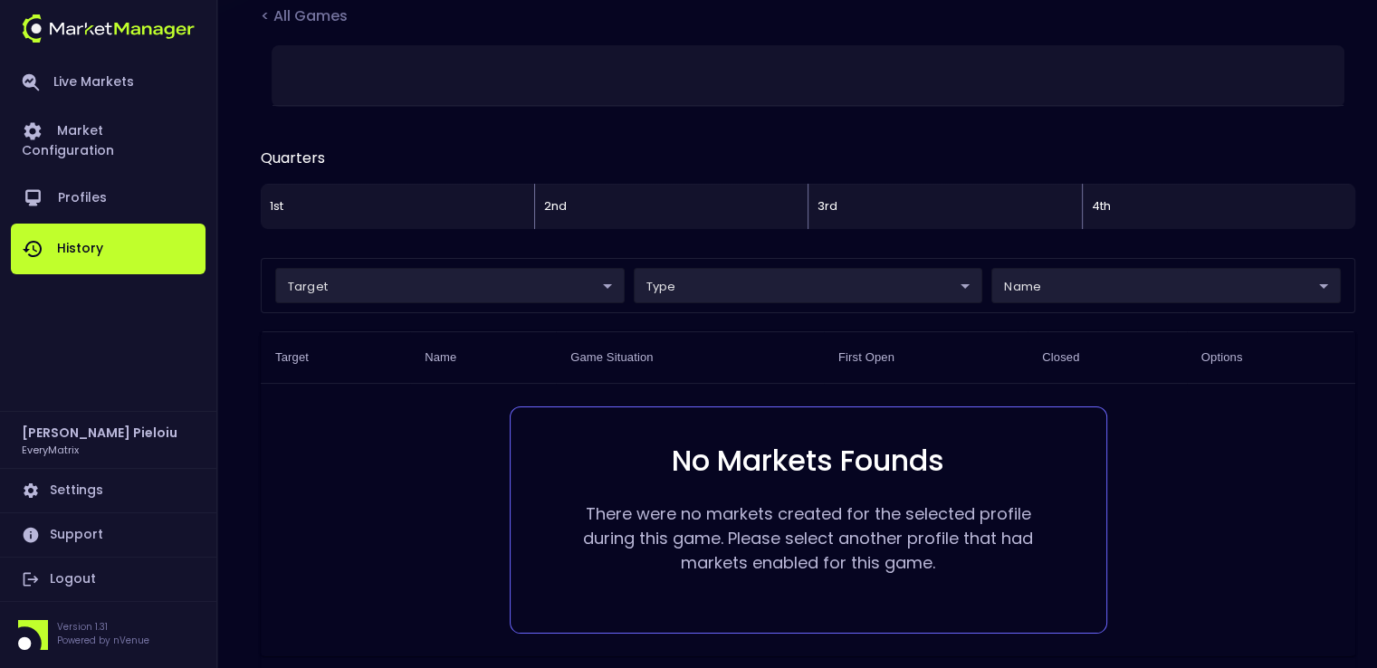
scroll to position [91, 0]
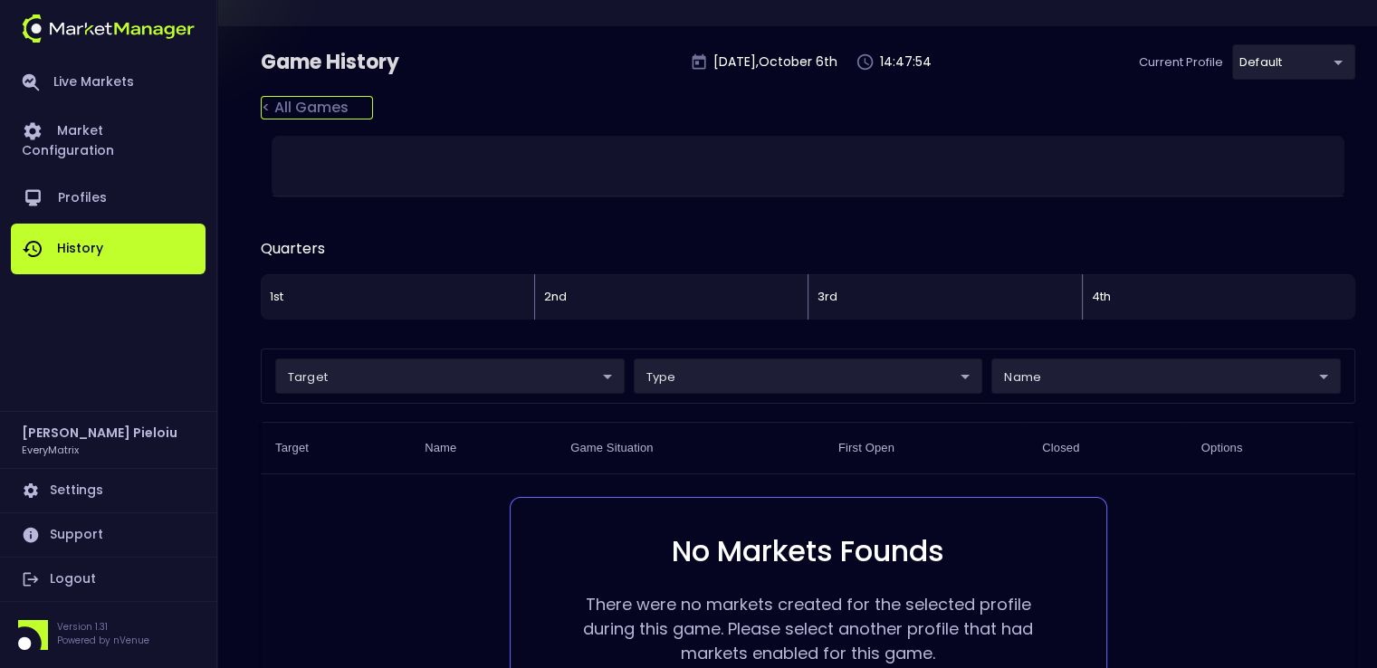
click at [270, 105] on div "< All Games" at bounding box center [317, 108] width 112 height 24
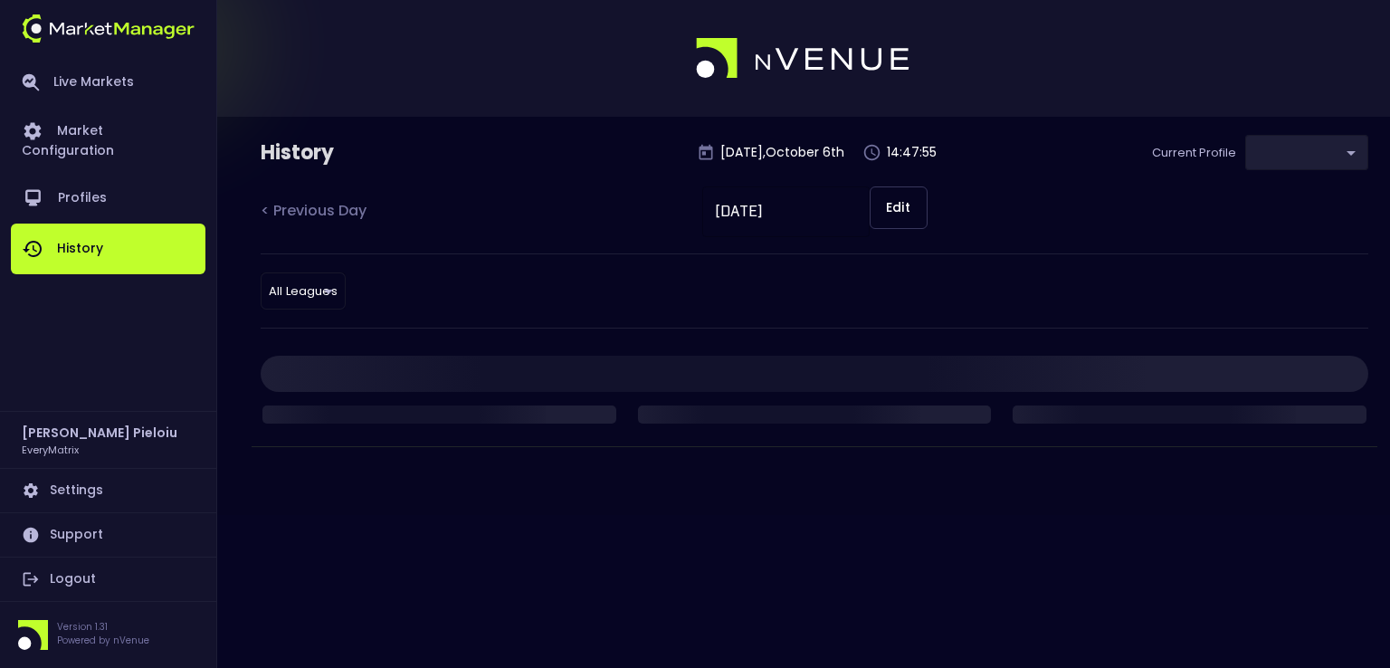
type input "41a1a02b-08cb-4a84-b265-6477bb6fe087"
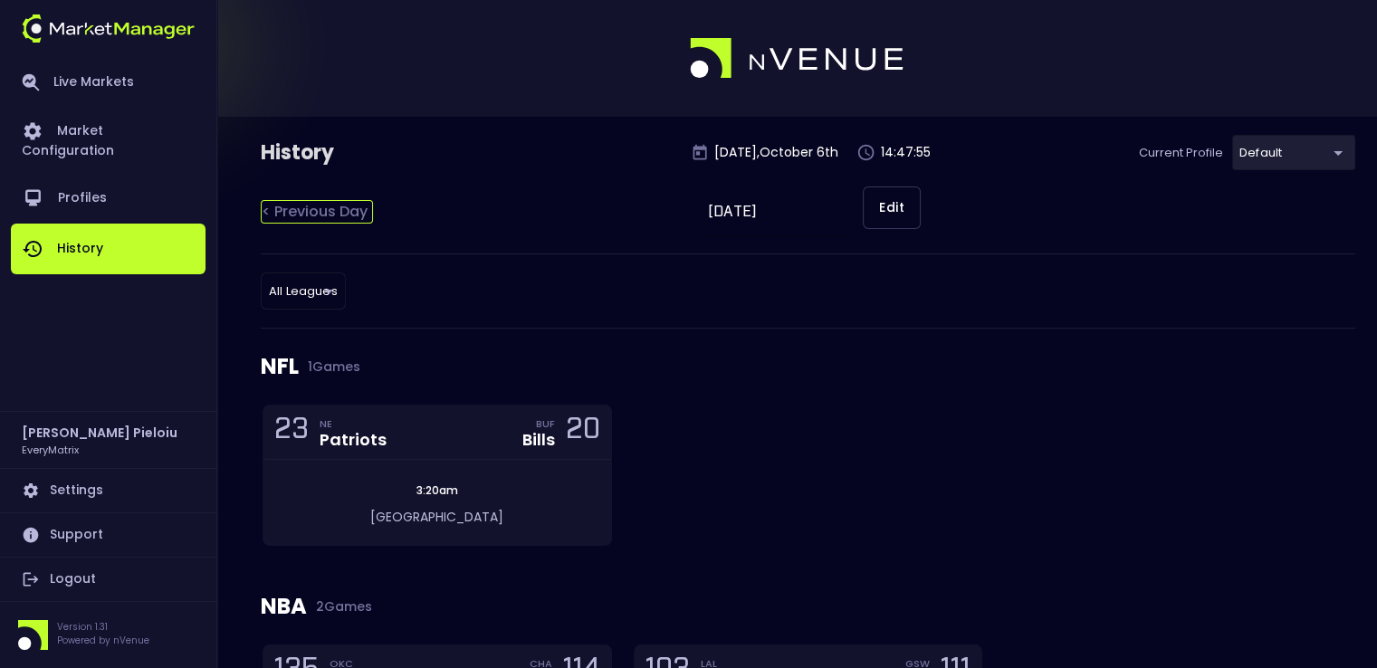
click at [297, 219] on div "< Previous Day" at bounding box center [317, 212] width 112 height 24
type input "[DATE]"
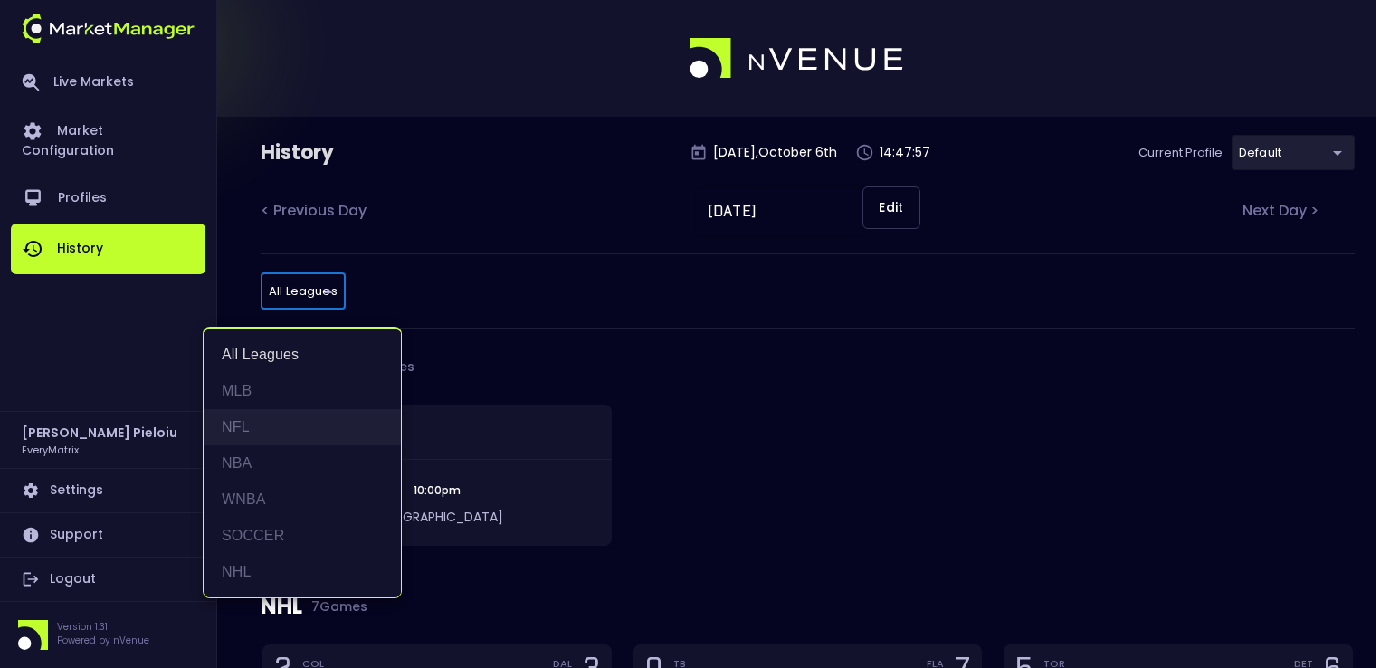
click at [244, 427] on li "NFL" at bounding box center [302, 427] width 197 height 36
type input "NFL"
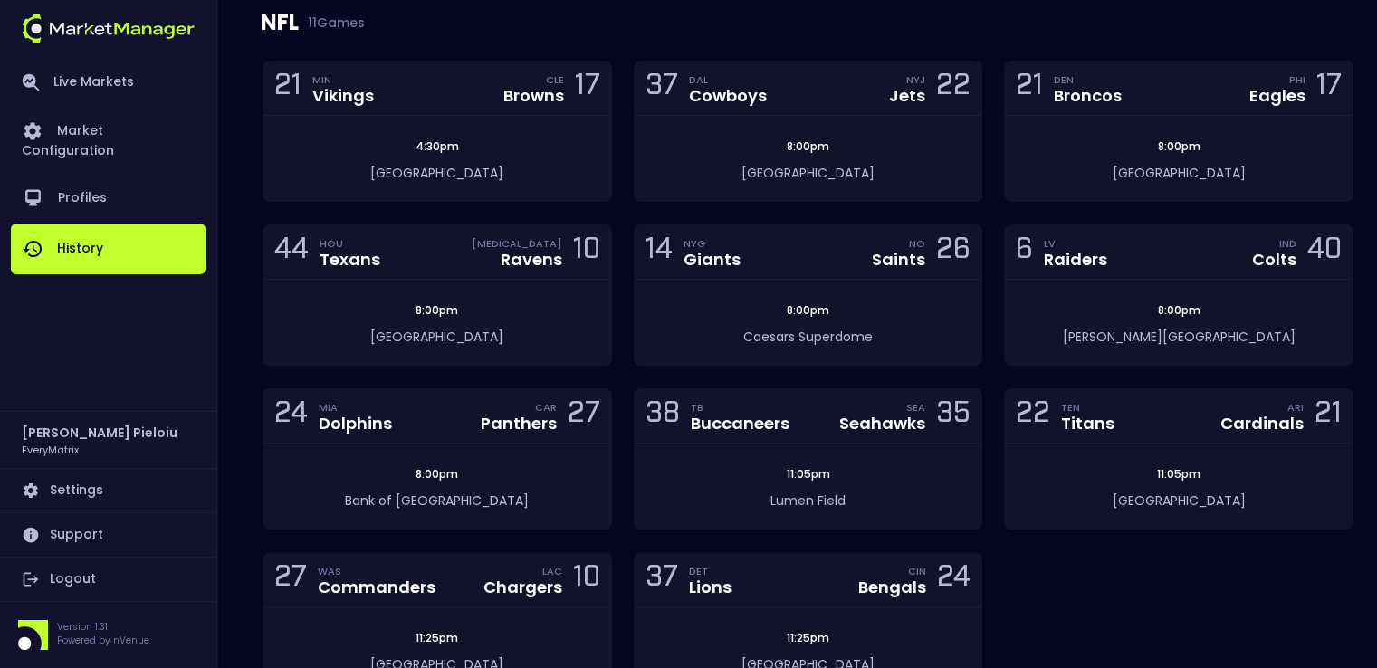
scroll to position [362, 0]
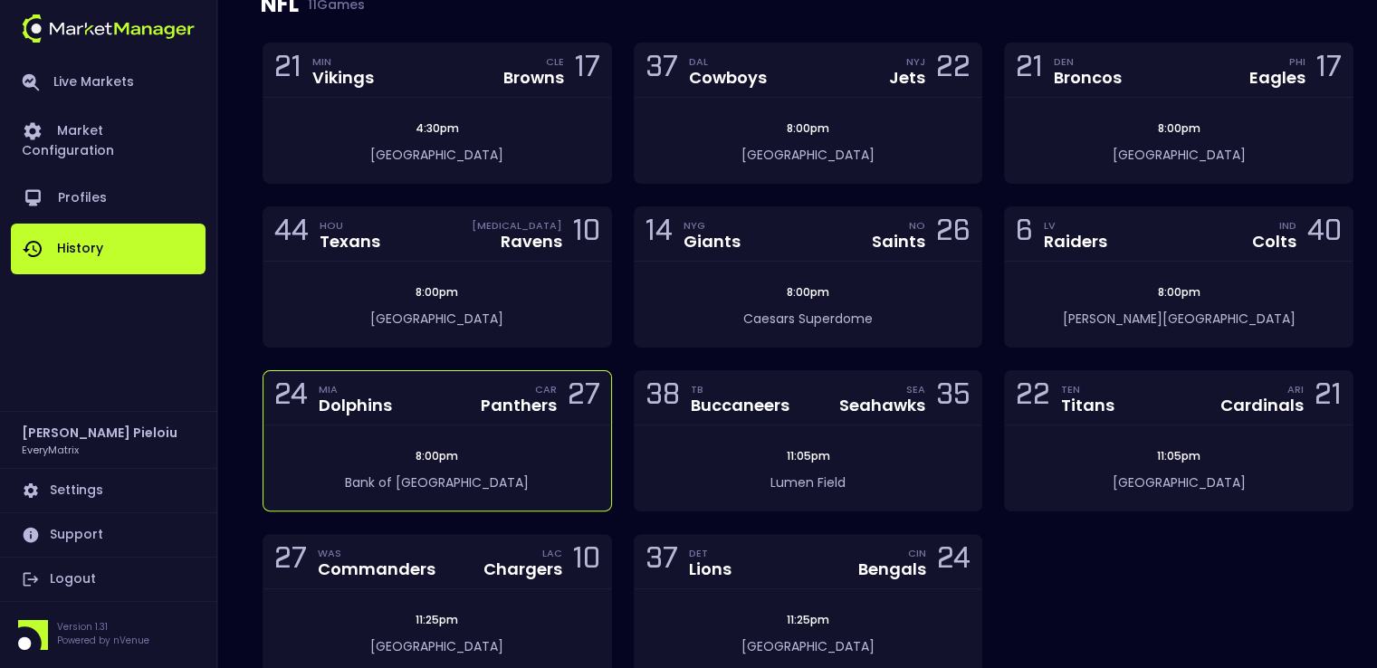
click at [503, 426] on div "8:00pm Bank of America Stadium" at bounding box center [437, 467] width 348 height 85
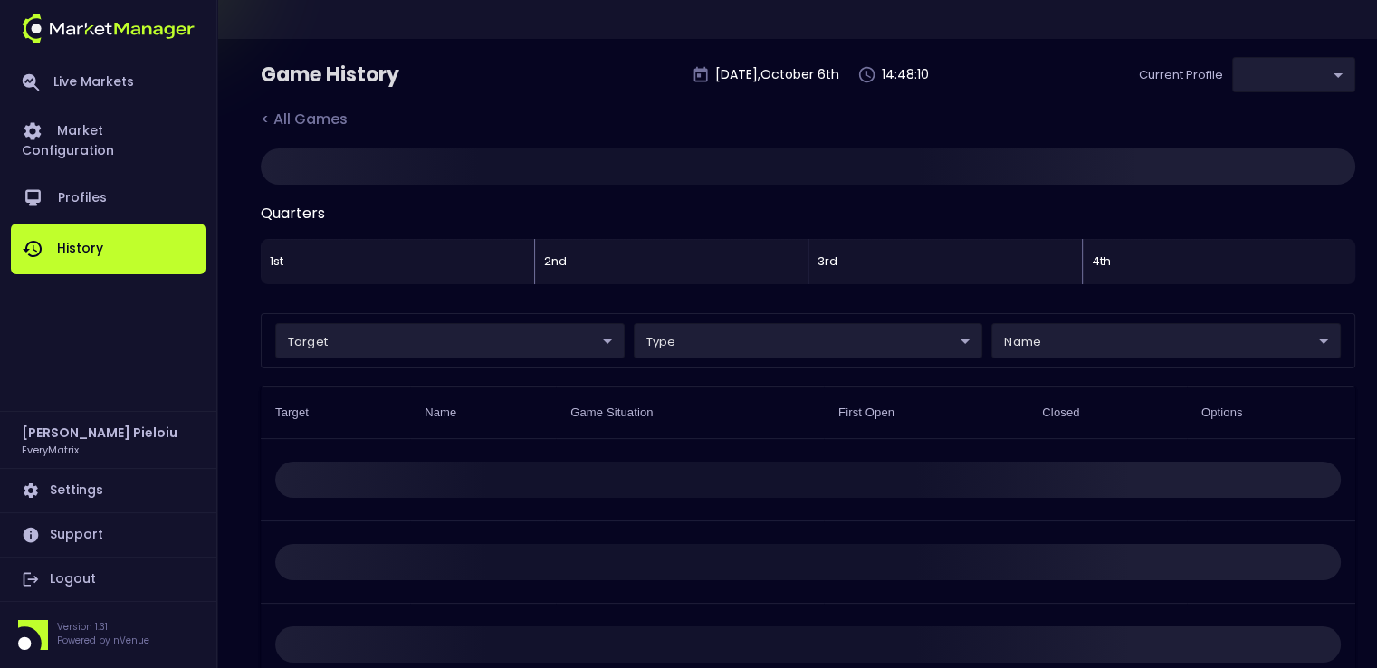
scroll to position [7, 0]
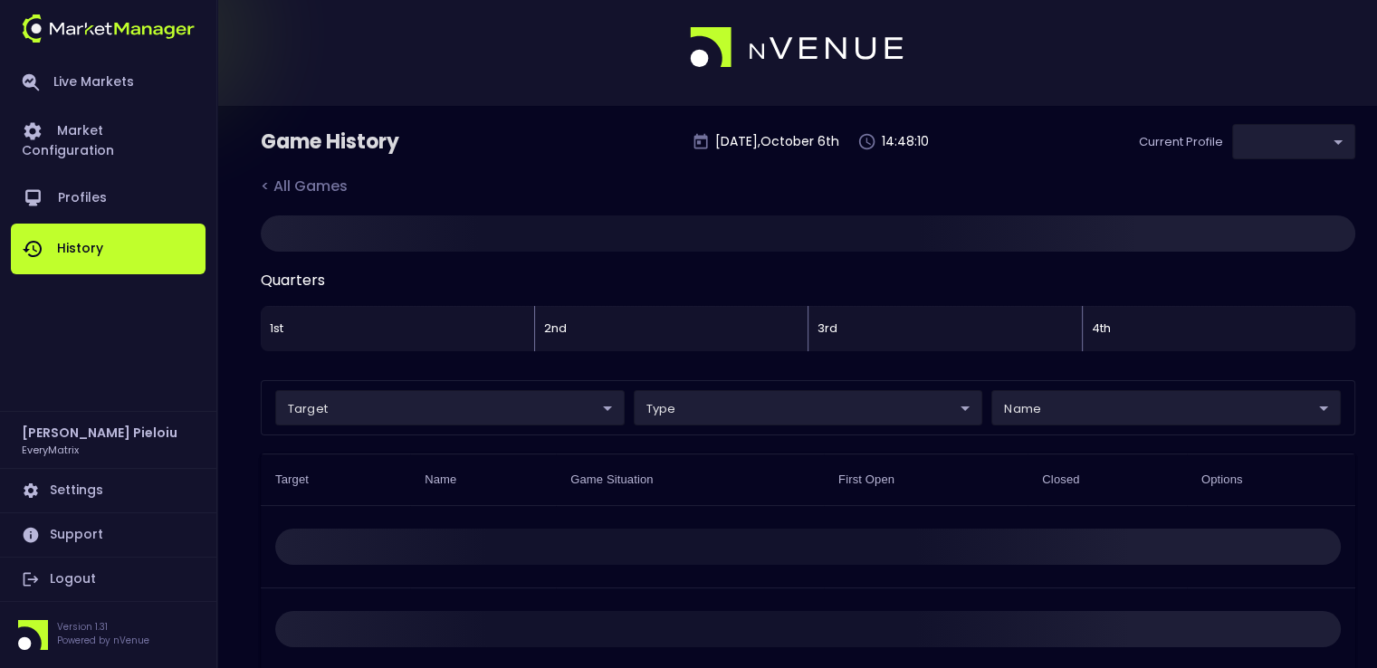
type input "41a1a02b-08cb-4a84-b265-6477bb6fe087"
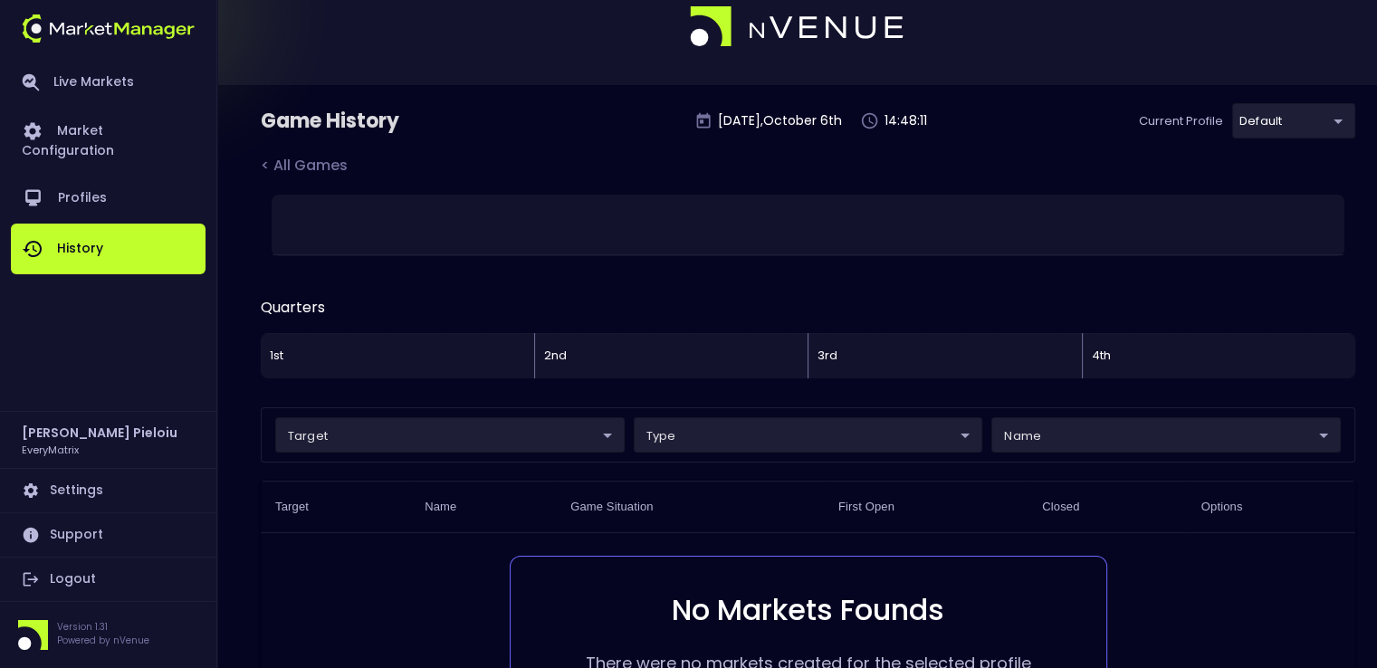
scroll to position [0, 0]
